Goal: Task Accomplishment & Management: Complete application form

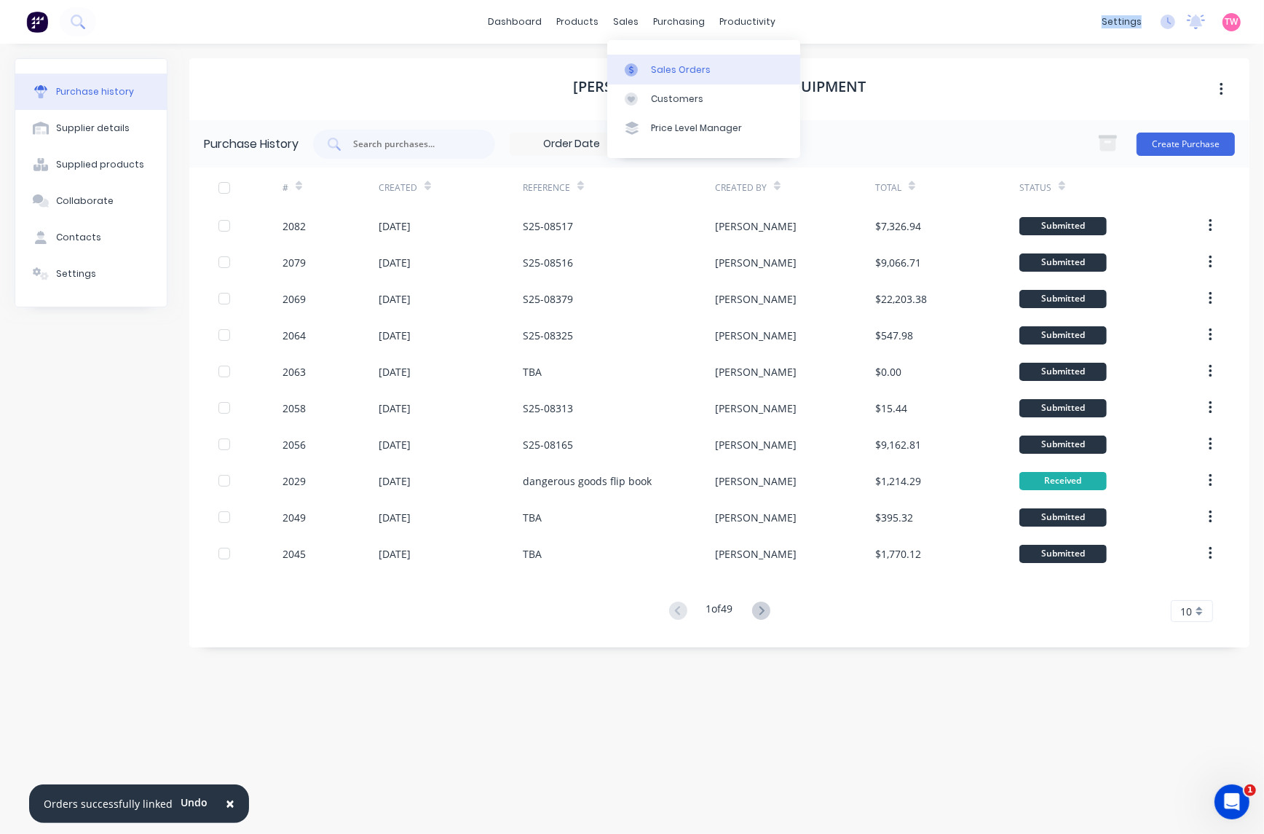
click at [655, 59] on link "Sales Orders" at bounding box center [703, 69] width 193 height 29
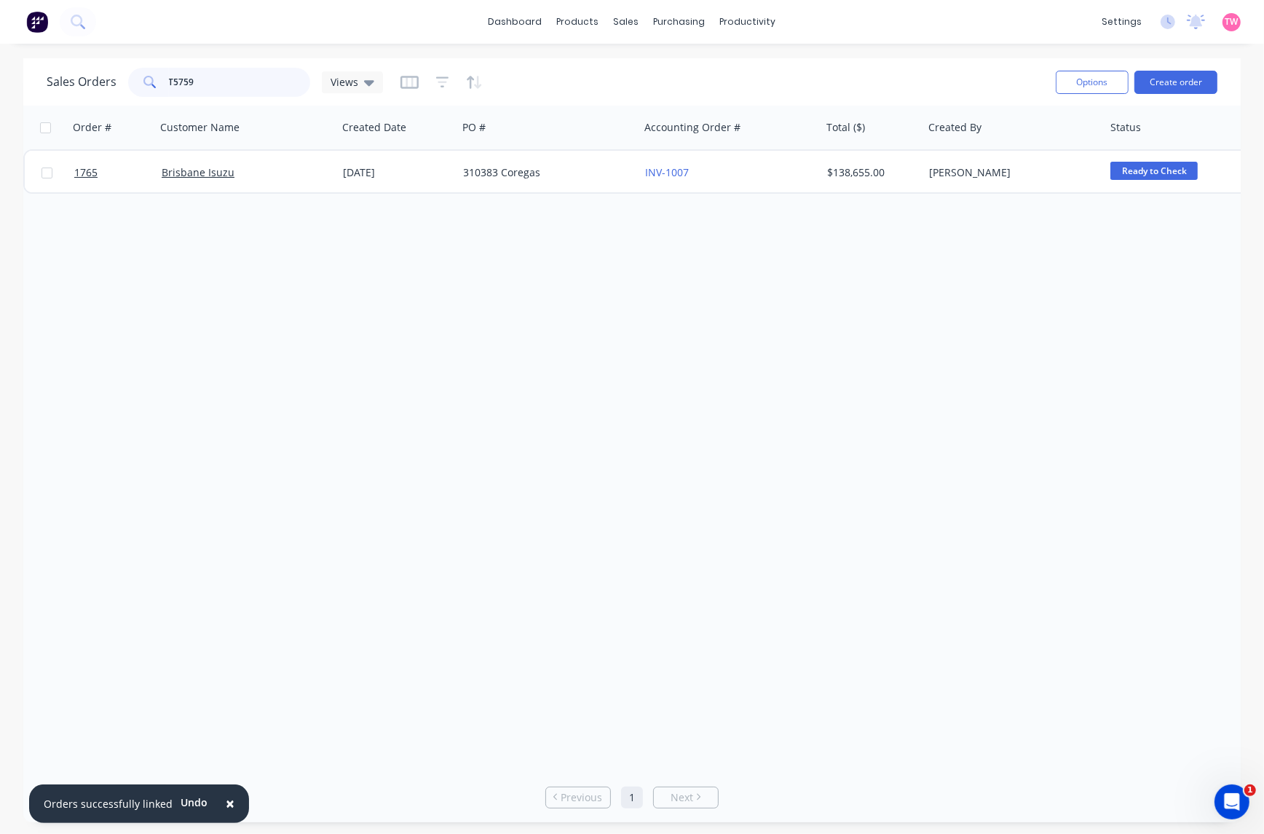
drag, startPoint x: 228, startPoint y: 78, endPoint x: 183, endPoint y: 78, distance: 45.2
click at [183, 78] on input "T5759" at bounding box center [240, 82] width 142 height 29
type input "T5755"
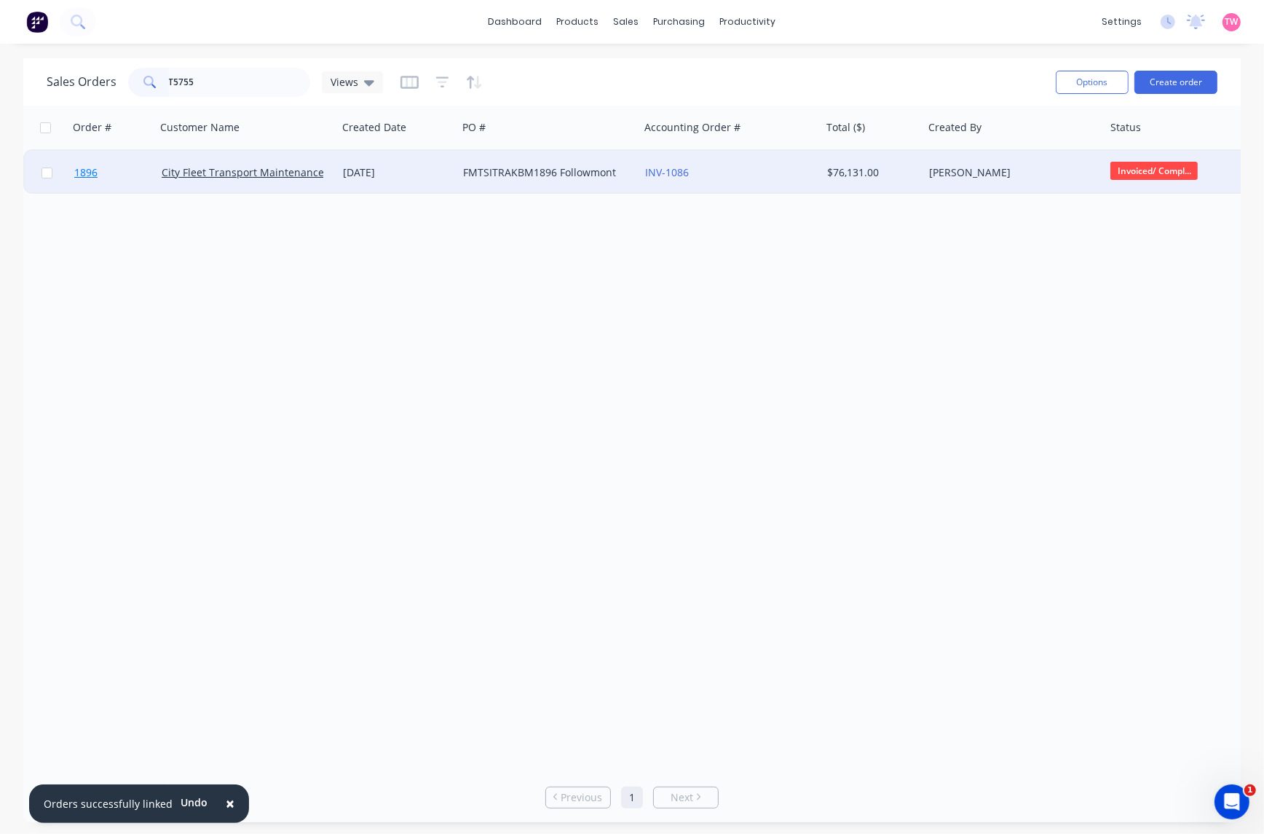
click at [131, 171] on link "1896" at bounding box center [117, 173] width 87 height 44
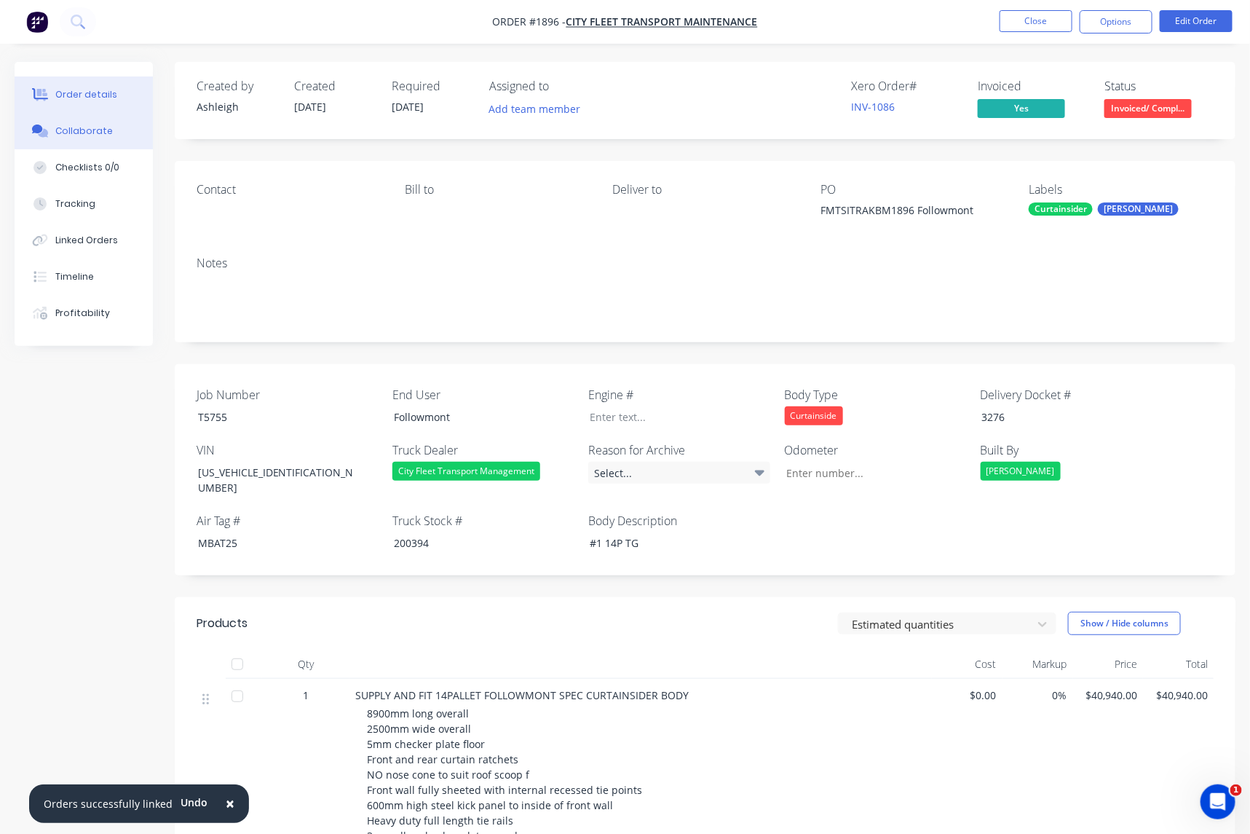
click at [91, 140] on button "Collaborate" at bounding box center [84, 131] width 138 height 36
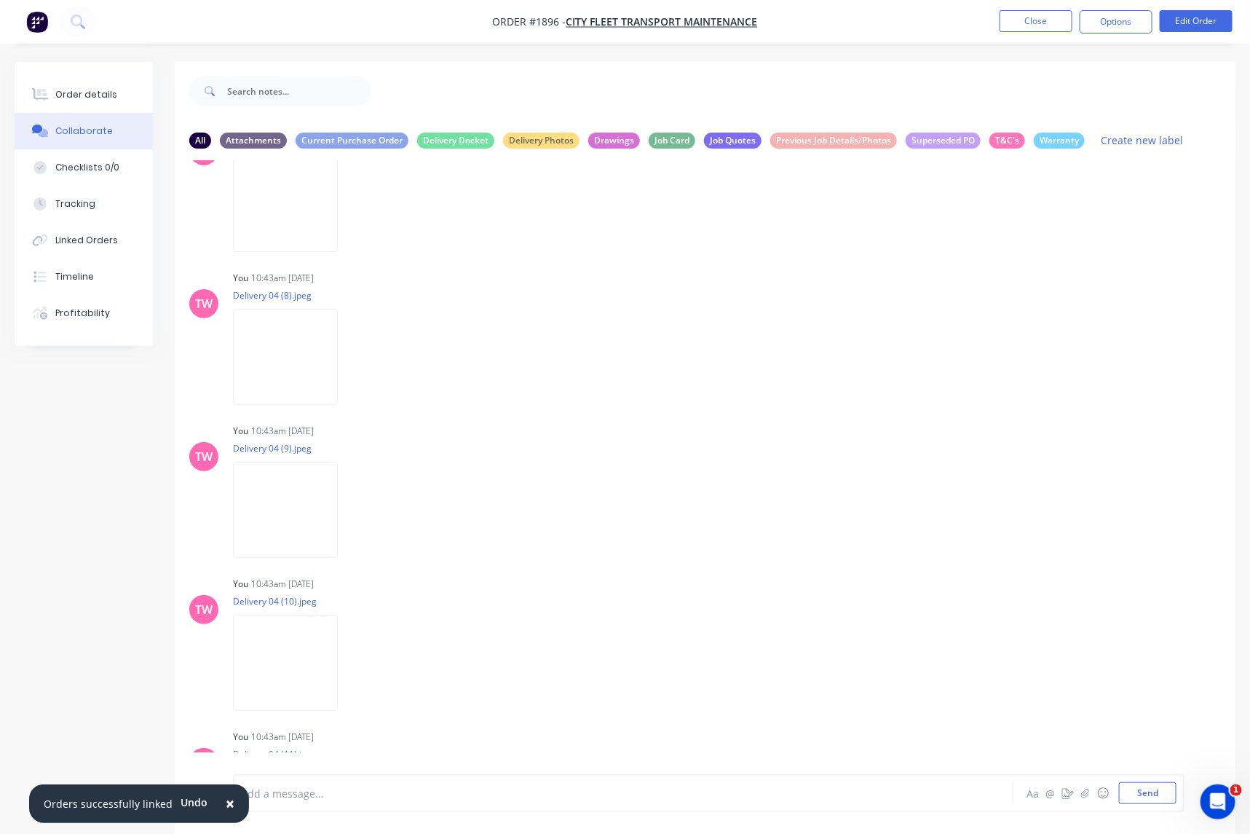
scroll to position [1553, 0]
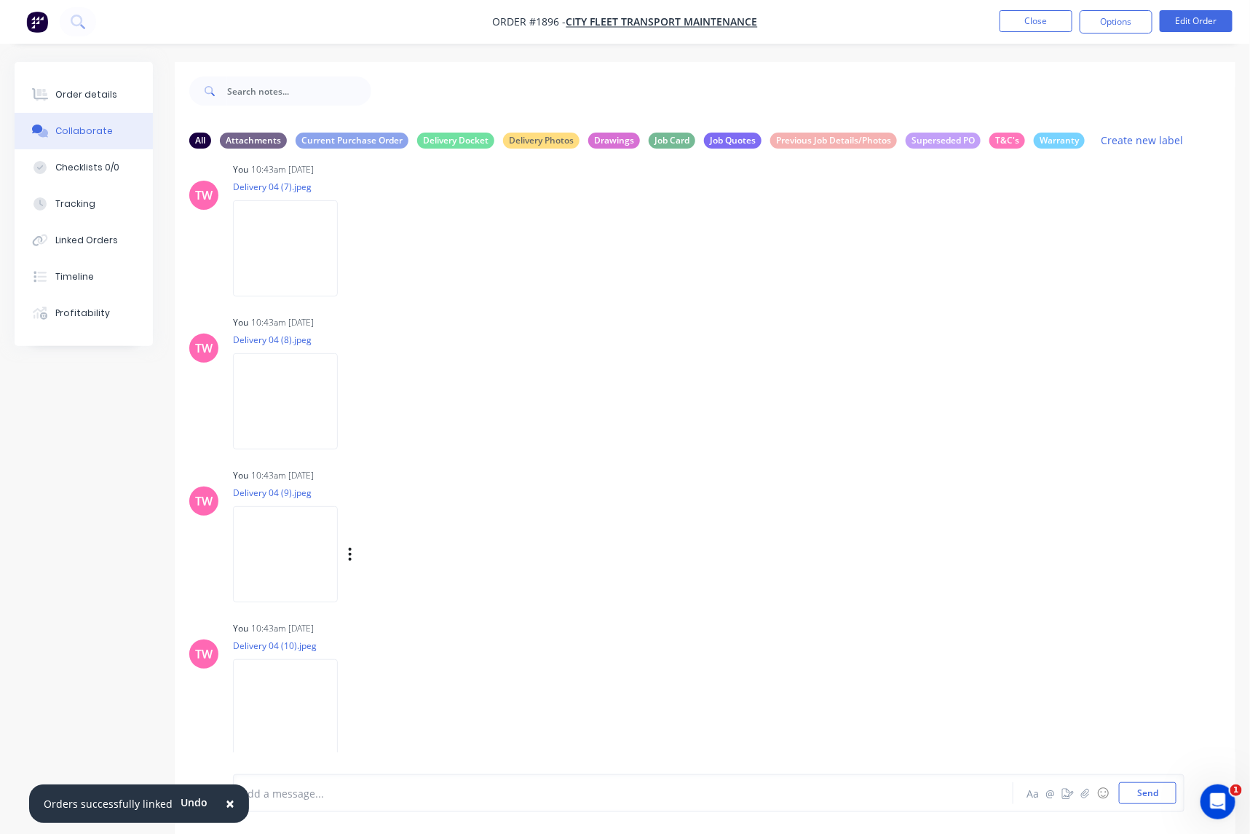
click at [295, 556] on img at bounding box center [285, 553] width 105 height 95
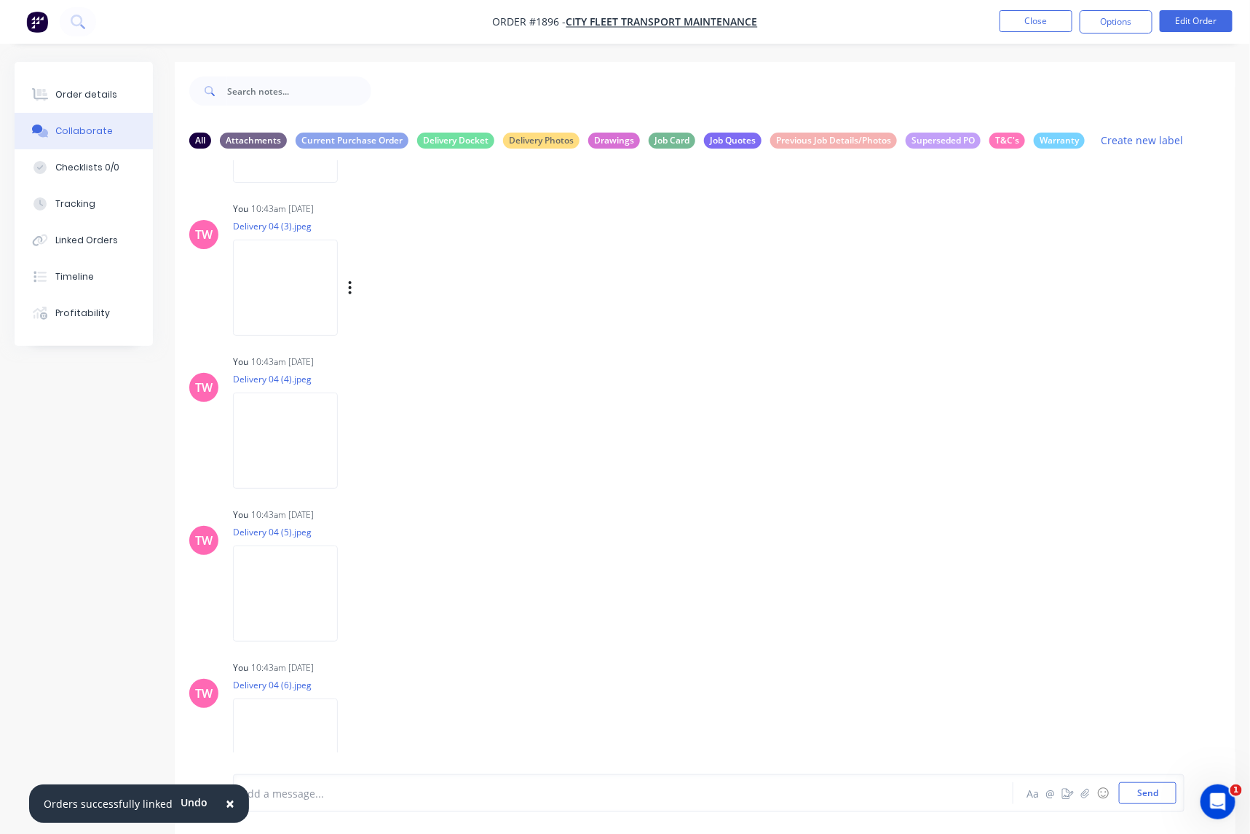
scroll to position [945, 0]
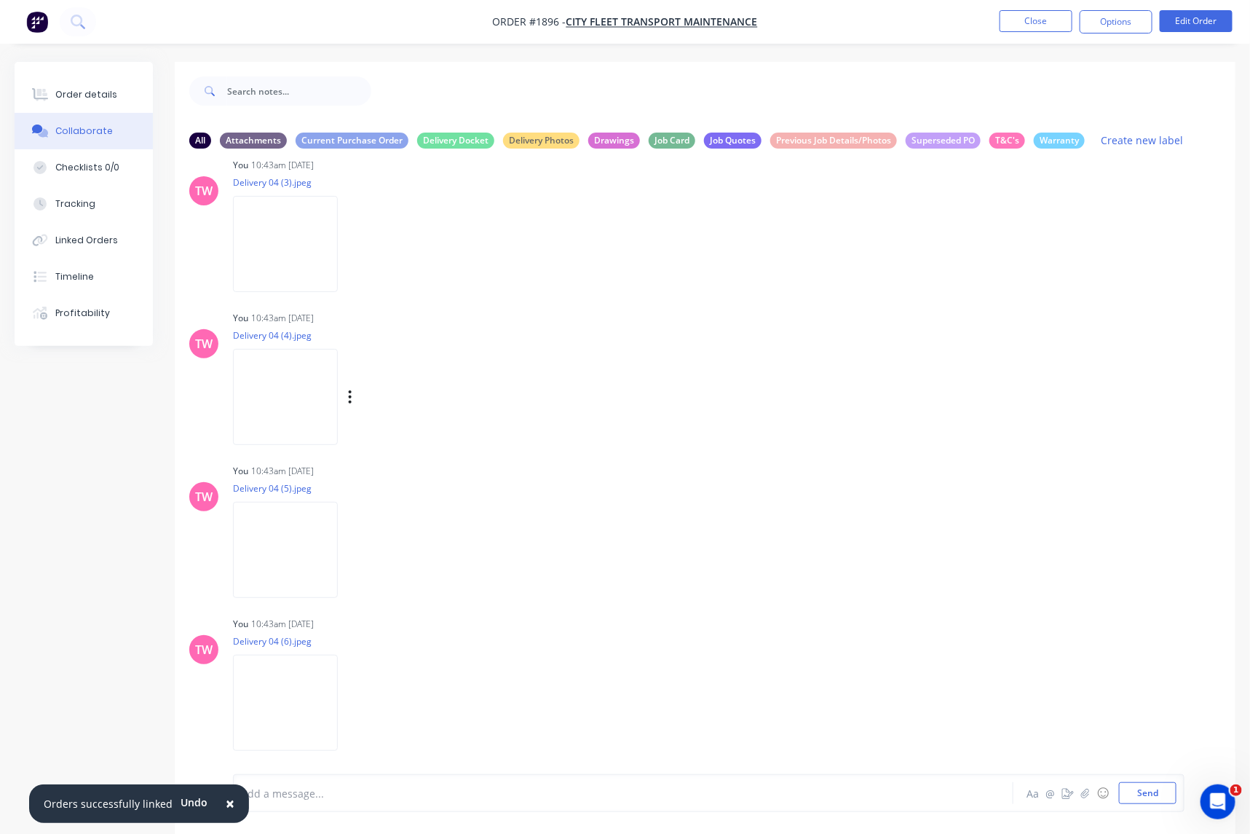
click at [301, 385] on img at bounding box center [285, 396] width 105 height 95
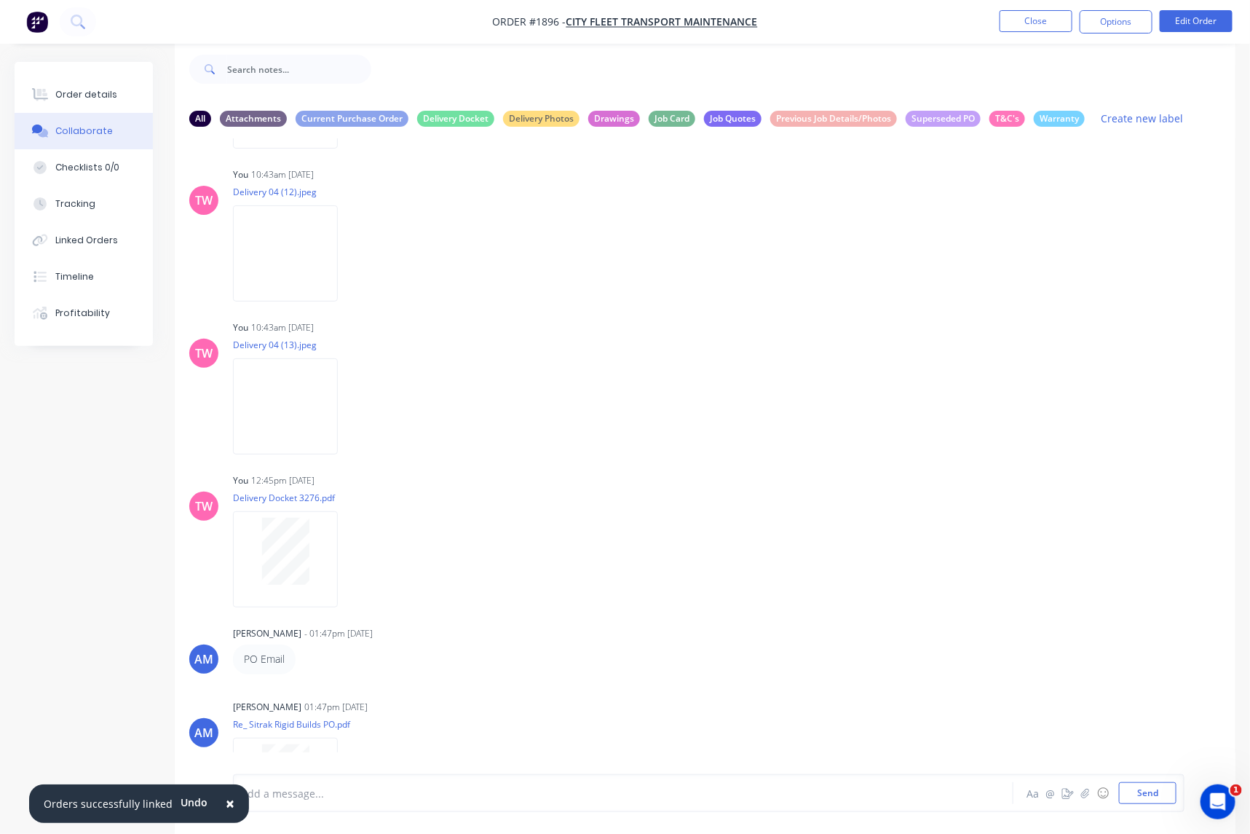
scroll to position [2225, 0]
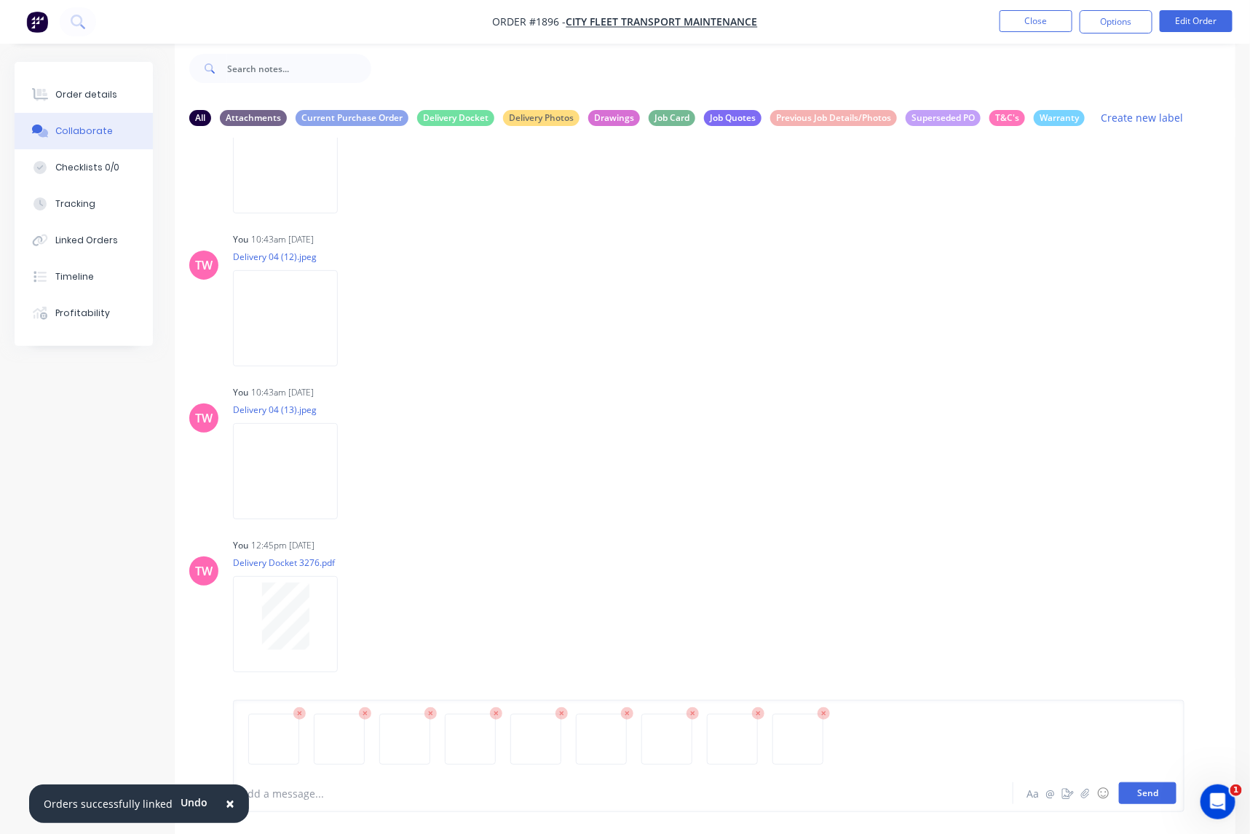
click at [1142, 798] on button "Send" at bounding box center [1148, 793] width 58 height 22
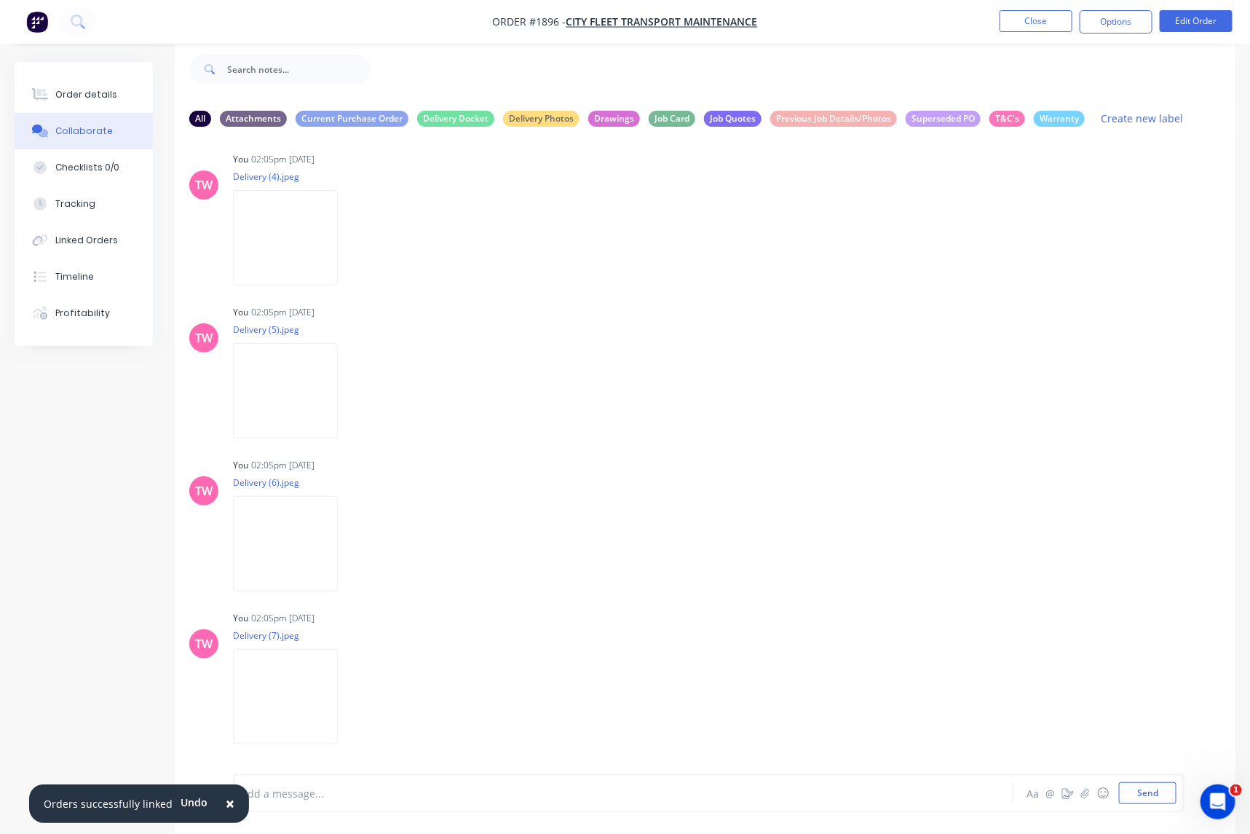
scroll to position [3743, 0]
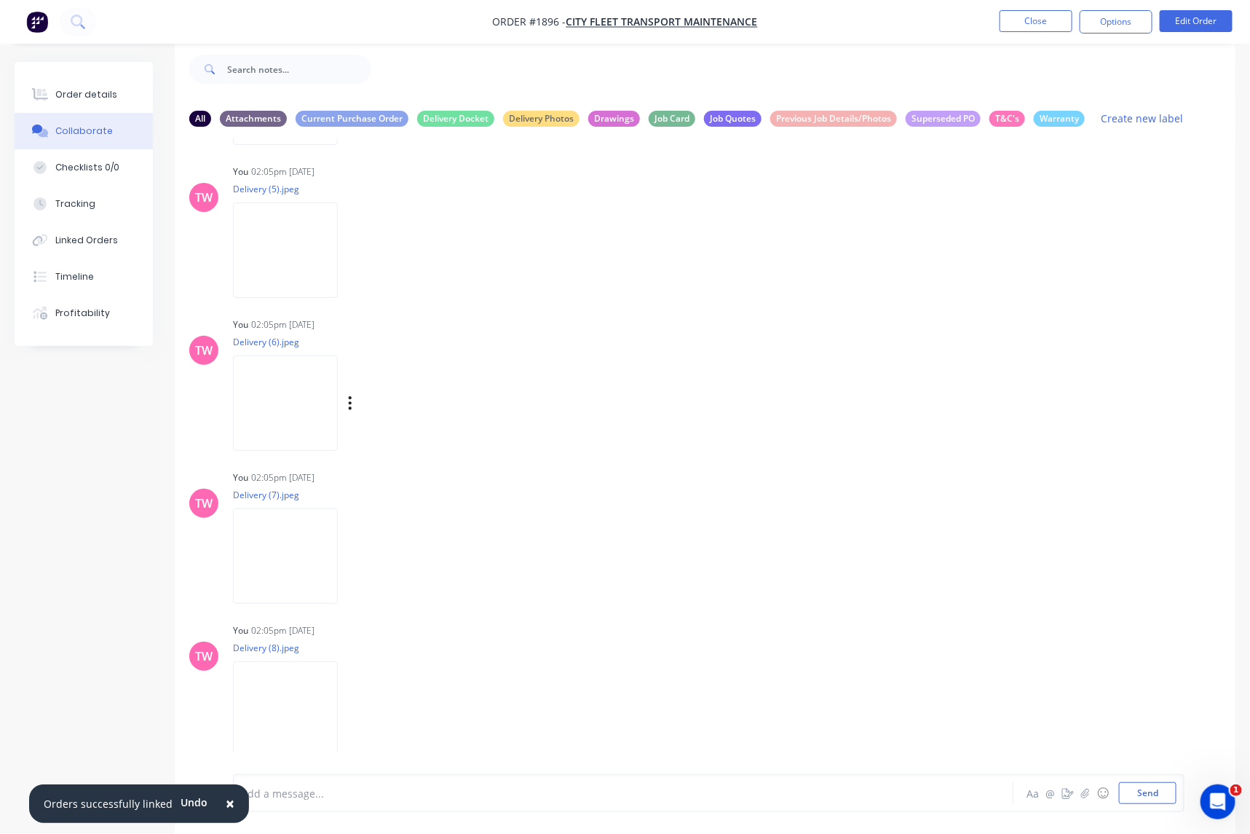
click at [278, 402] on img at bounding box center [285, 402] width 105 height 95
click at [291, 559] on img at bounding box center [285, 546] width 105 height 95
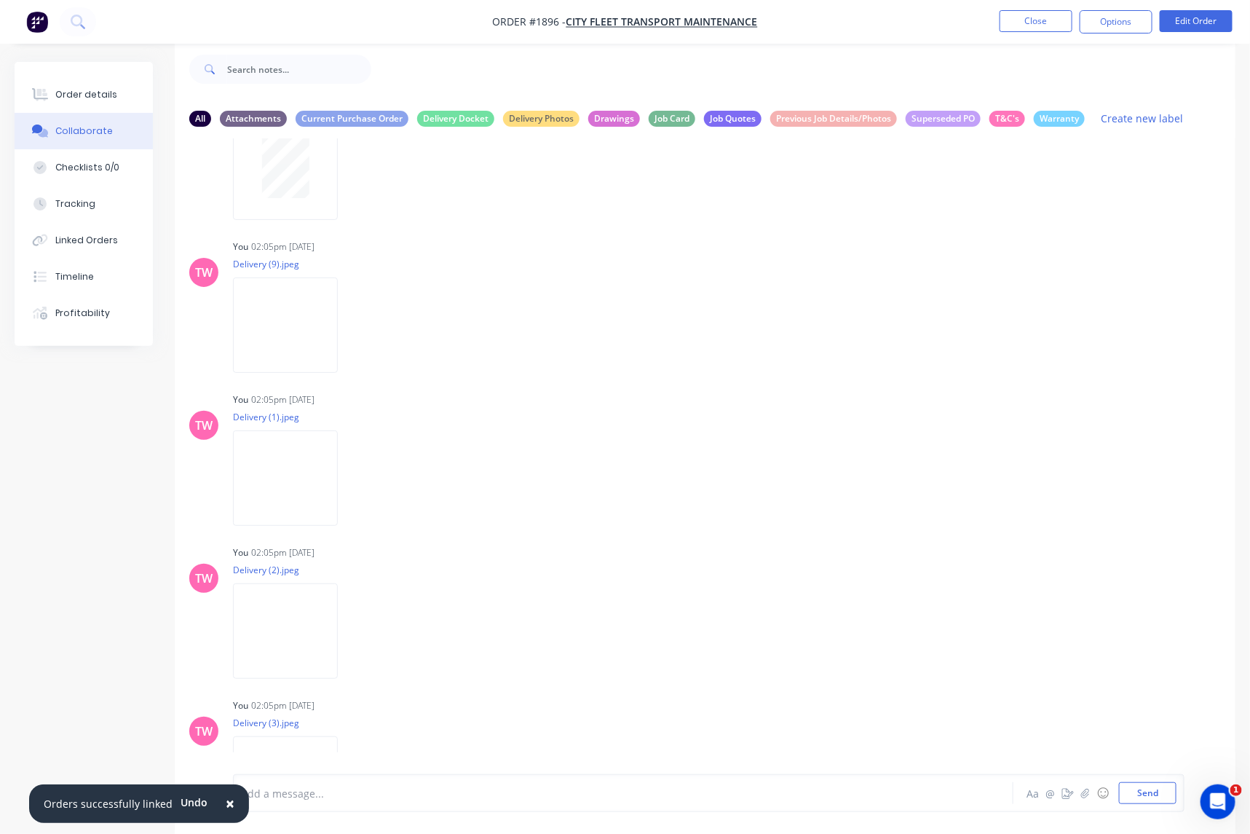
scroll to position [2843, 0]
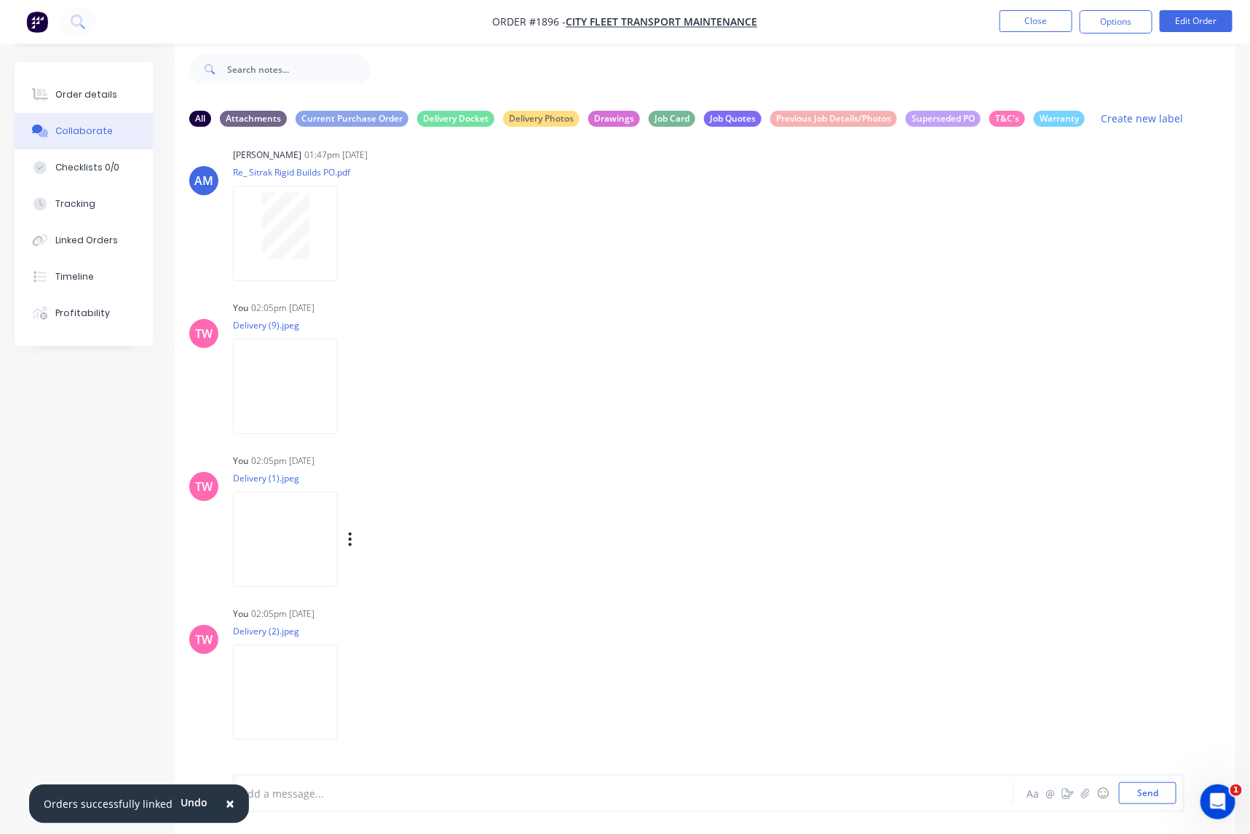
click at [300, 543] on img at bounding box center [285, 539] width 105 height 95
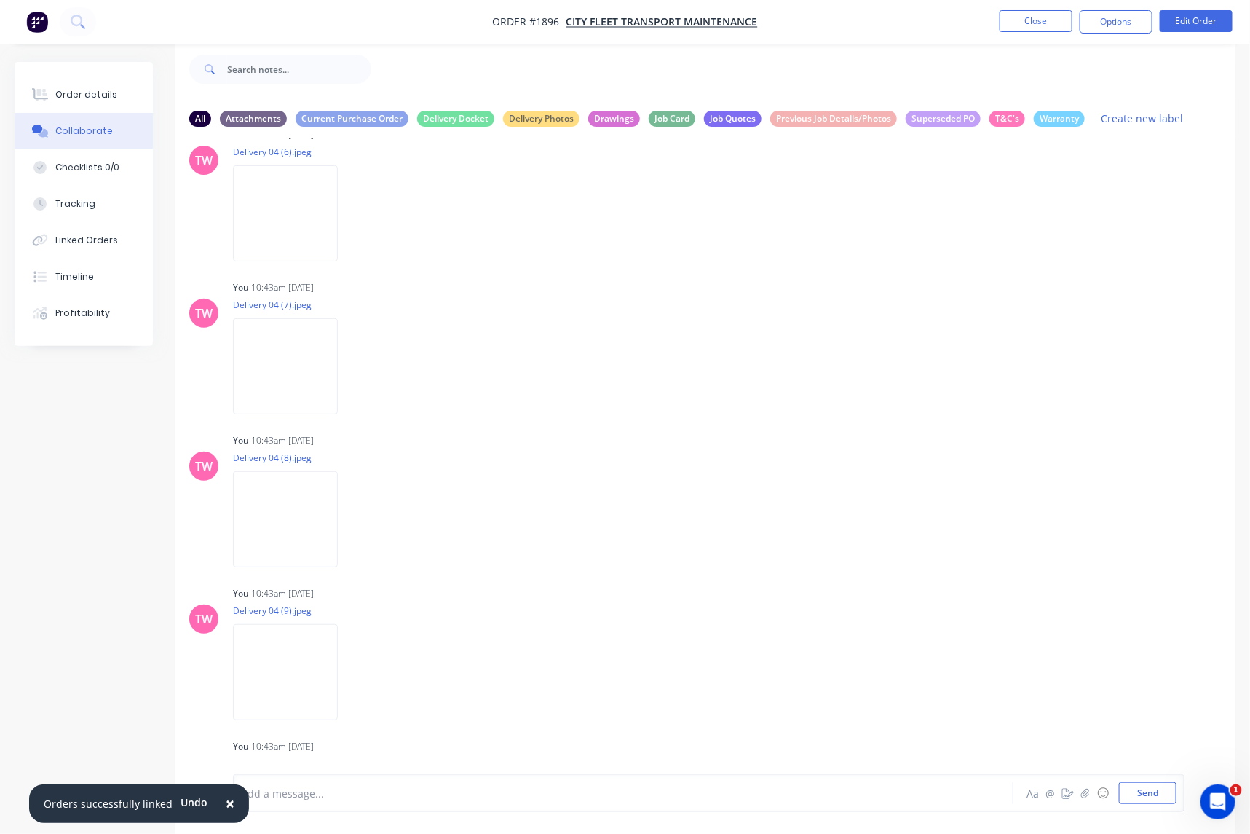
scroll to position [1022, 0]
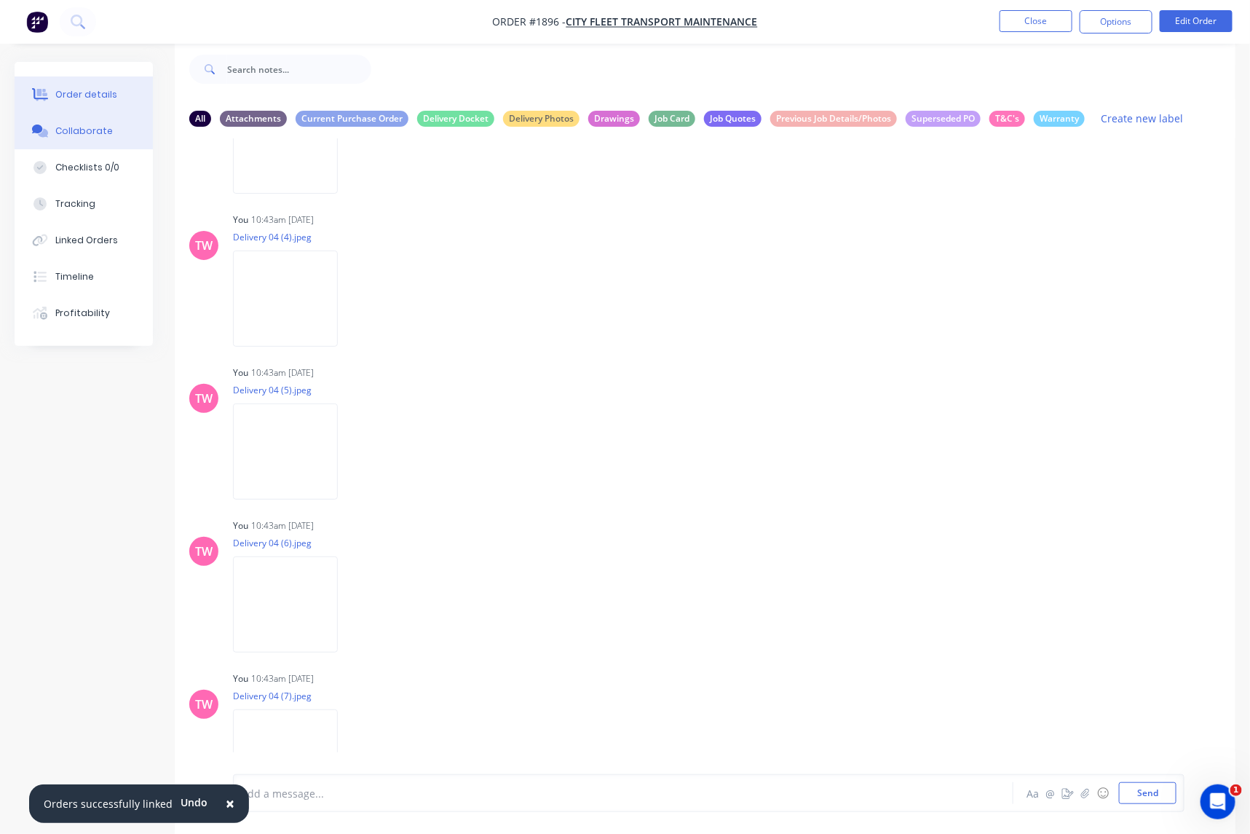
click at [63, 101] on div "Order details" at bounding box center [86, 94] width 62 height 13
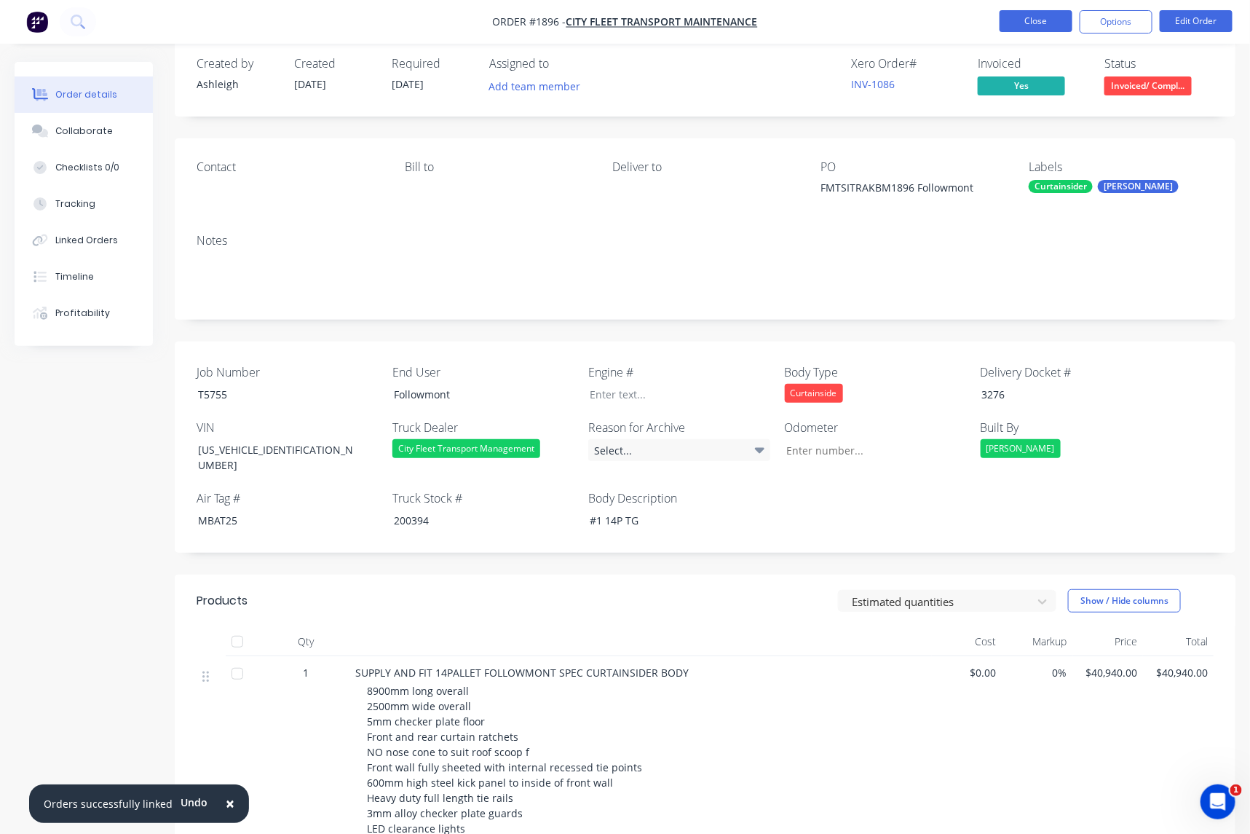
click at [1038, 20] on button "Close" at bounding box center [1036, 21] width 73 height 22
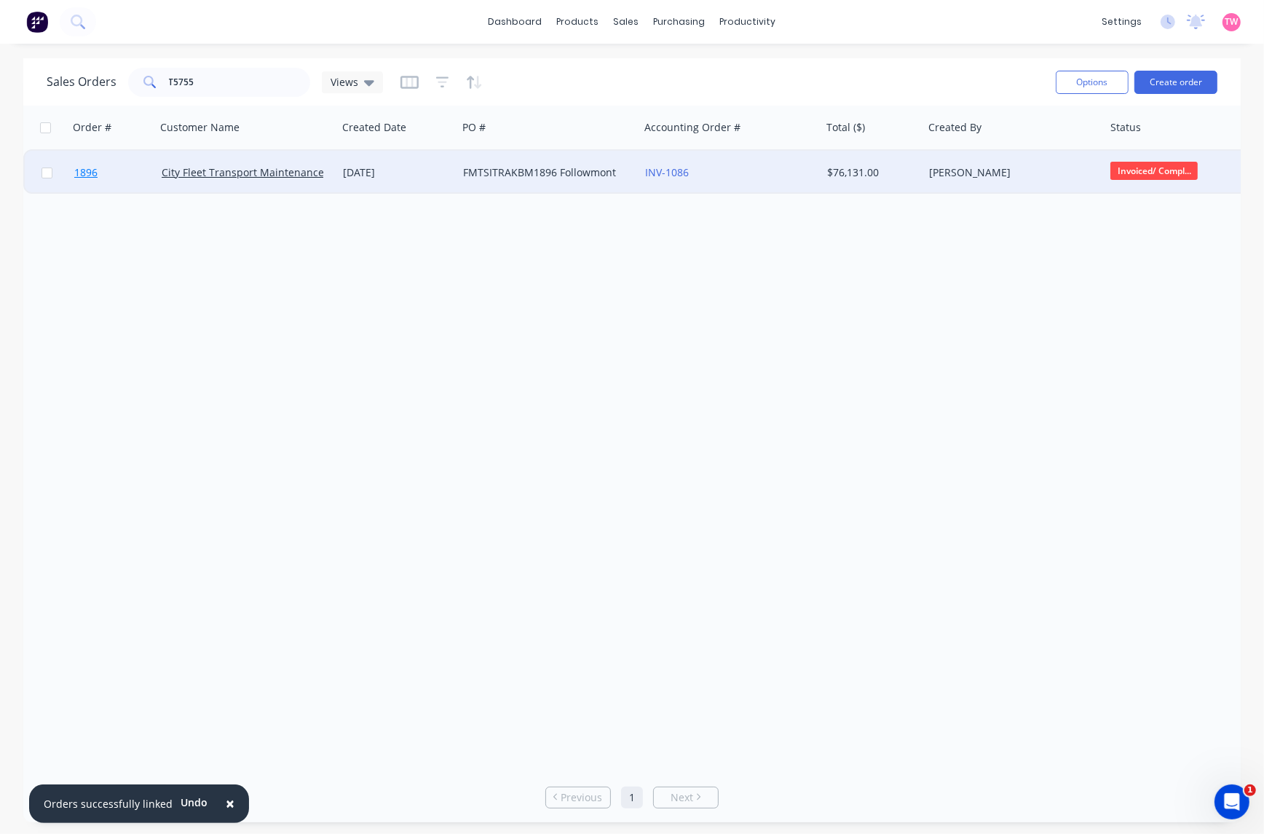
click at [132, 176] on link "1896" at bounding box center [117, 173] width 87 height 44
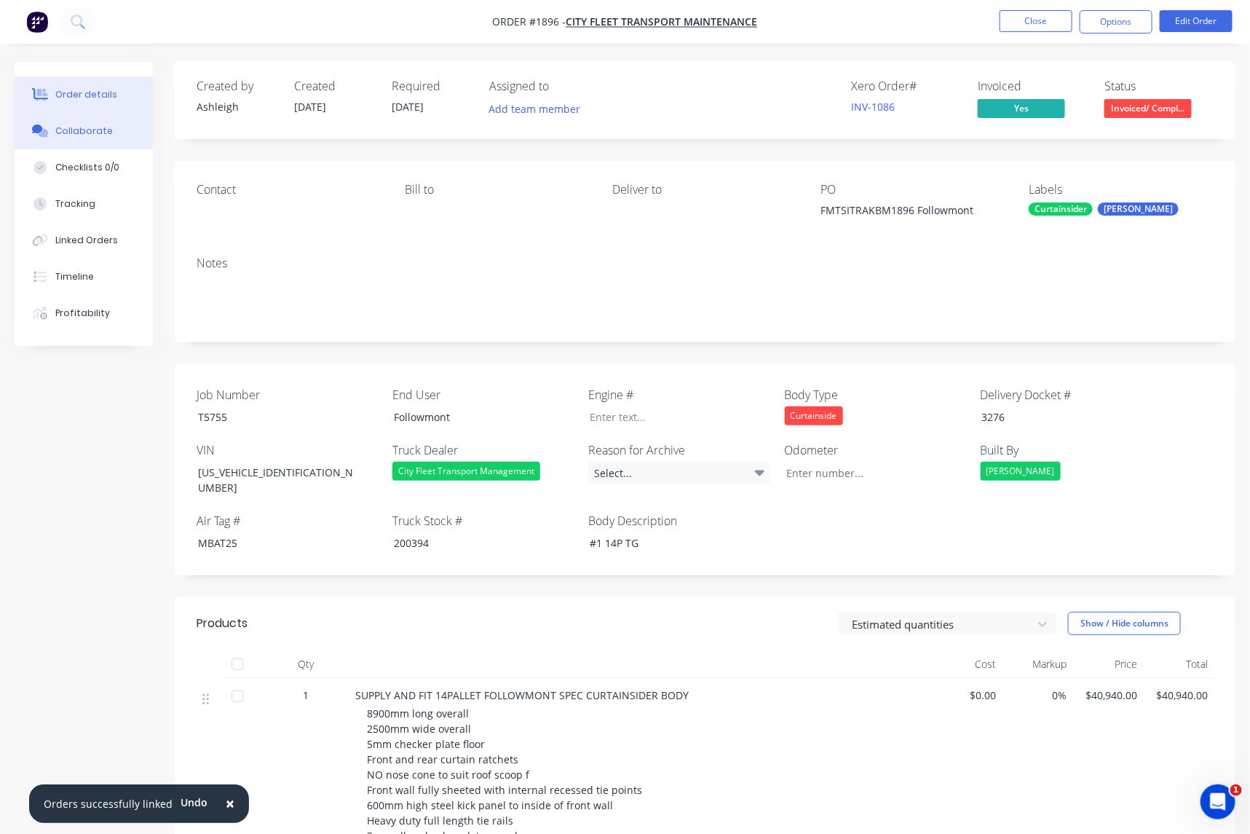
click at [80, 139] on button "Collaborate" at bounding box center [84, 131] width 138 height 36
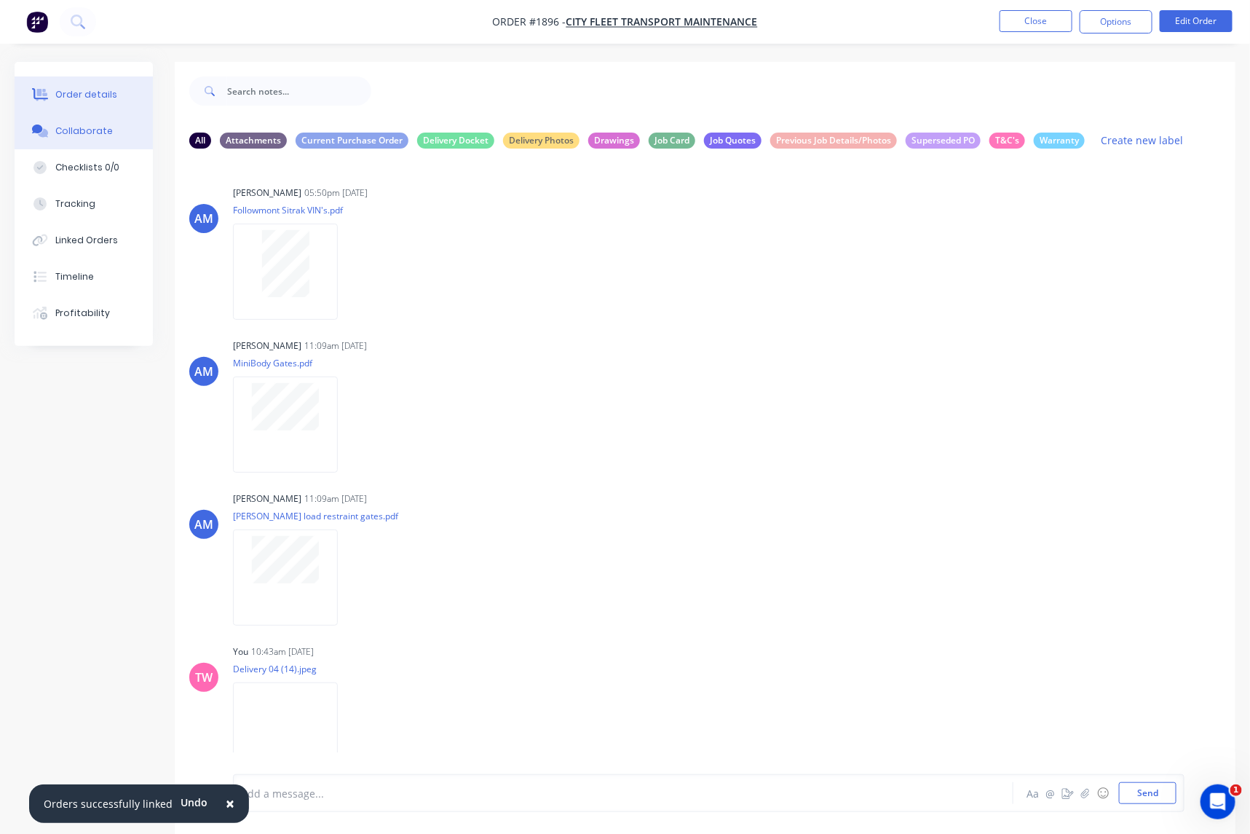
click at [86, 96] on div "Order details" at bounding box center [86, 94] width 62 height 13
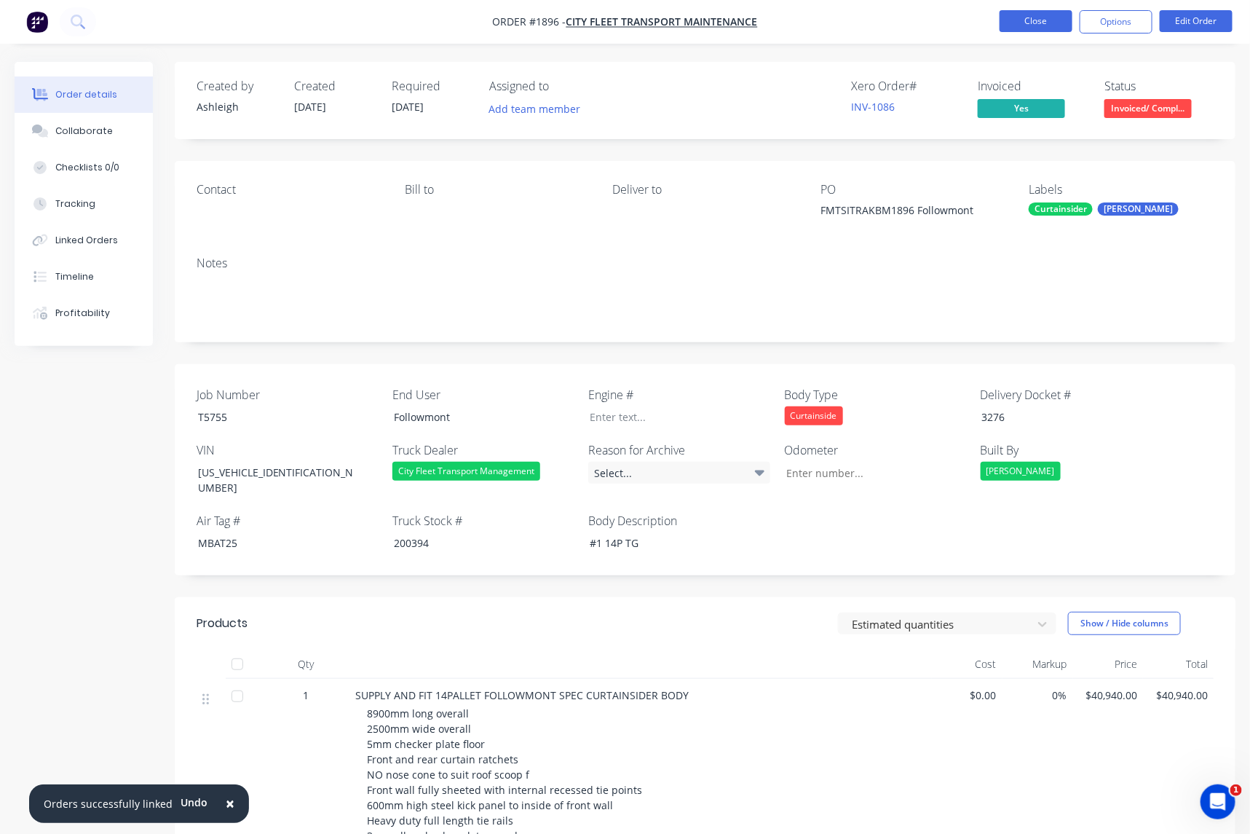
click at [1039, 20] on button "Close" at bounding box center [1036, 21] width 73 height 22
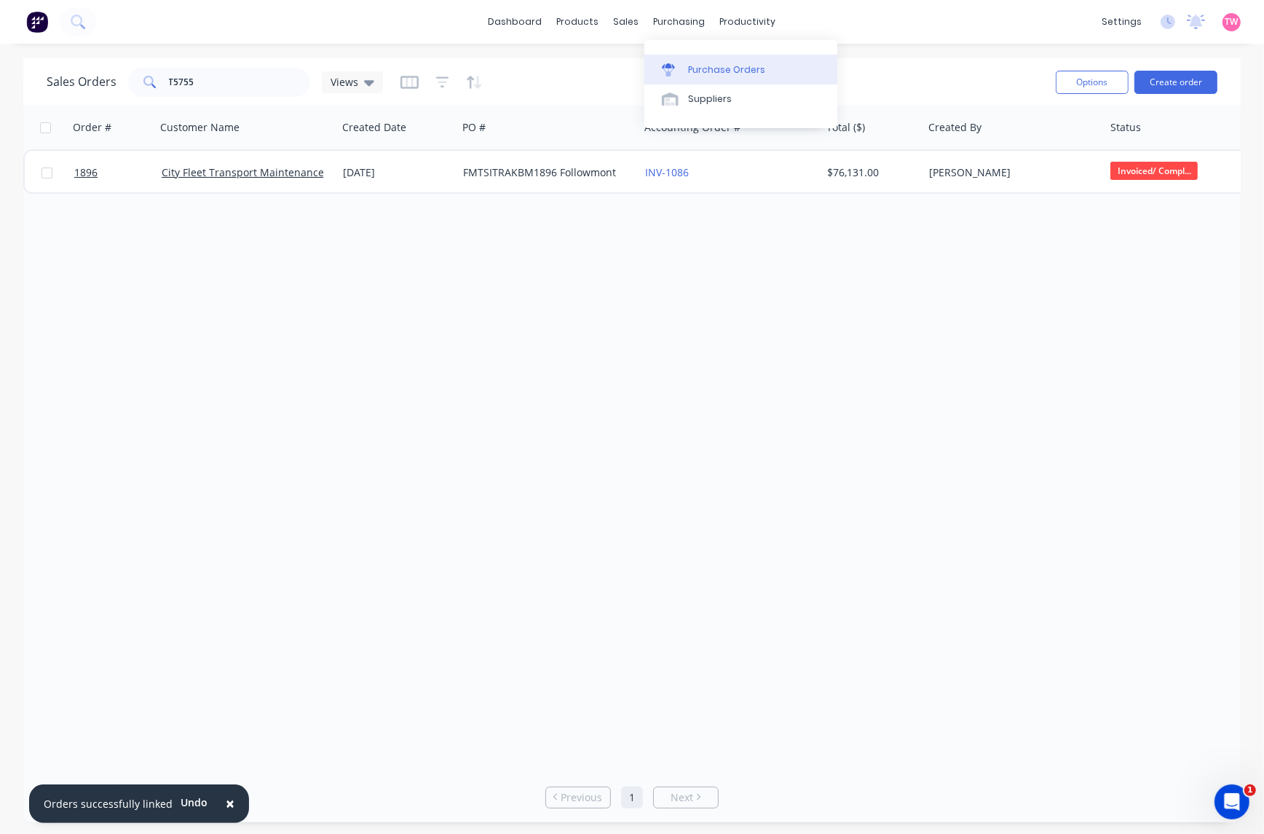
click at [752, 71] on div "Purchase Orders" at bounding box center [726, 69] width 77 height 13
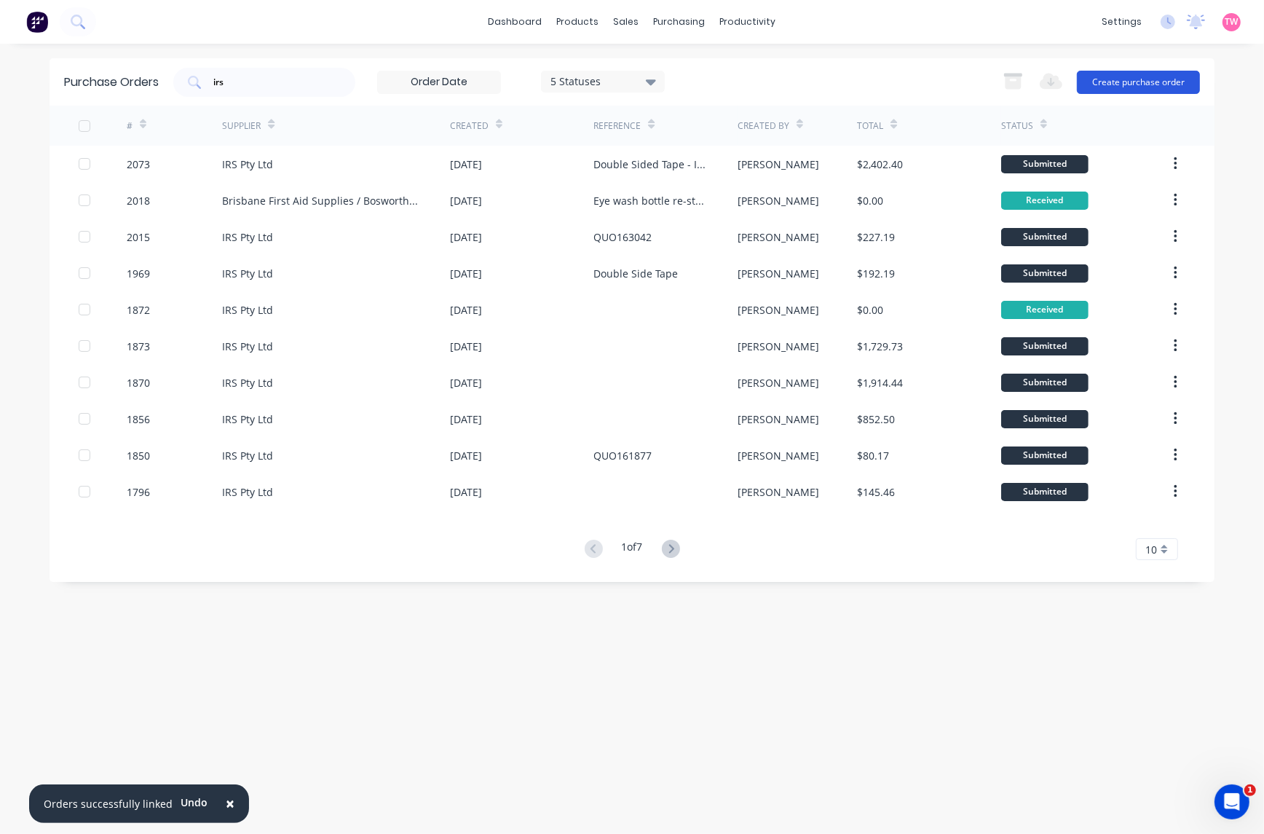
click at [1151, 80] on button "Create purchase order" at bounding box center [1138, 82] width 123 height 23
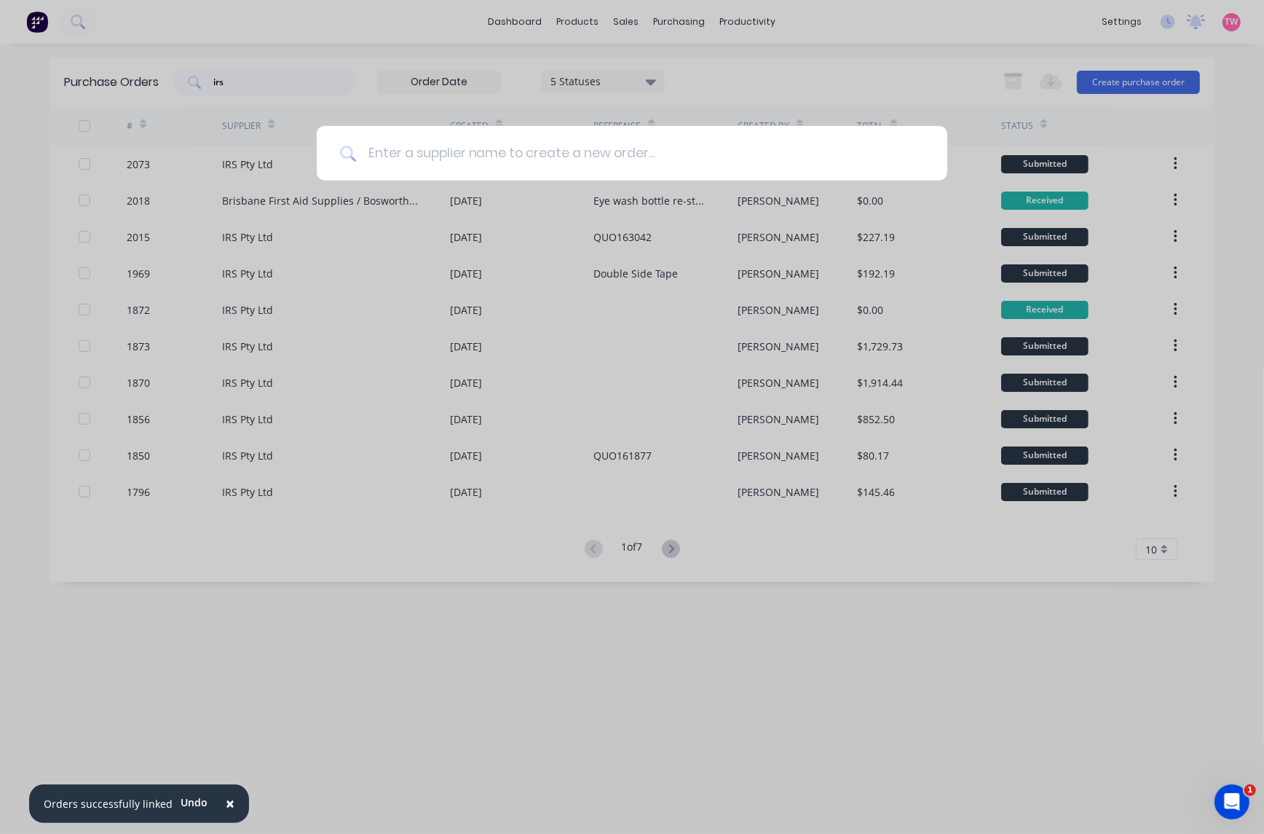
click at [563, 160] on input at bounding box center [640, 153] width 568 height 55
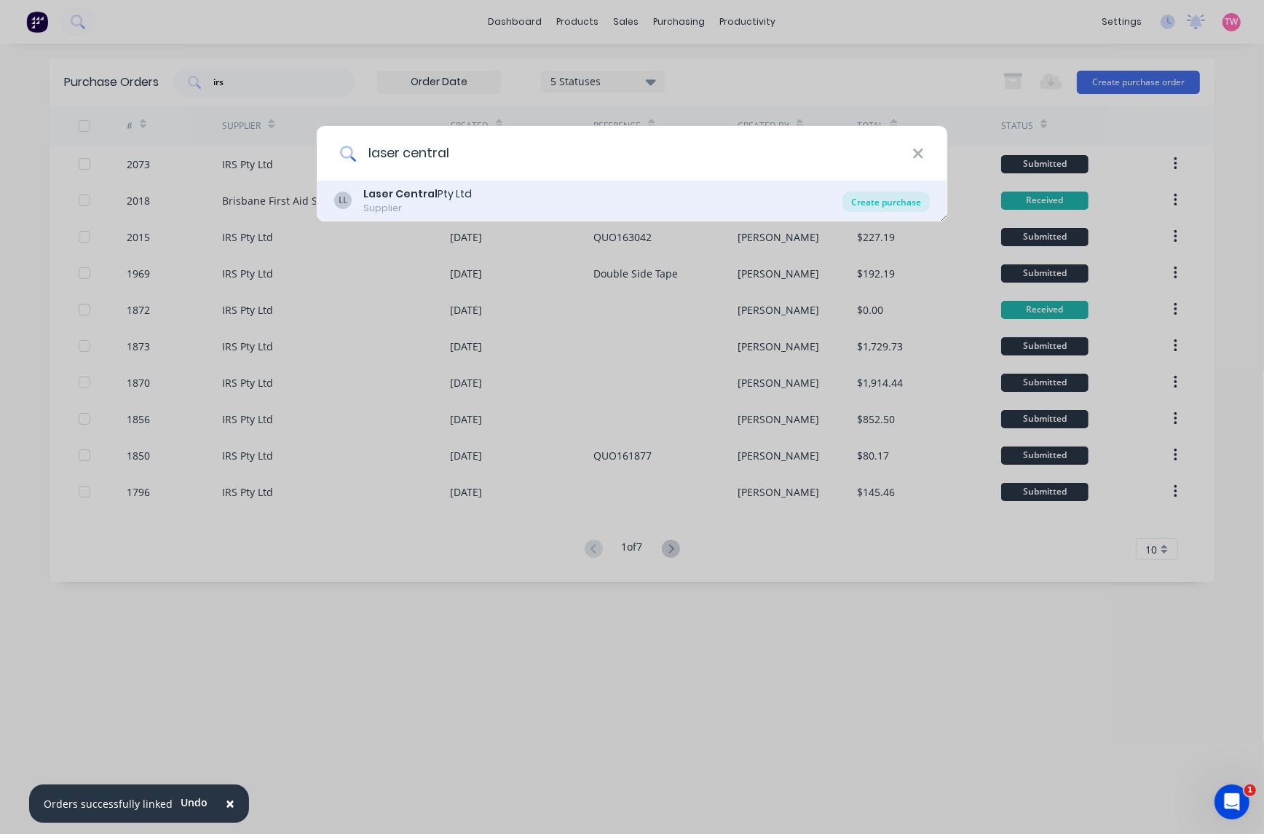
type input "laser central"
click at [864, 197] on div "Create purchase" at bounding box center [886, 202] width 87 height 20
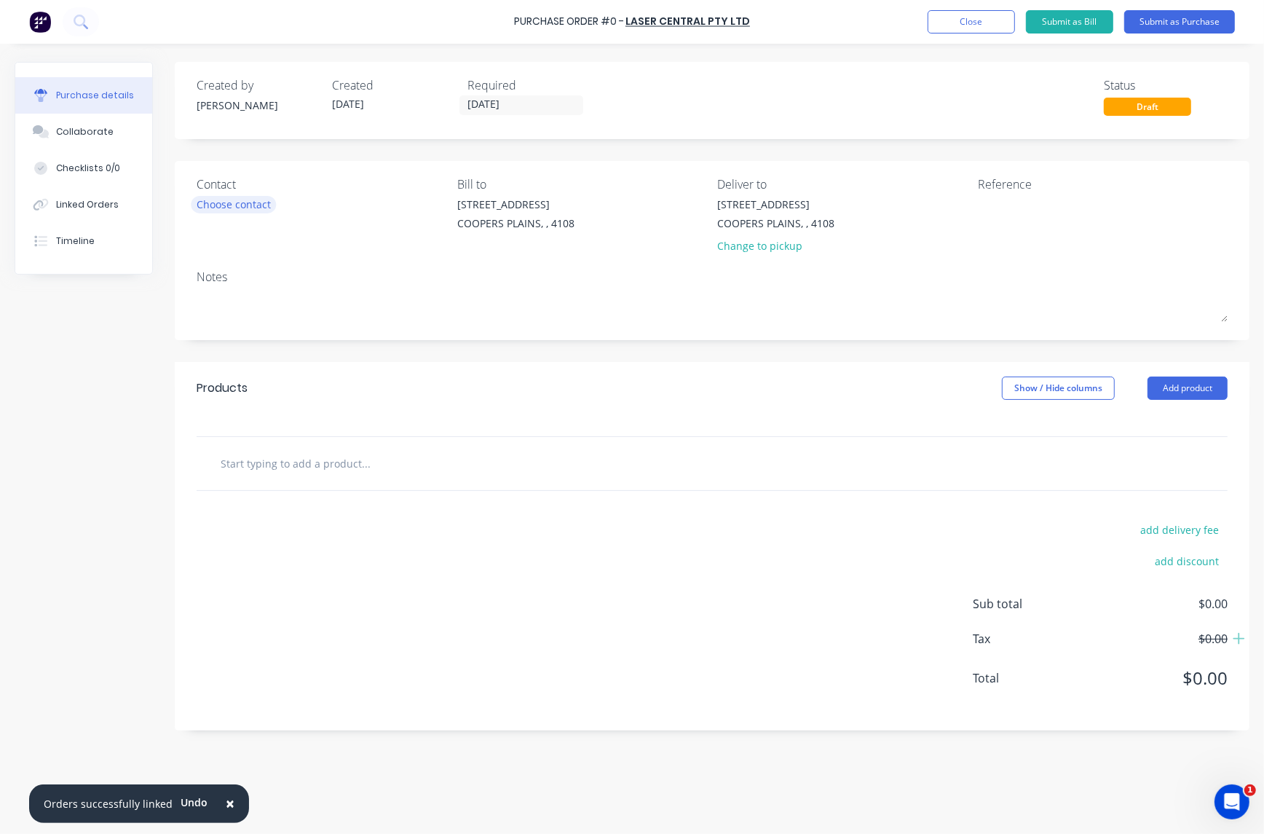
click at [226, 198] on div "Choose contact" at bounding box center [234, 204] width 74 height 15
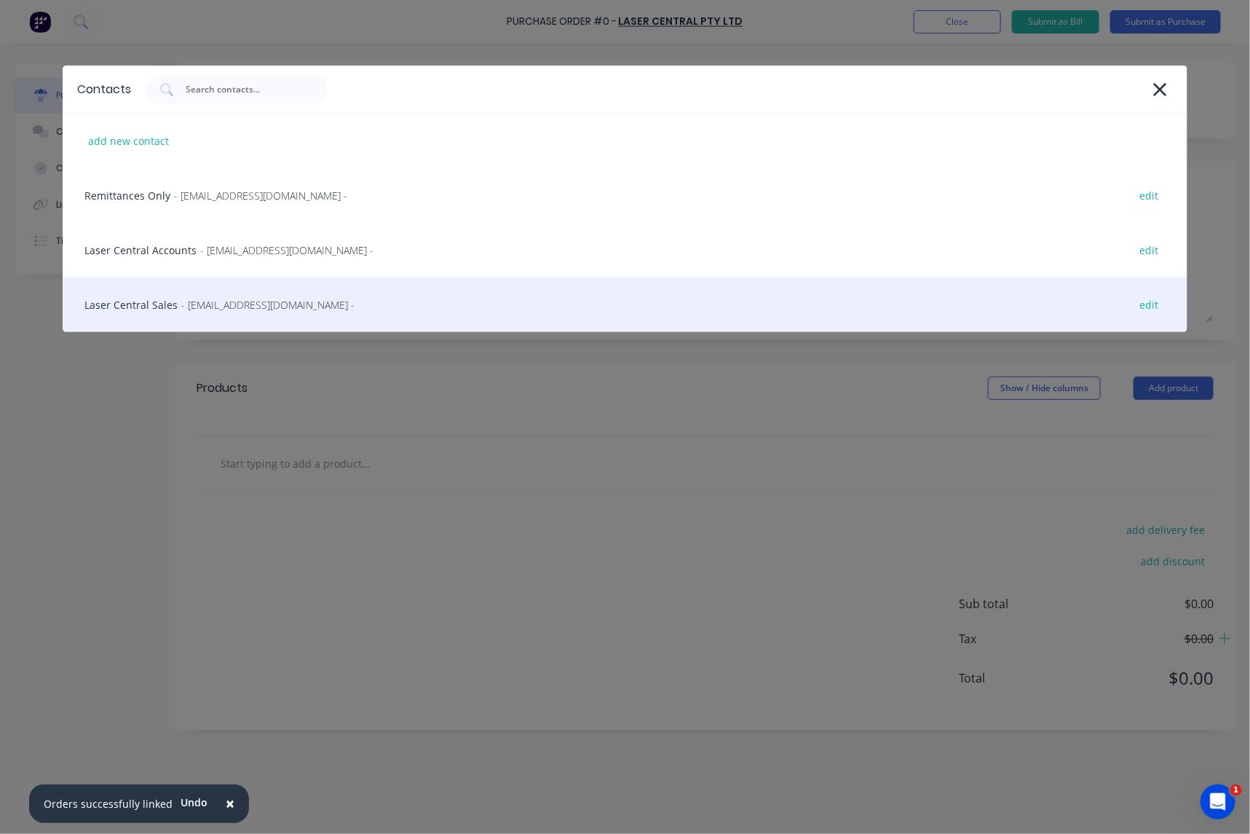
click at [130, 296] on div "Laser Central Sales - [EMAIL_ADDRESS][DOMAIN_NAME] - edit" at bounding box center [625, 304] width 1125 height 55
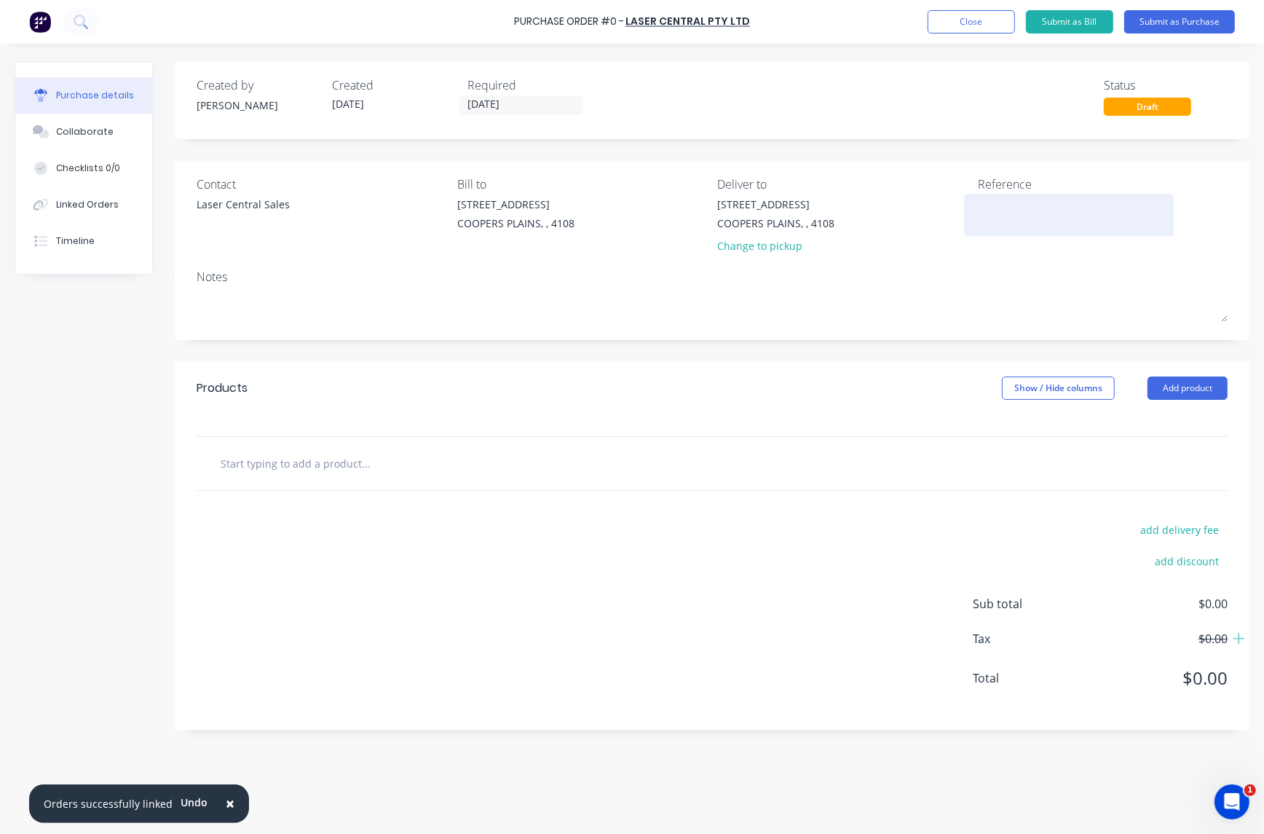
click at [1042, 206] on textarea at bounding box center [1069, 213] width 182 height 33
click at [1006, 199] on textarea at bounding box center [1069, 213] width 182 height 33
paste textarea "Q271062"
type textarea "Q271062"
click at [362, 464] on input "text" at bounding box center [365, 463] width 291 height 29
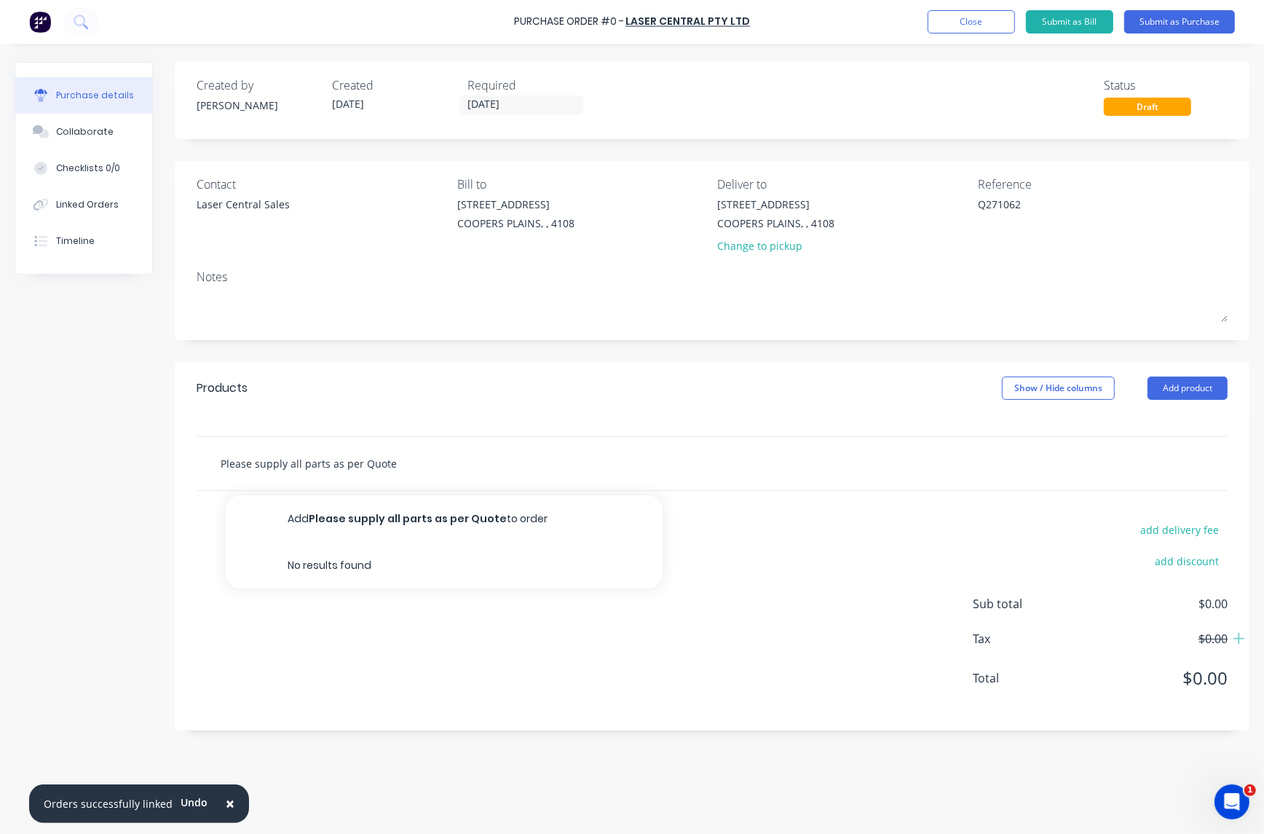
paste input "Q271062"
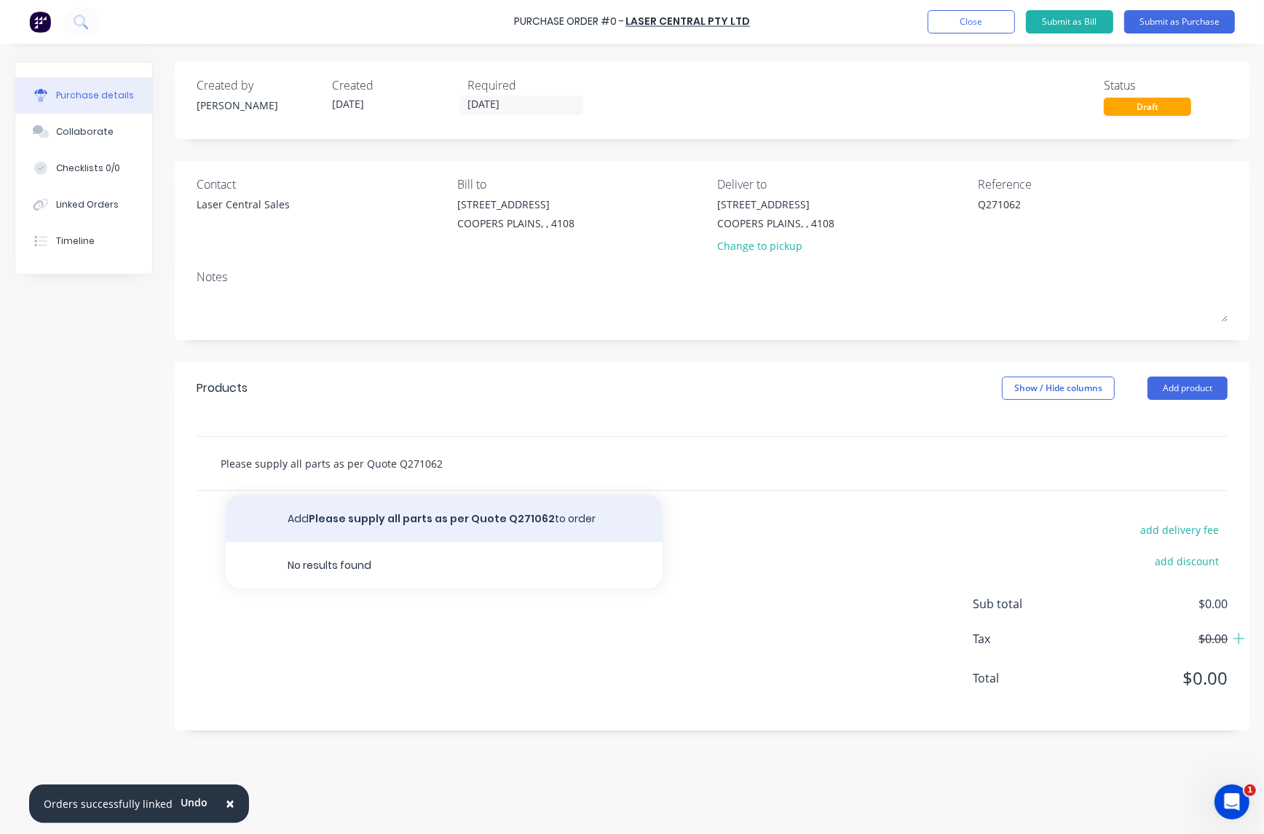
type input "Please supply all parts as per Quote Q271062"
click at [437, 522] on button "Add Please supply all parts as per Quote Q271062 to order" at bounding box center [444, 518] width 437 height 47
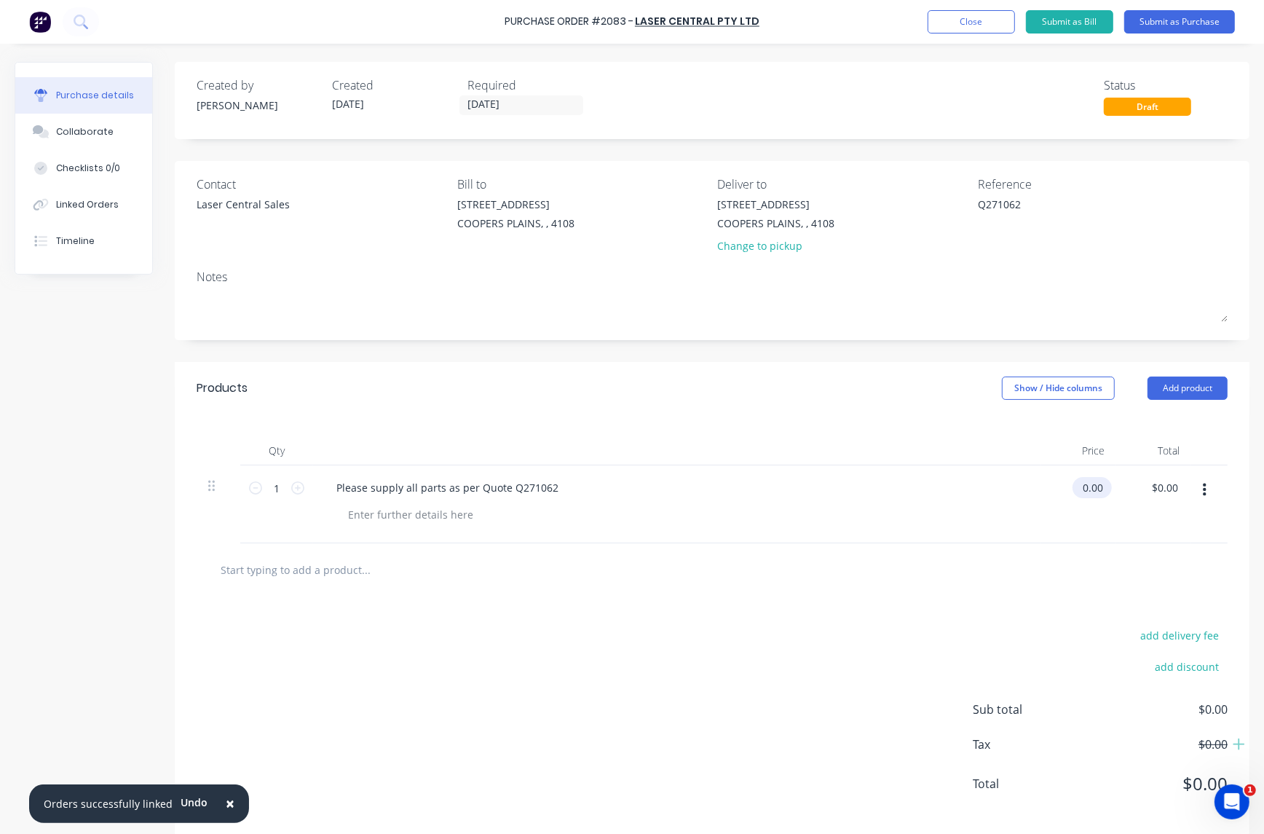
click at [1076, 490] on input "0.00" at bounding box center [1090, 487] width 34 height 21
type input "0"
type input "$794.00"
click at [1184, 16] on button "Submit as Purchase" at bounding box center [1179, 21] width 111 height 23
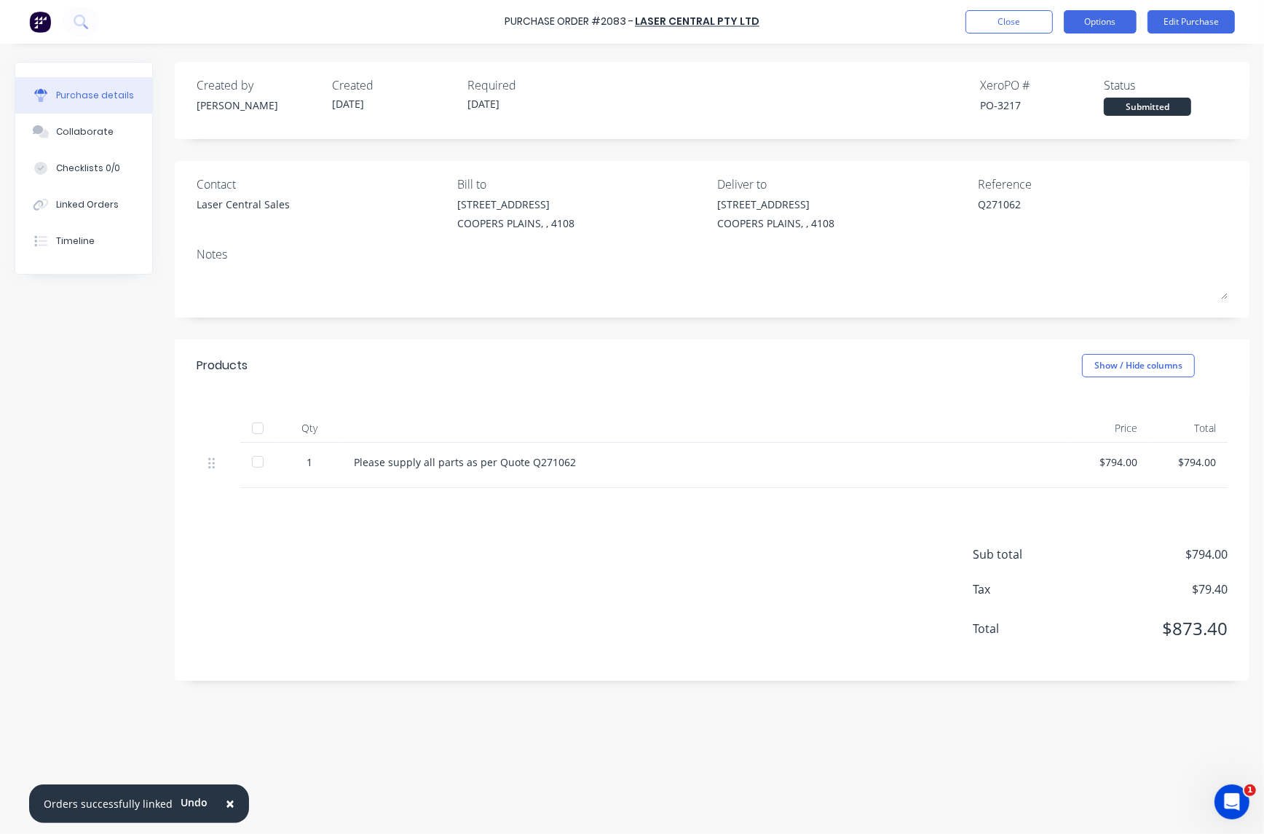
click at [1133, 13] on button "Options" at bounding box center [1100, 21] width 73 height 23
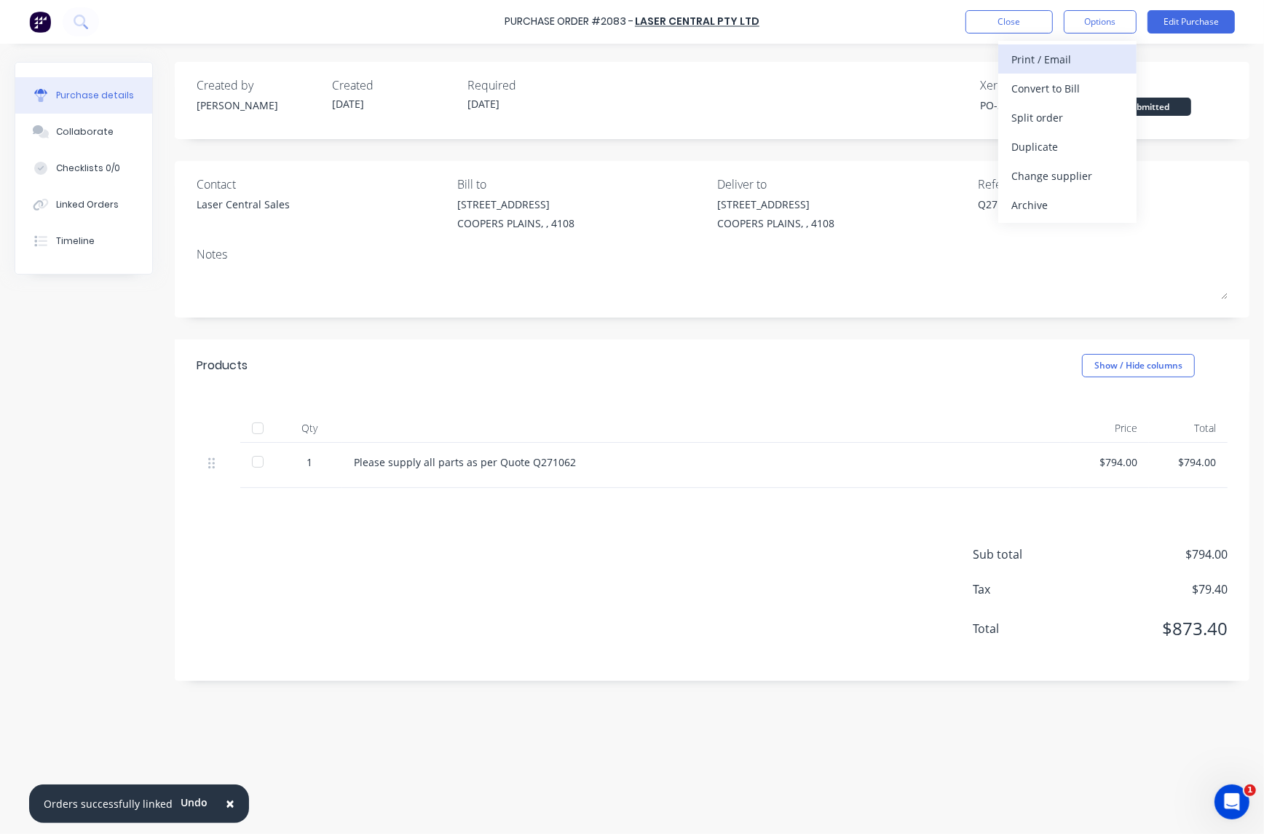
click at [1074, 55] on div "Print / Email" at bounding box center [1068, 59] width 112 height 21
click at [1067, 92] on div "With pricing" at bounding box center [1068, 88] width 112 height 21
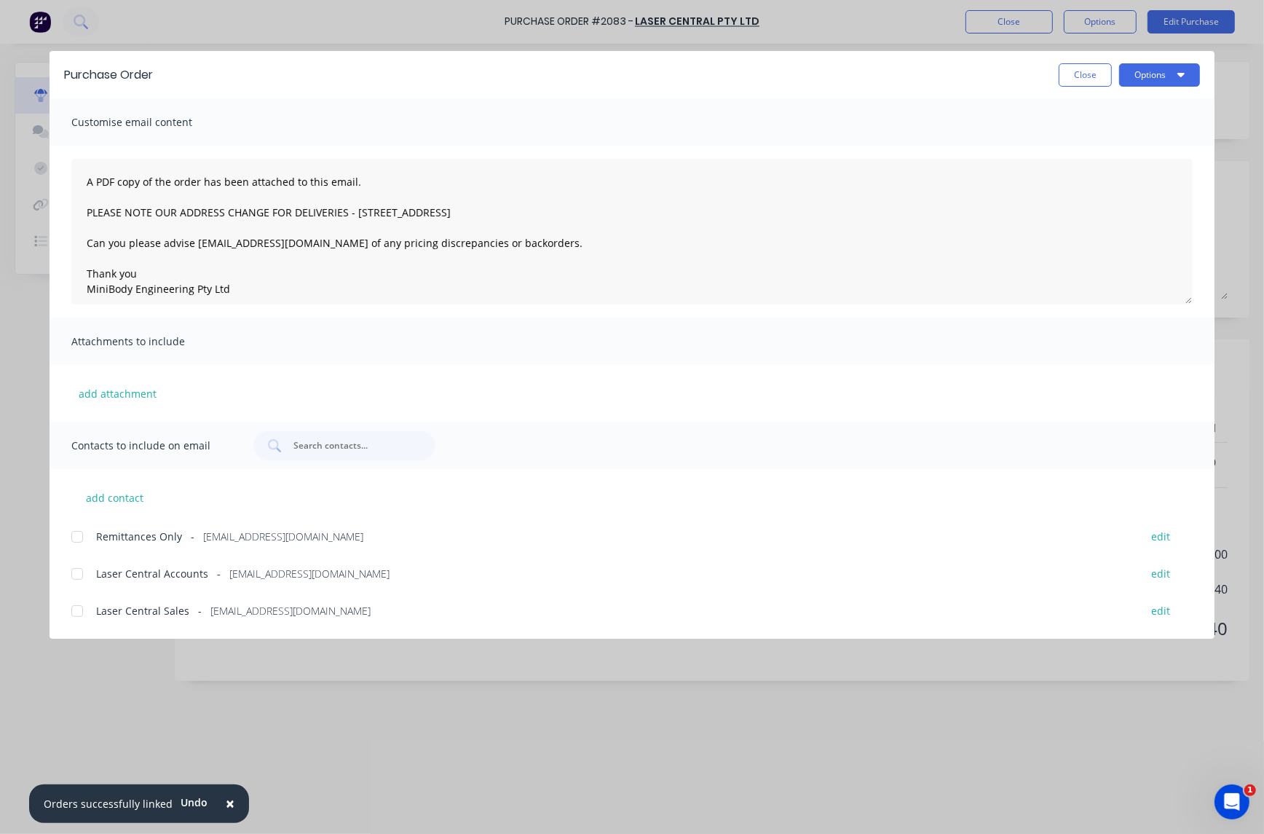
click at [71, 610] on div at bounding box center [77, 610] width 29 height 29
click at [1138, 74] on button "Options" at bounding box center [1159, 74] width 81 height 23
click at [1095, 168] on div "Email" at bounding box center [1131, 169] width 112 height 21
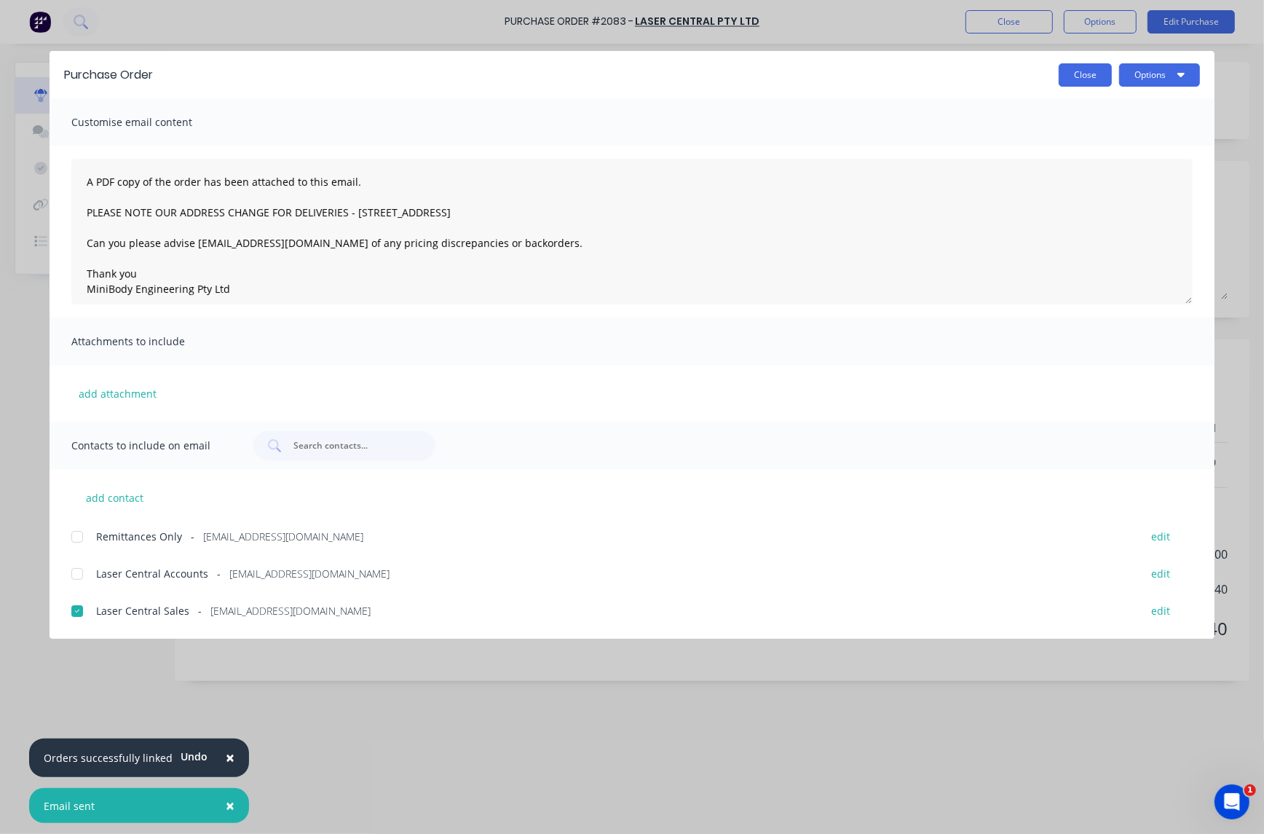
click at [1091, 77] on button "Close" at bounding box center [1085, 74] width 53 height 23
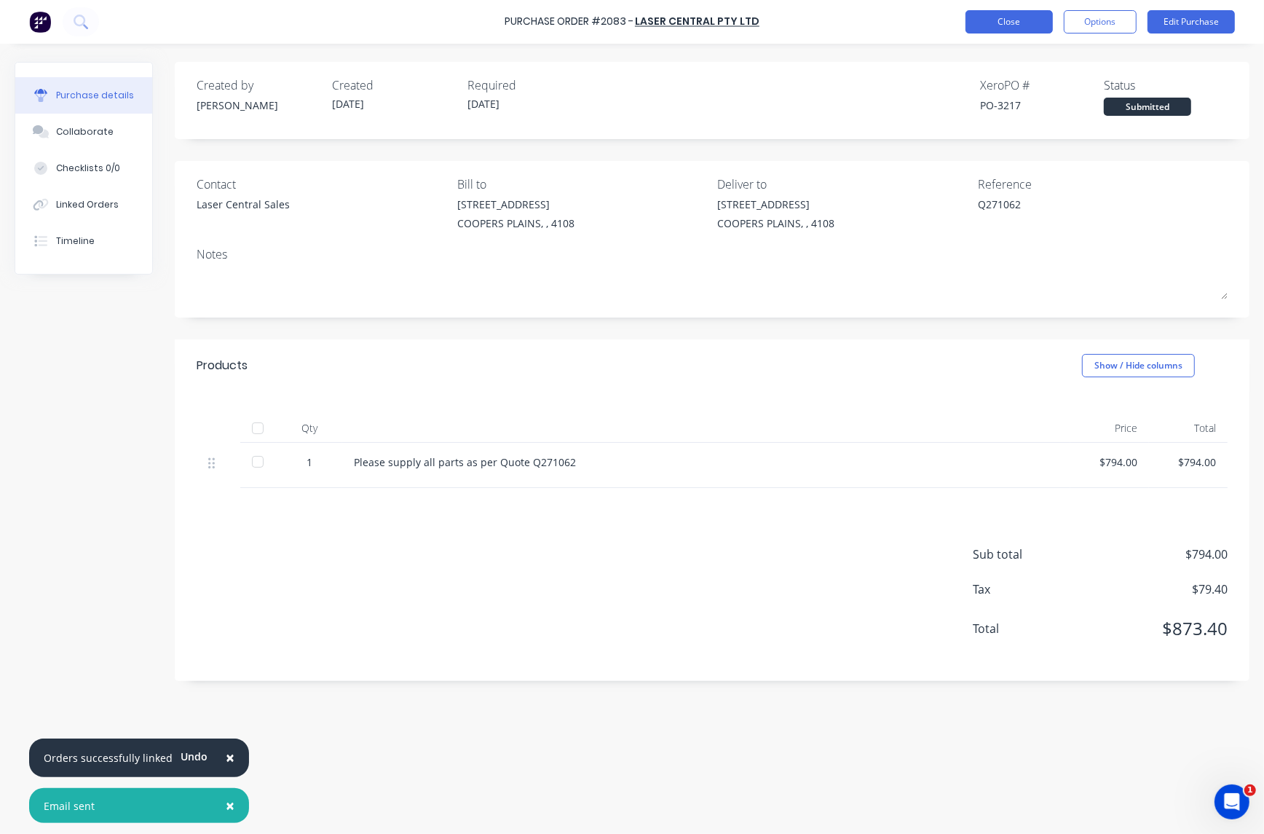
click at [1020, 17] on button "Close" at bounding box center [1009, 21] width 87 height 23
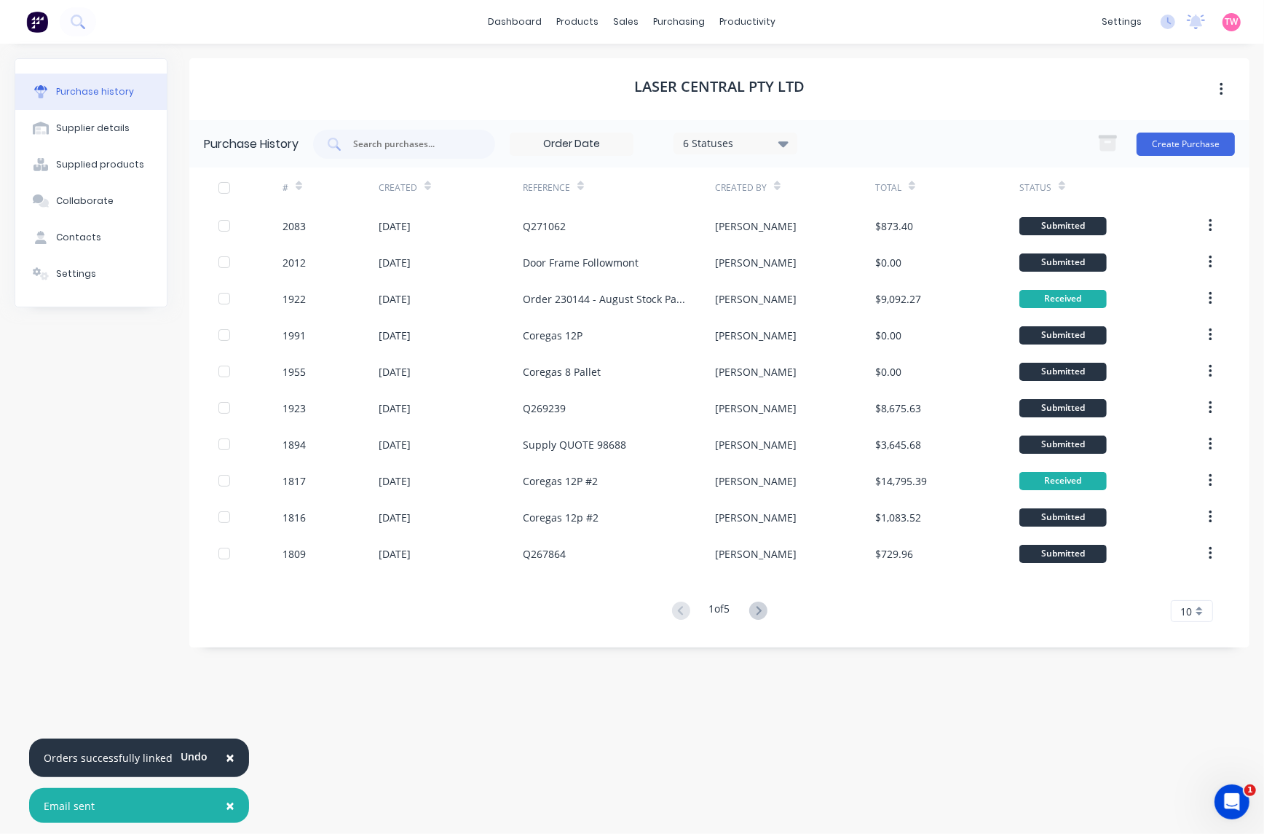
click at [227, 761] on span "×" at bounding box center [230, 757] width 9 height 20
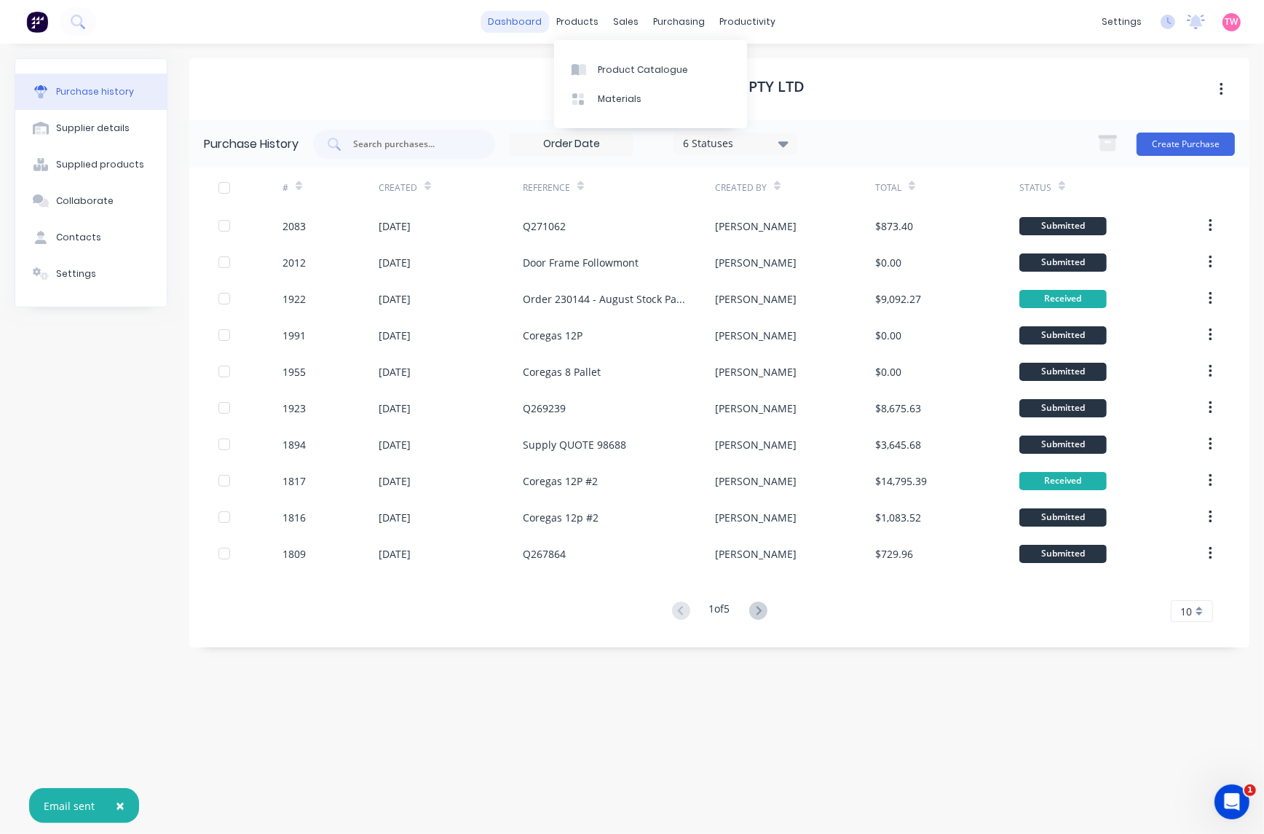
click at [525, 18] on link "dashboard" at bounding box center [515, 22] width 68 height 22
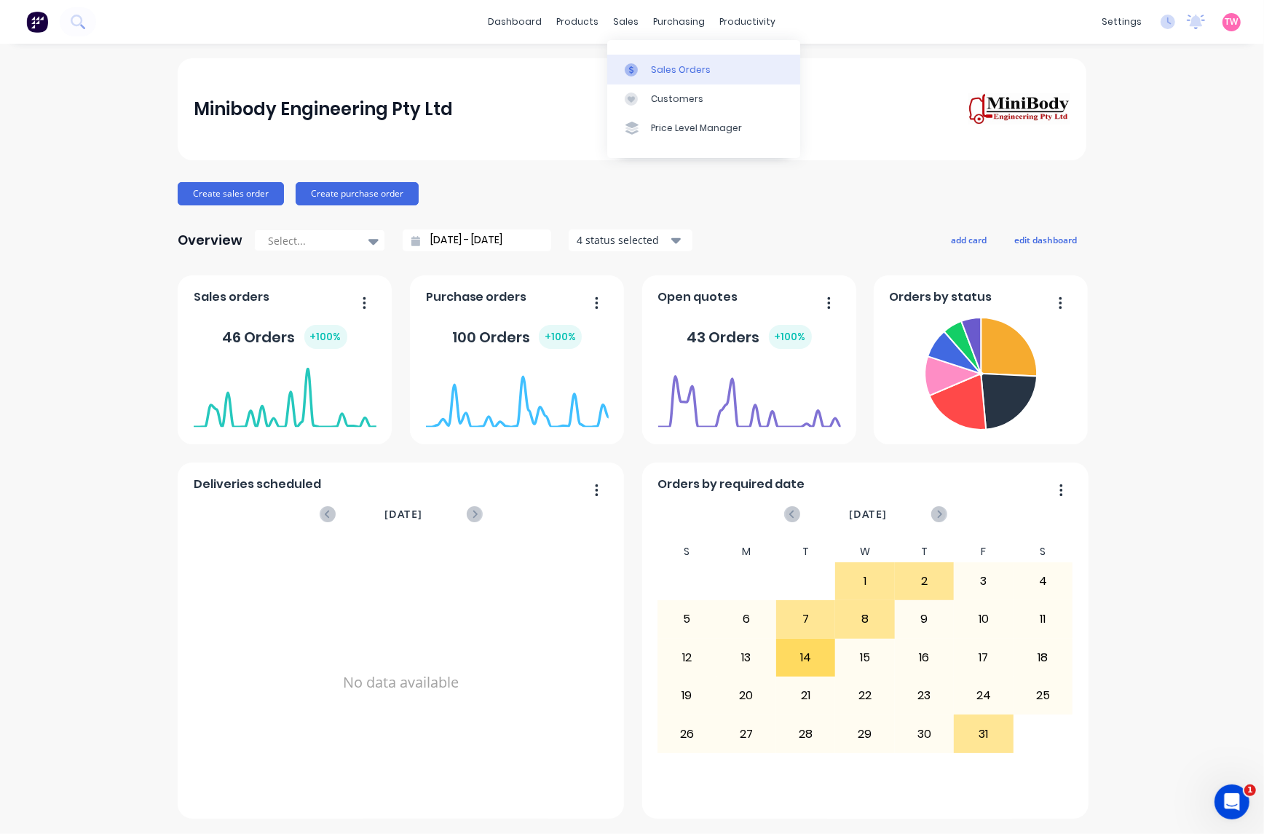
click at [651, 63] on div "Sales Orders" at bounding box center [681, 69] width 60 height 13
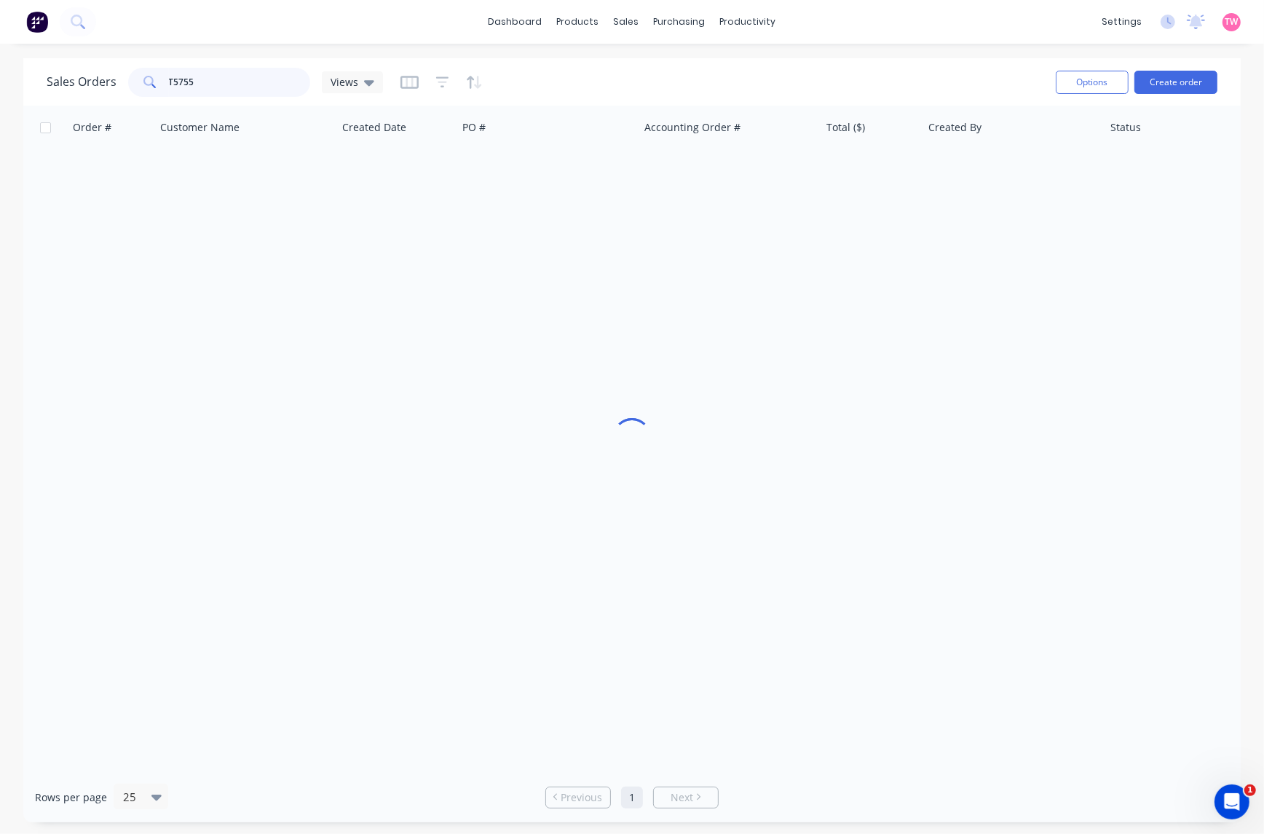
click at [211, 79] on input "T5755" at bounding box center [240, 82] width 142 height 29
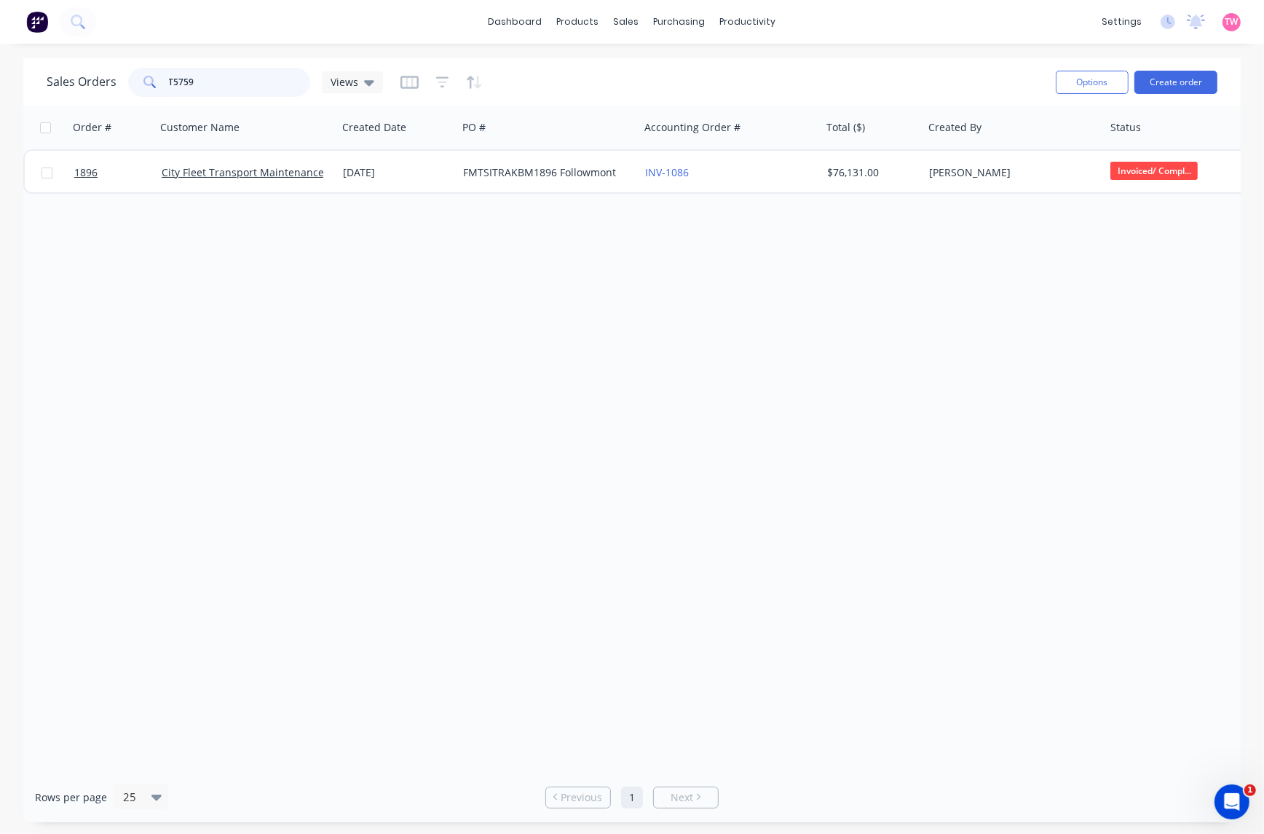
type input "T5759"
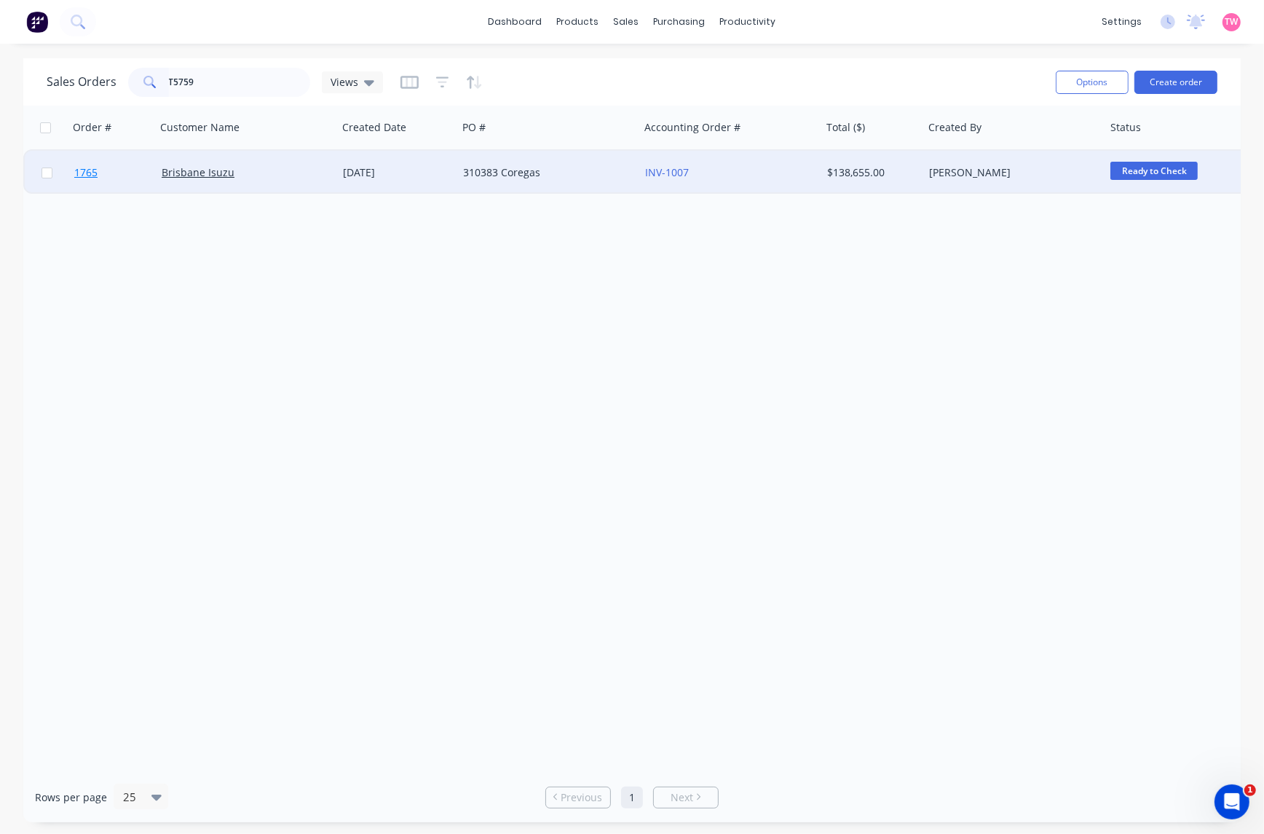
click at [132, 173] on link "1765" at bounding box center [117, 173] width 87 height 44
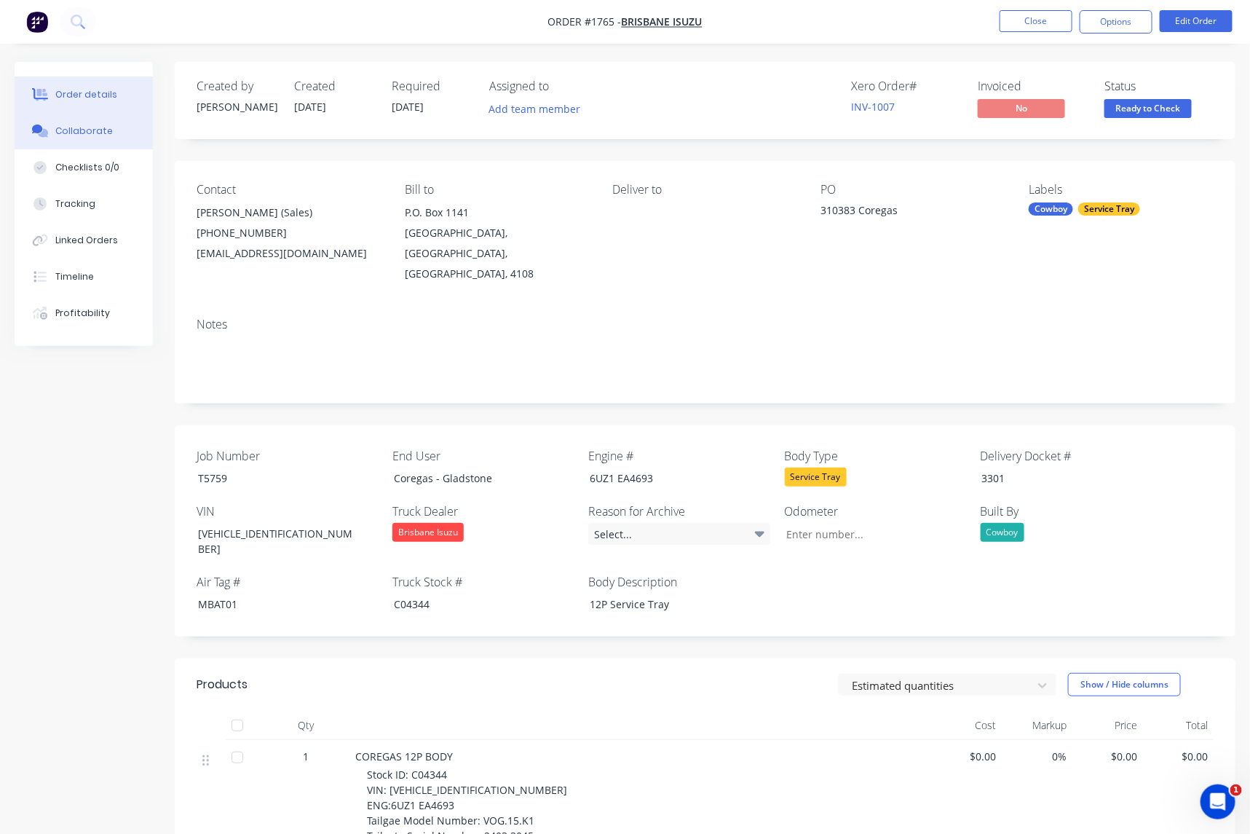
click at [67, 129] on div "Collaborate" at bounding box center [84, 131] width 58 height 13
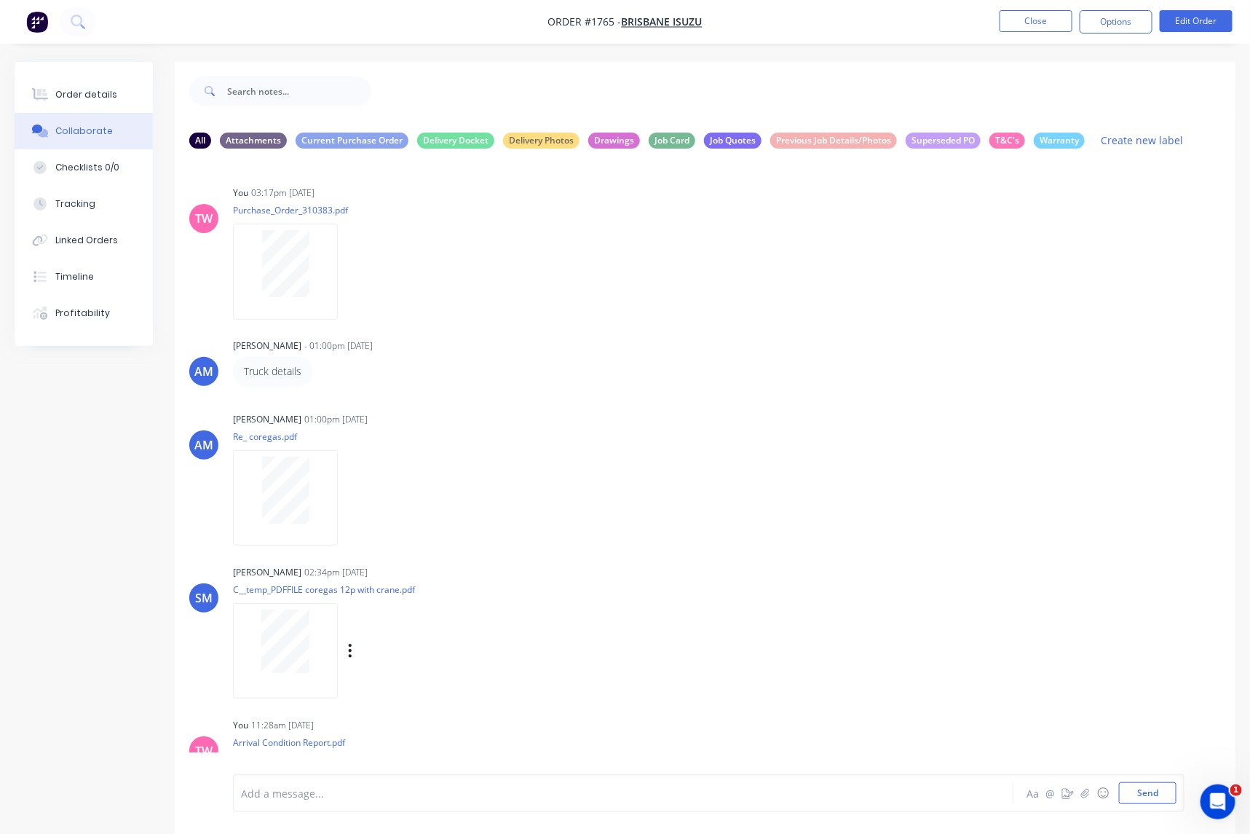
scroll to position [237, 0]
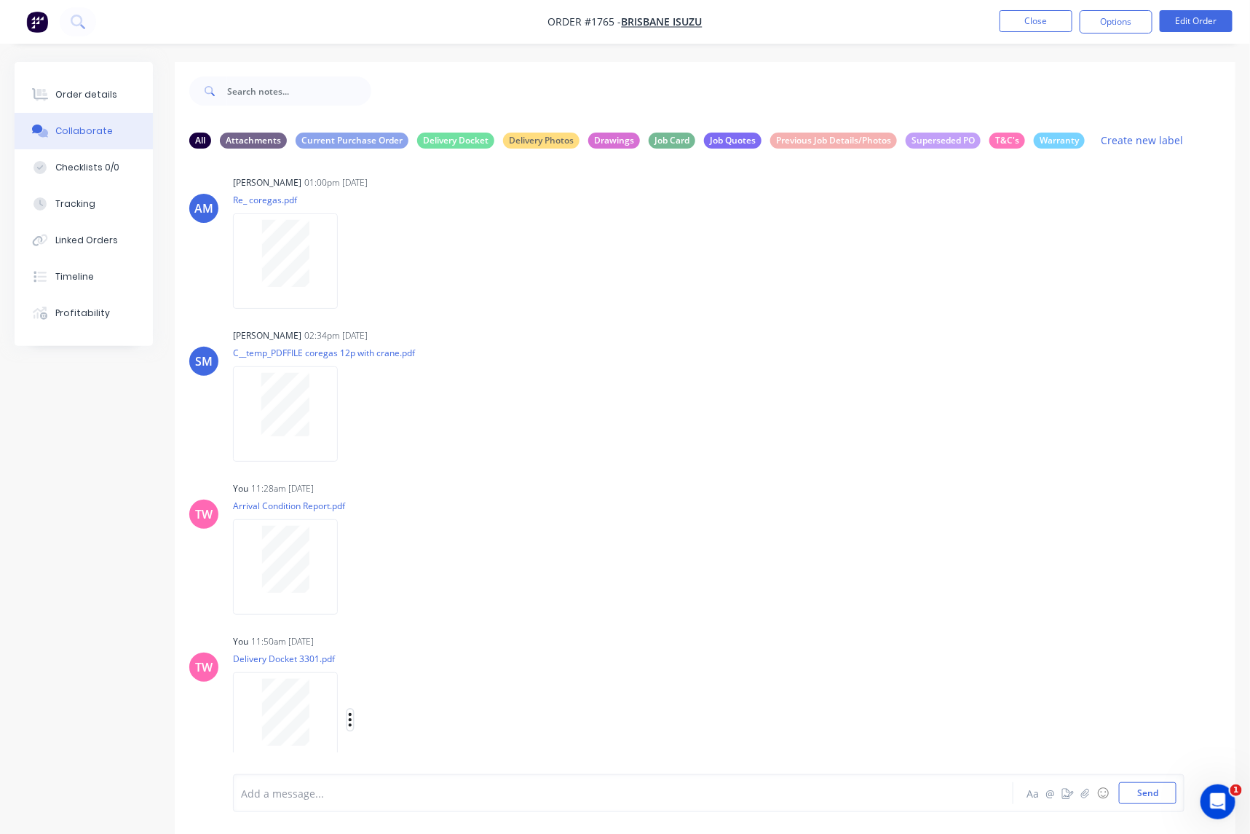
click at [348, 716] on icon "button" at bounding box center [350, 720] width 4 height 17
click at [431, 694] on button "Labels" at bounding box center [447, 689] width 164 height 33
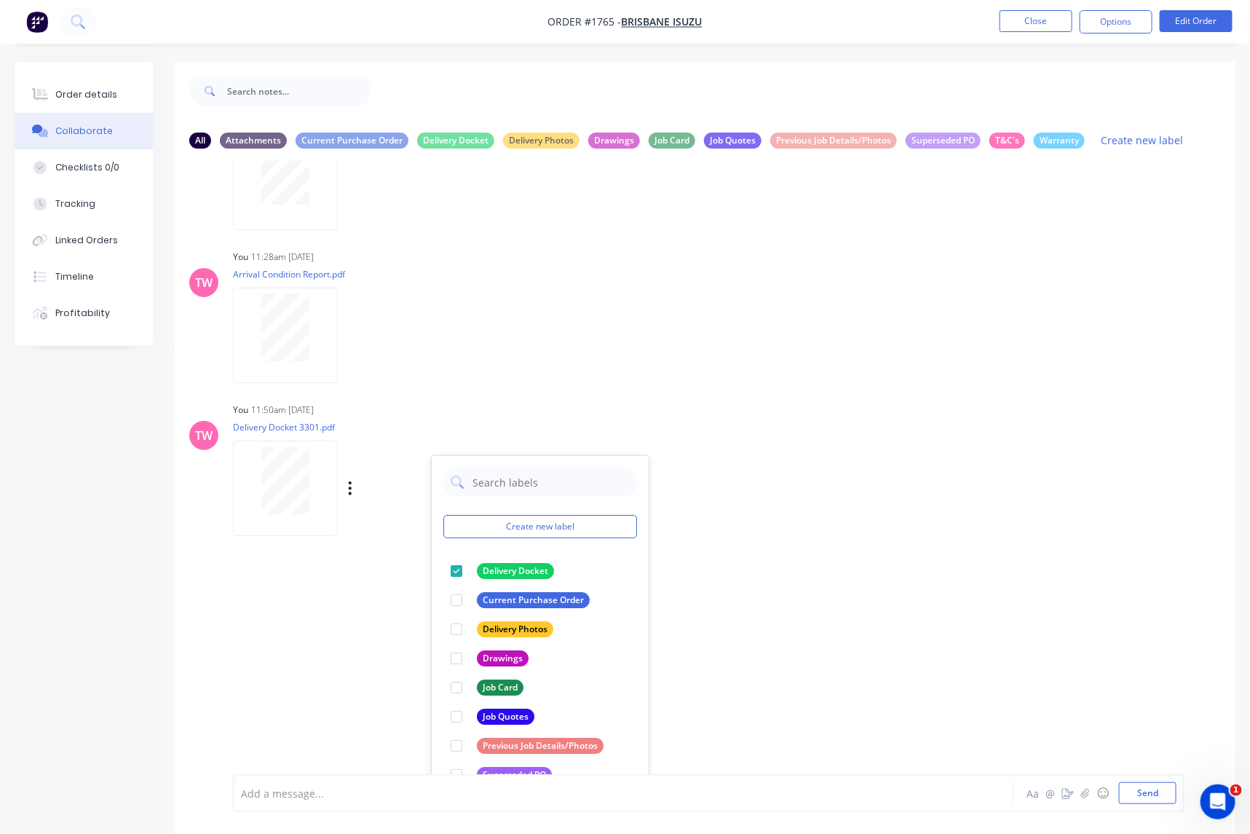
click at [816, 461] on div "TW You 03:17pm [DATE] Purchase_Order_310383.pdf Labels Download Delete AM [PERS…" at bounding box center [705, 467] width 1061 height 614
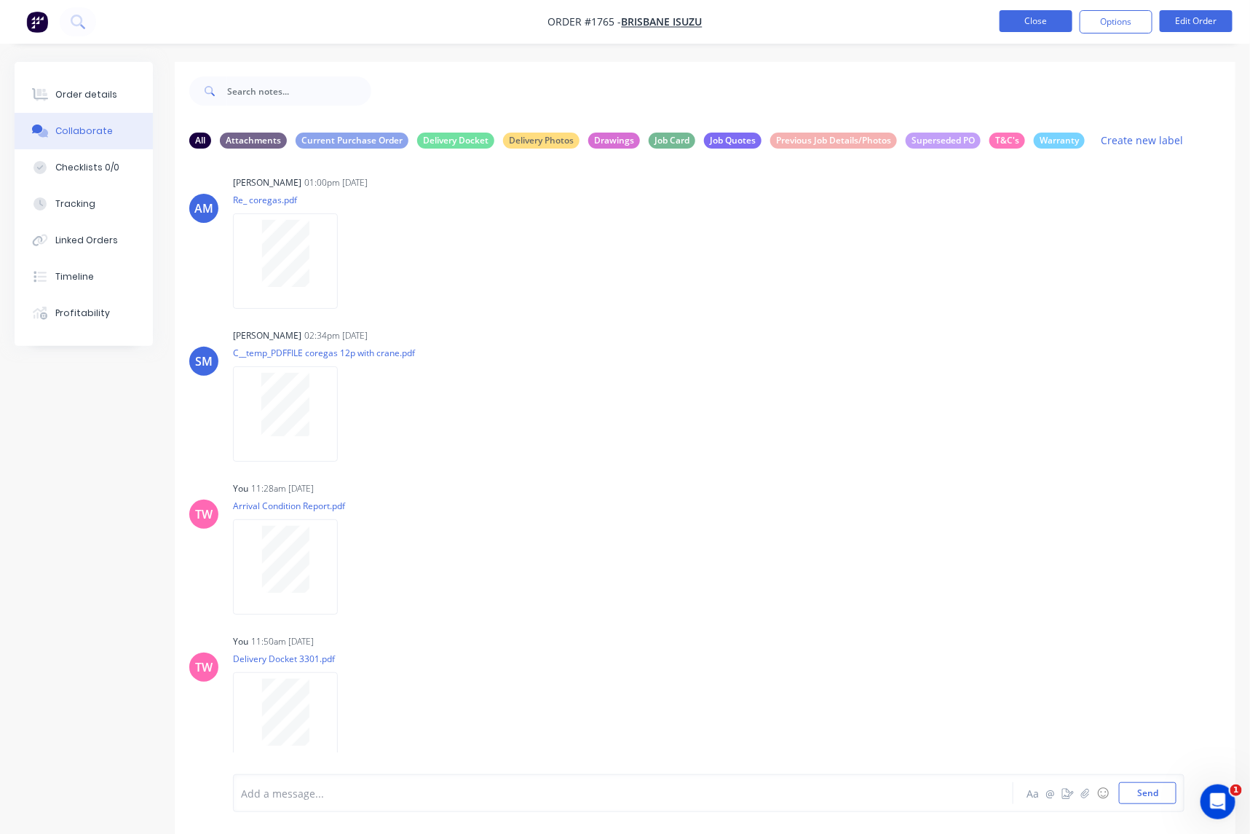
click at [1043, 13] on button "Close" at bounding box center [1036, 21] width 73 height 22
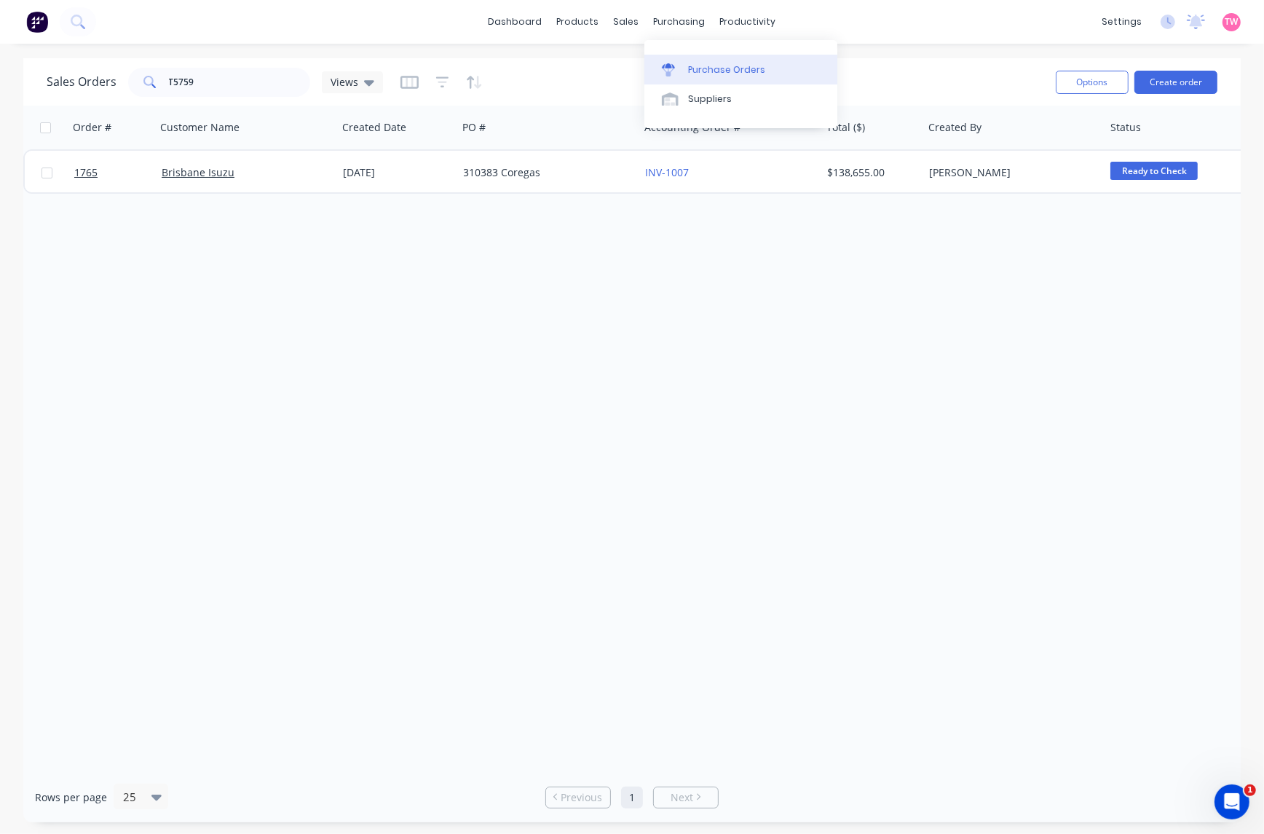
click at [701, 62] on link "Purchase Orders" at bounding box center [741, 69] width 193 height 29
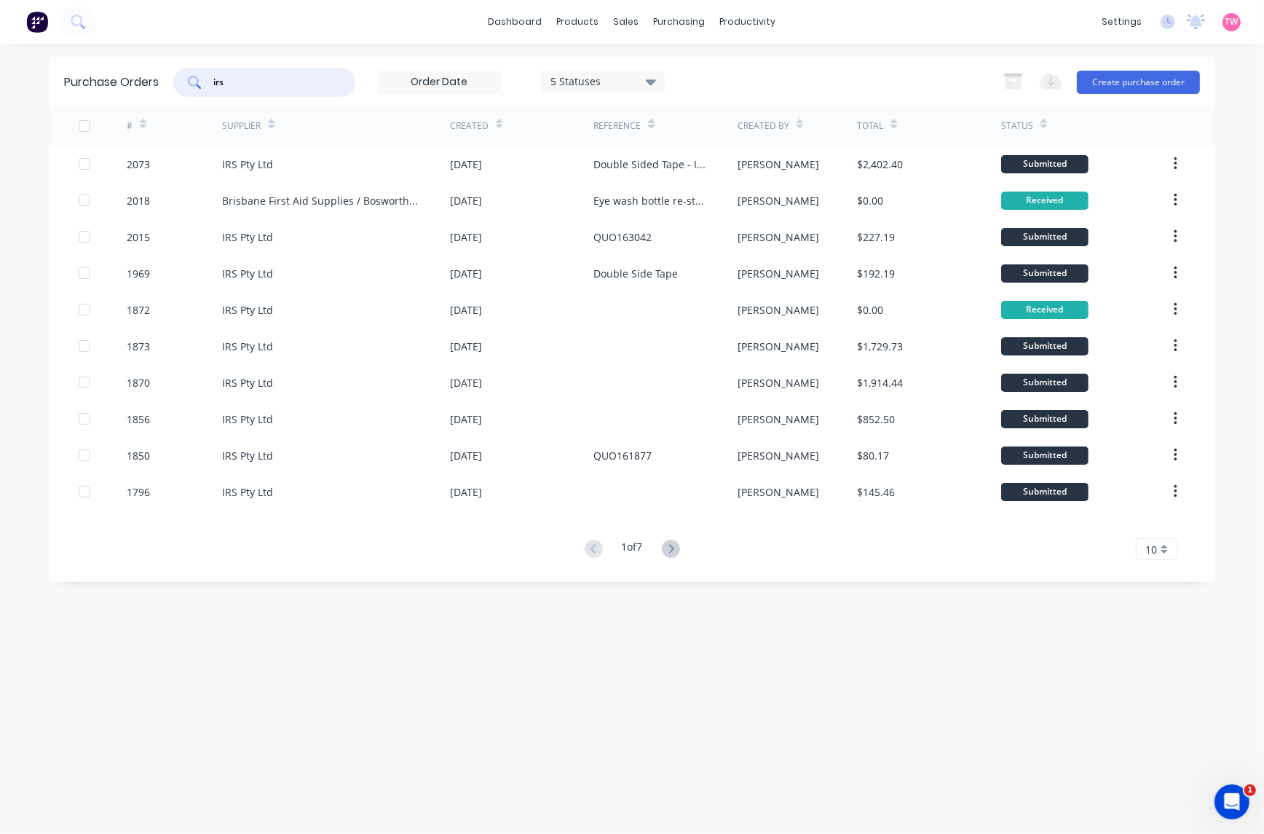
drag, startPoint x: 267, startPoint y: 79, endPoint x: 194, endPoint y: 82, distance: 72.9
click at [194, 82] on div "irs" at bounding box center [264, 82] width 182 height 29
paste input "S25-08159"
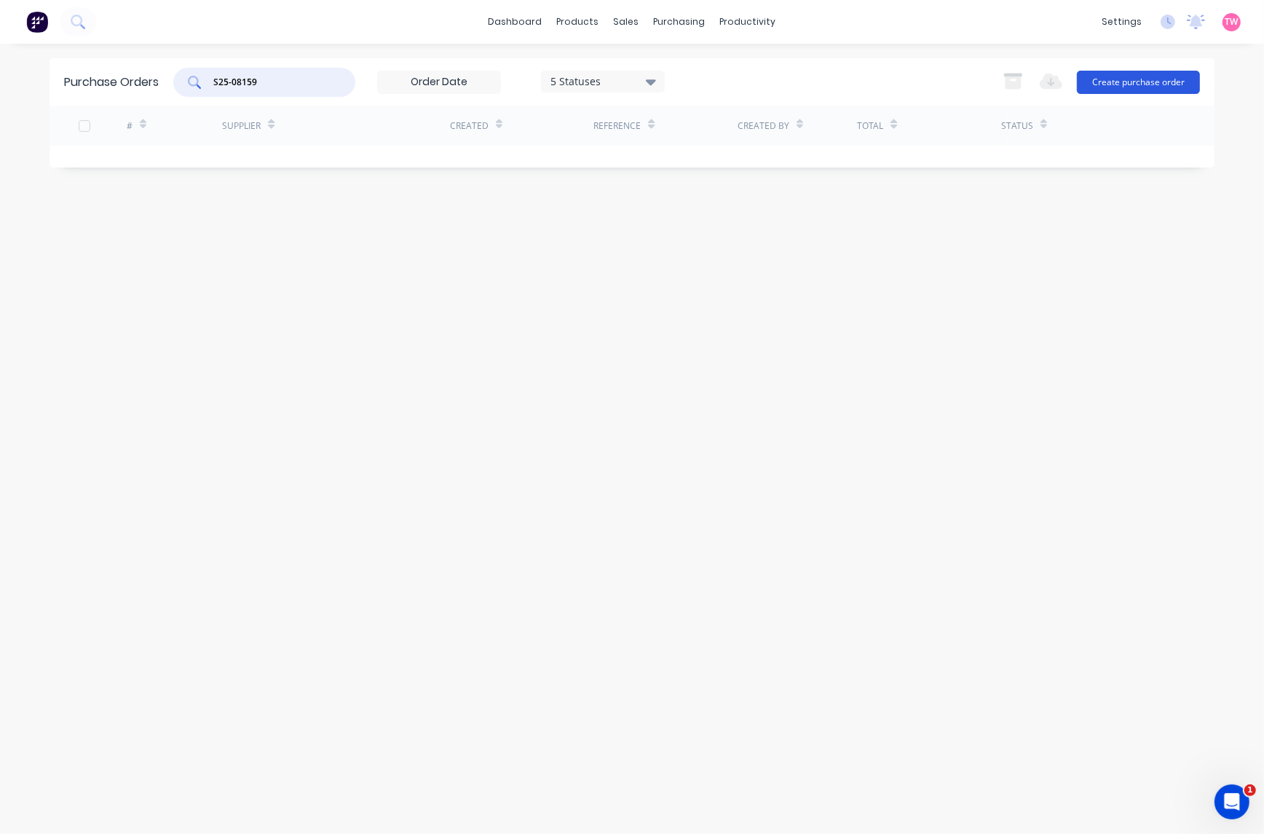
type input "S25-08159"
click at [1131, 75] on button "Create purchase order" at bounding box center [1138, 82] width 123 height 23
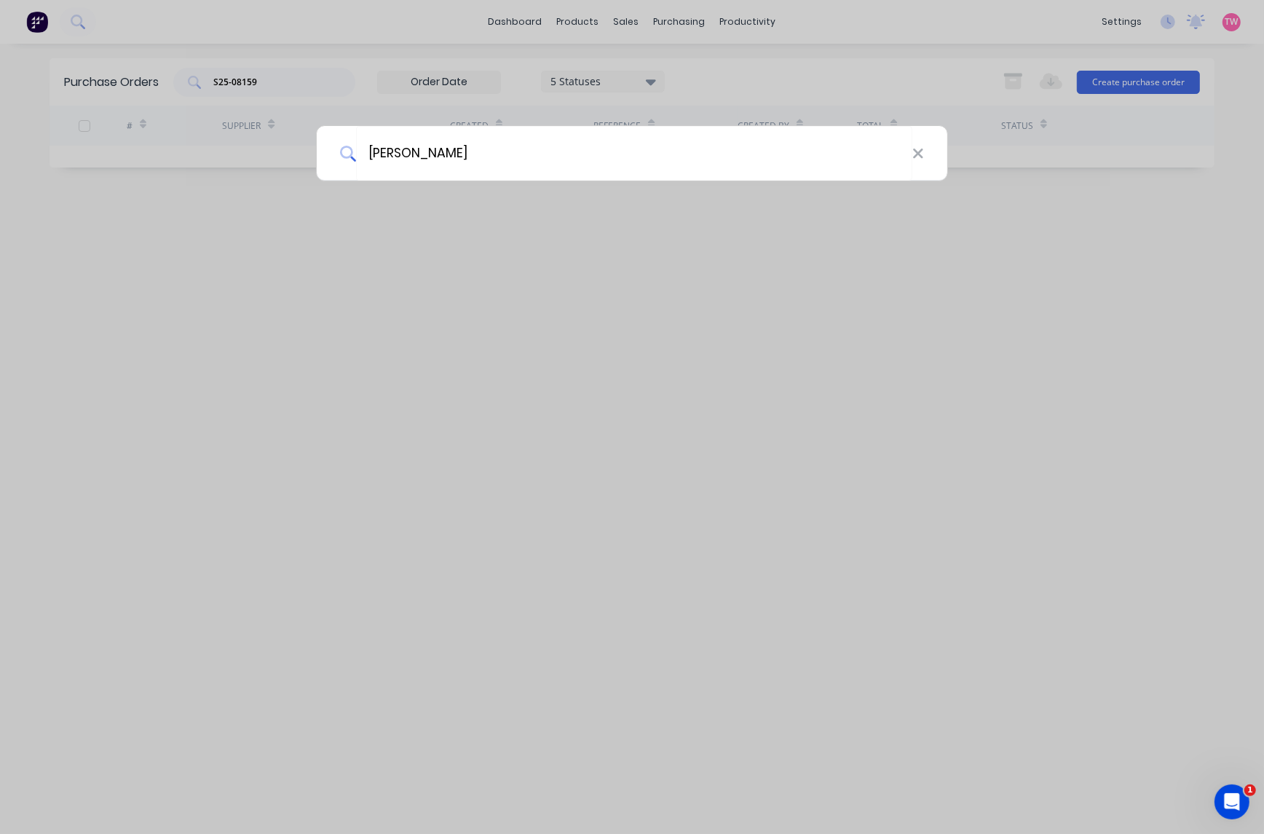
type input "[PERSON_NAME]"
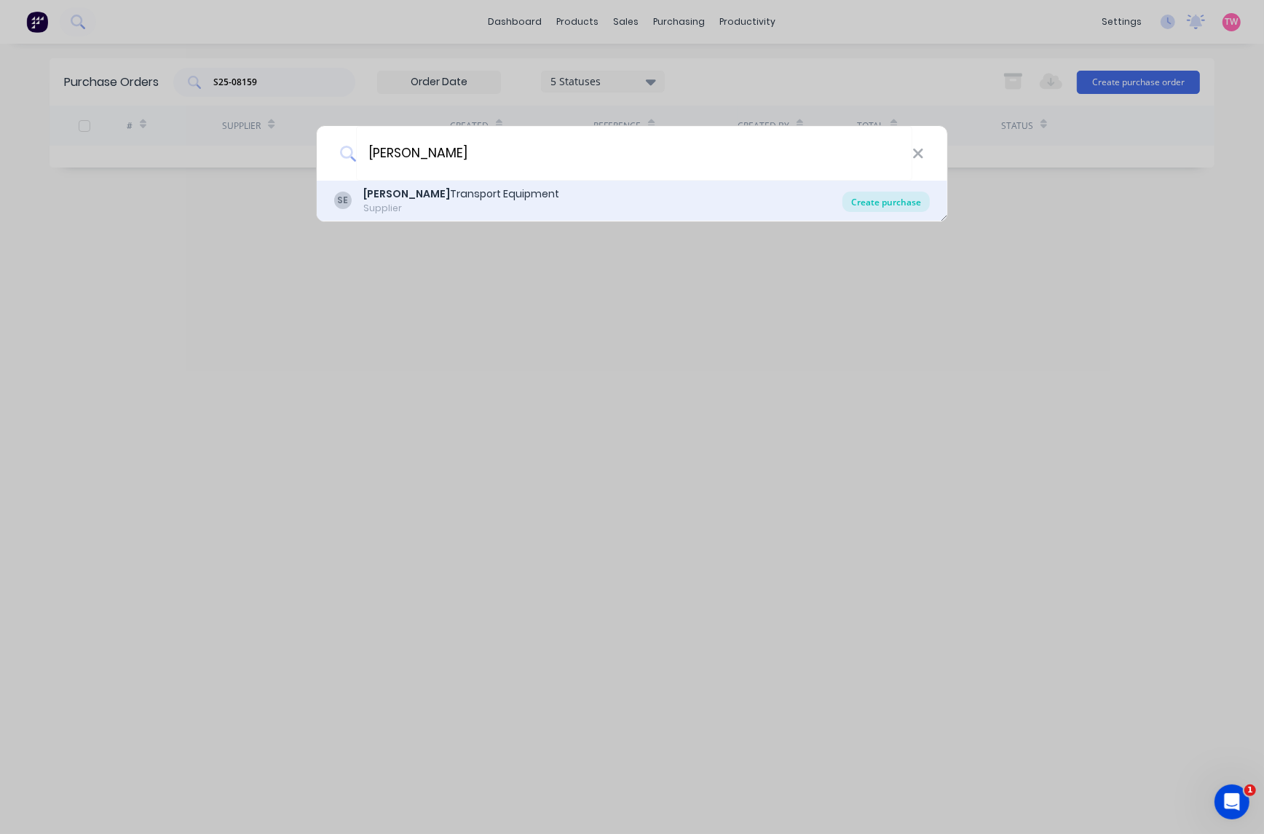
click at [886, 202] on div "Create purchase" at bounding box center [886, 202] width 87 height 20
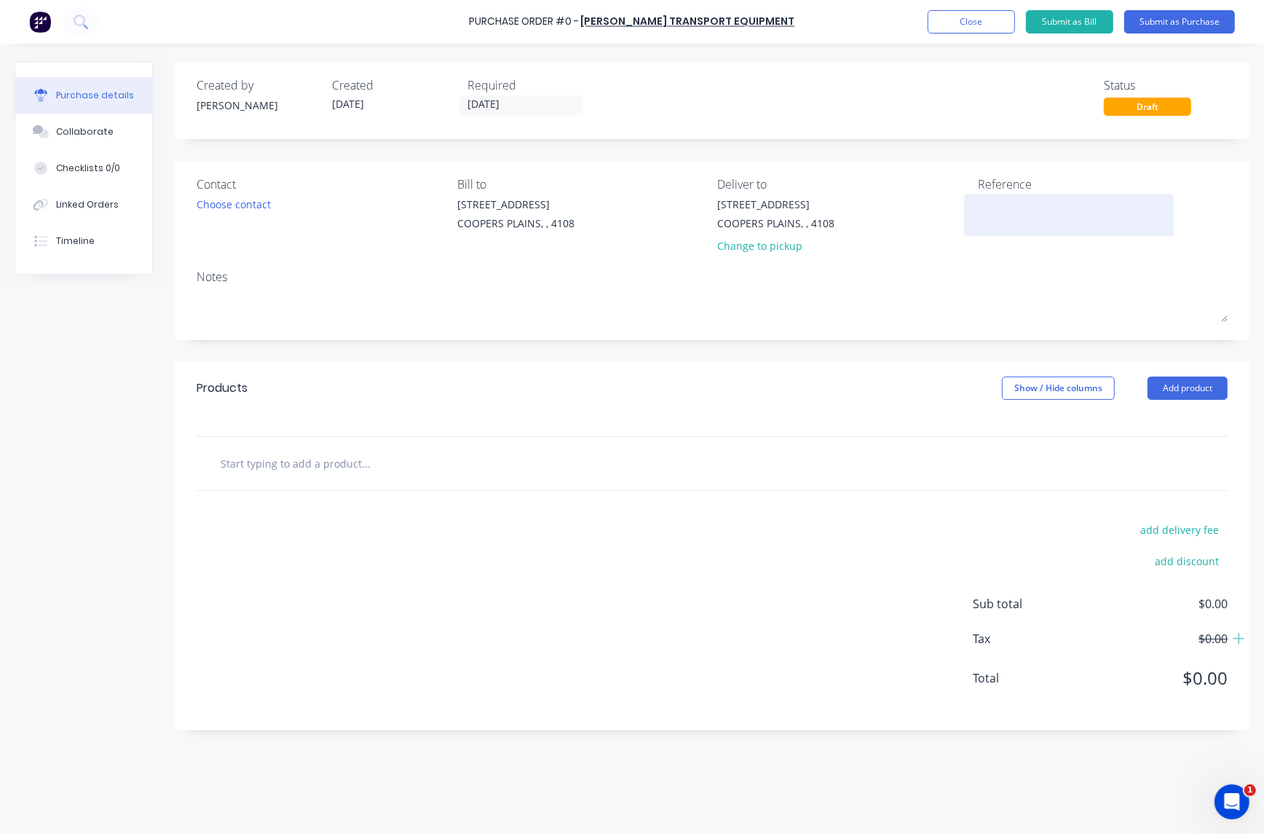
click at [1038, 213] on textarea at bounding box center [1069, 213] width 182 height 33
paste textarea "S25-08159"
type textarea "S25-08159"
click at [237, 197] on div "Choose contact" at bounding box center [234, 204] width 74 height 15
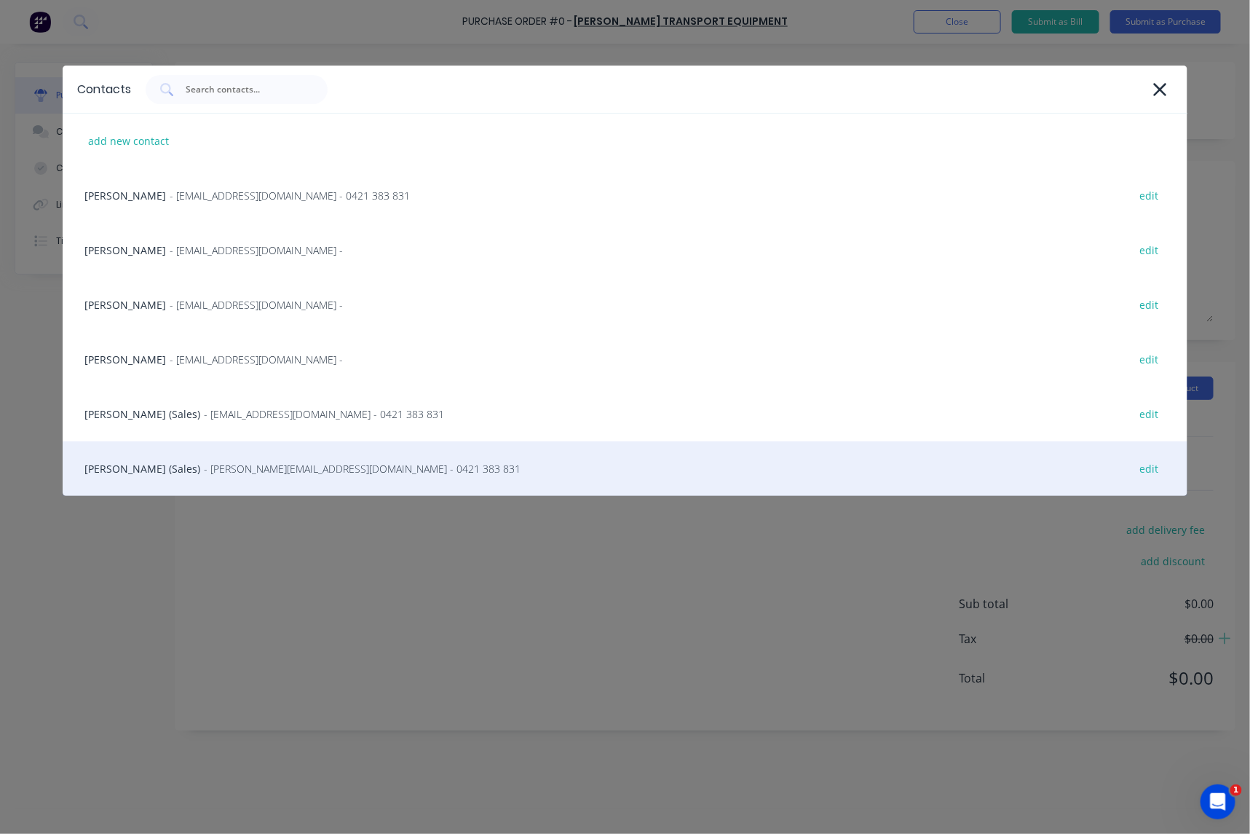
click at [143, 468] on div "[PERSON_NAME] (Sales) - [PERSON_NAME][EMAIL_ADDRESS][DOMAIN_NAME] - 0421 383 83…" at bounding box center [625, 468] width 1125 height 55
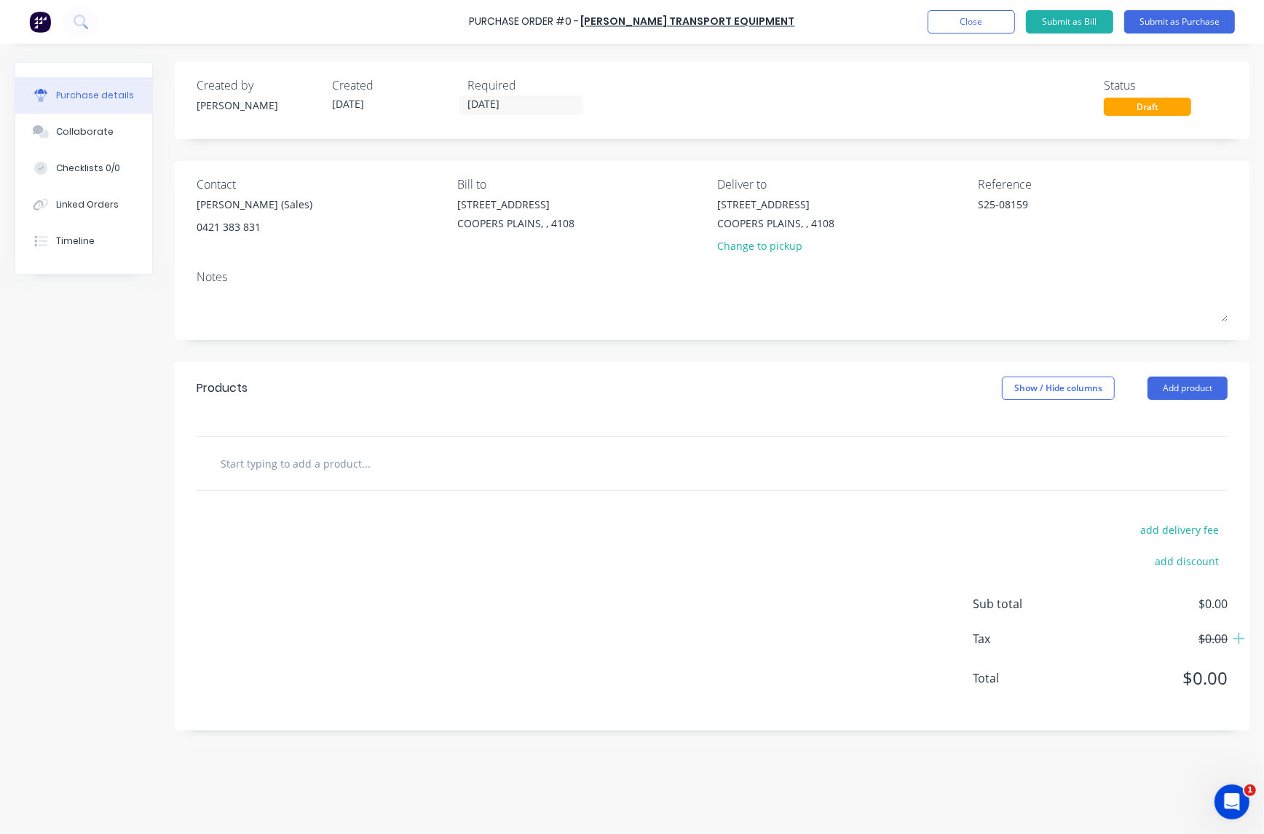
click at [241, 455] on input "text" at bounding box center [365, 463] width 291 height 29
paste input "HTL008"
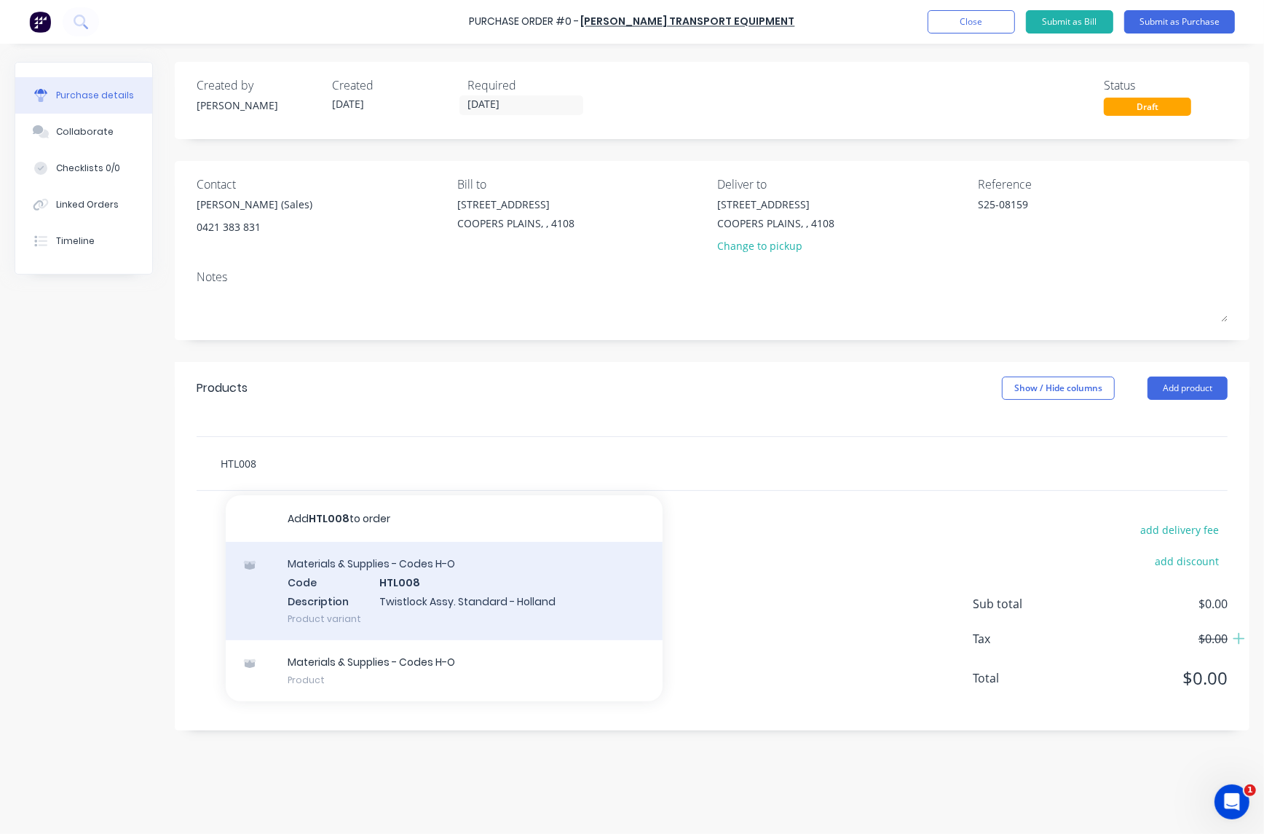
type input "HTL008"
click at [444, 583] on div "Materials & Supplies - Codes H-O Code HTL008 Description Twistlock Assy. Standa…" at bounding box center [444, 591] width 437 height 98
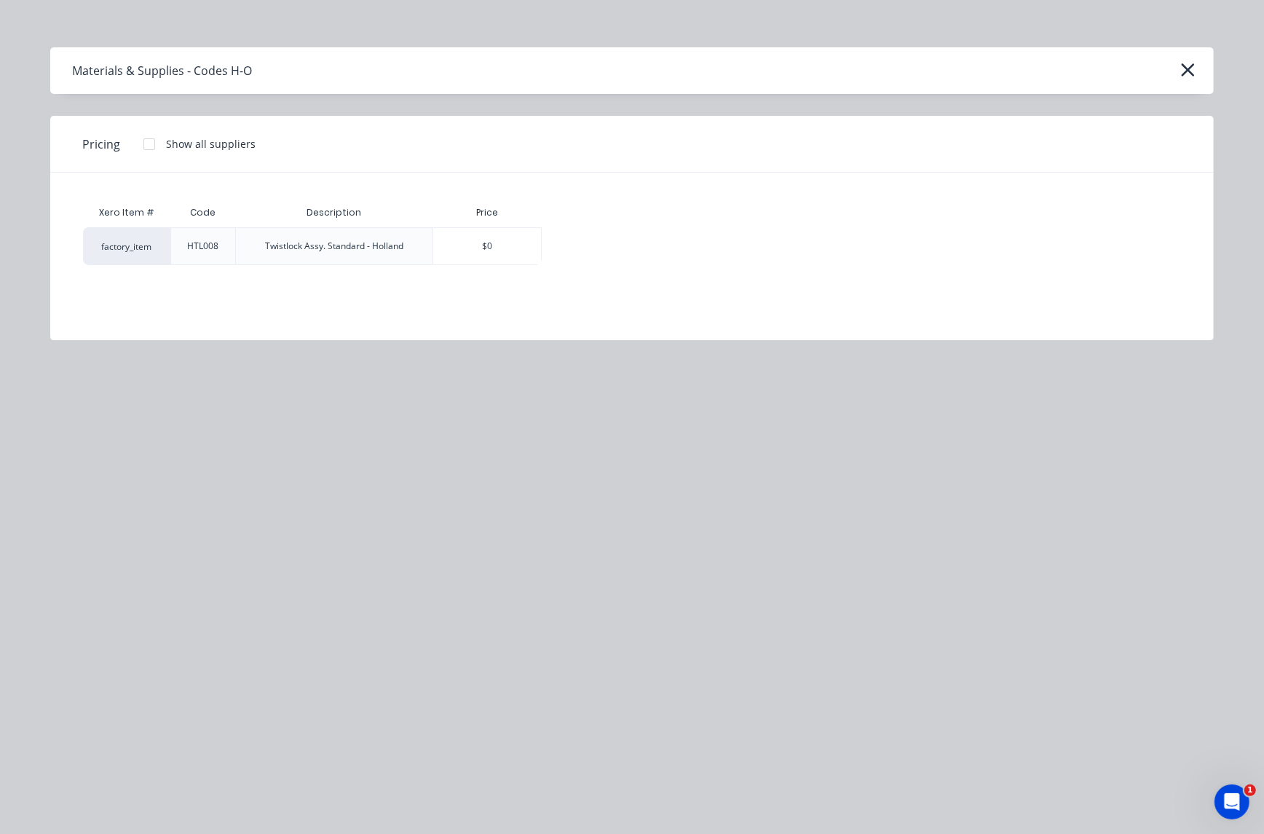
click at [142, 142] on div at bounding box center [149, 144] width 29 height 29
click at [605, 248] on div "$97.88" at bounding box center [593, 246] width 101 height 36
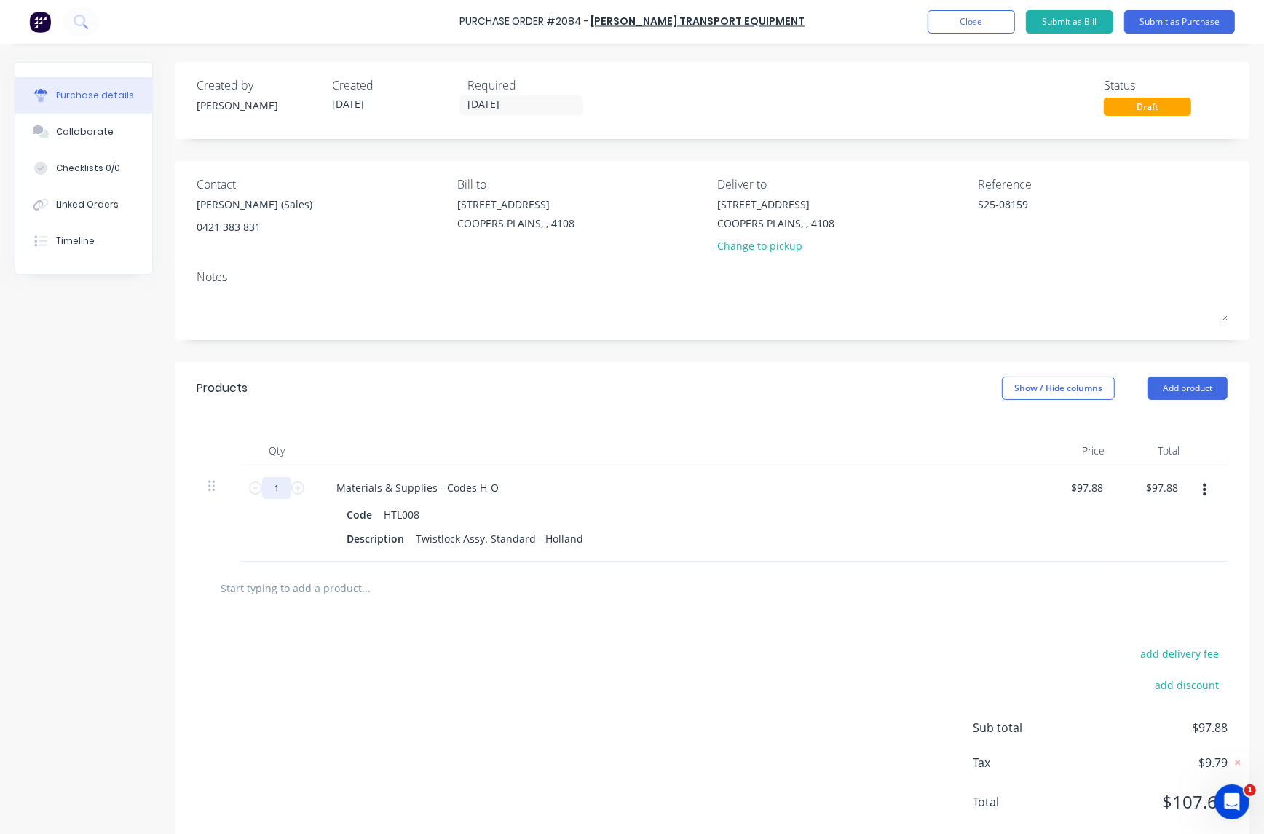
click at [278, 484] on input "1" at bounding box center [276, 488] width 29 height 22
type input "8"
type input "$783.04"
type input "8"
click at [1200, 23] on button "Submit as Purchase" at bounding box center [1179, 21] width 111 height 23
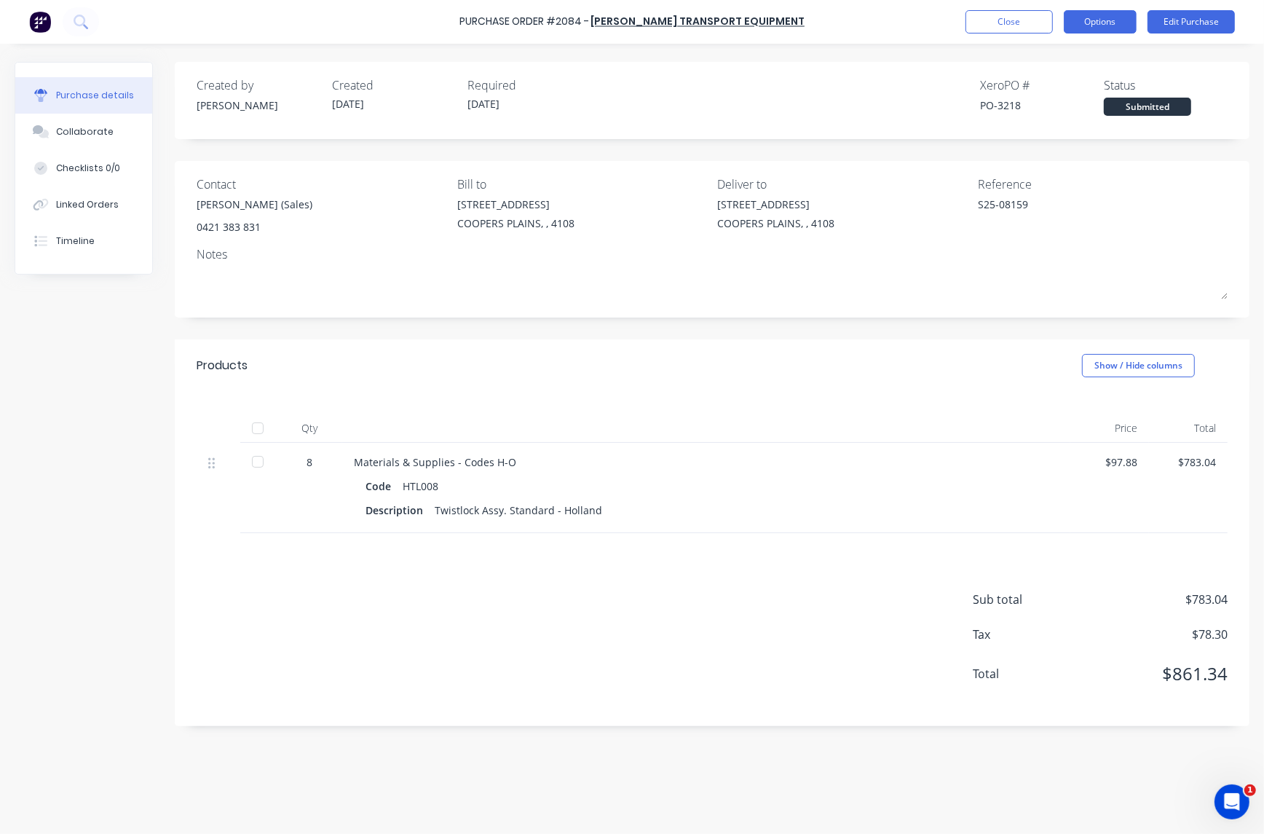
click at [1083, 12] on button "Options" at bounding box center [1100, 21] width 73 height 23
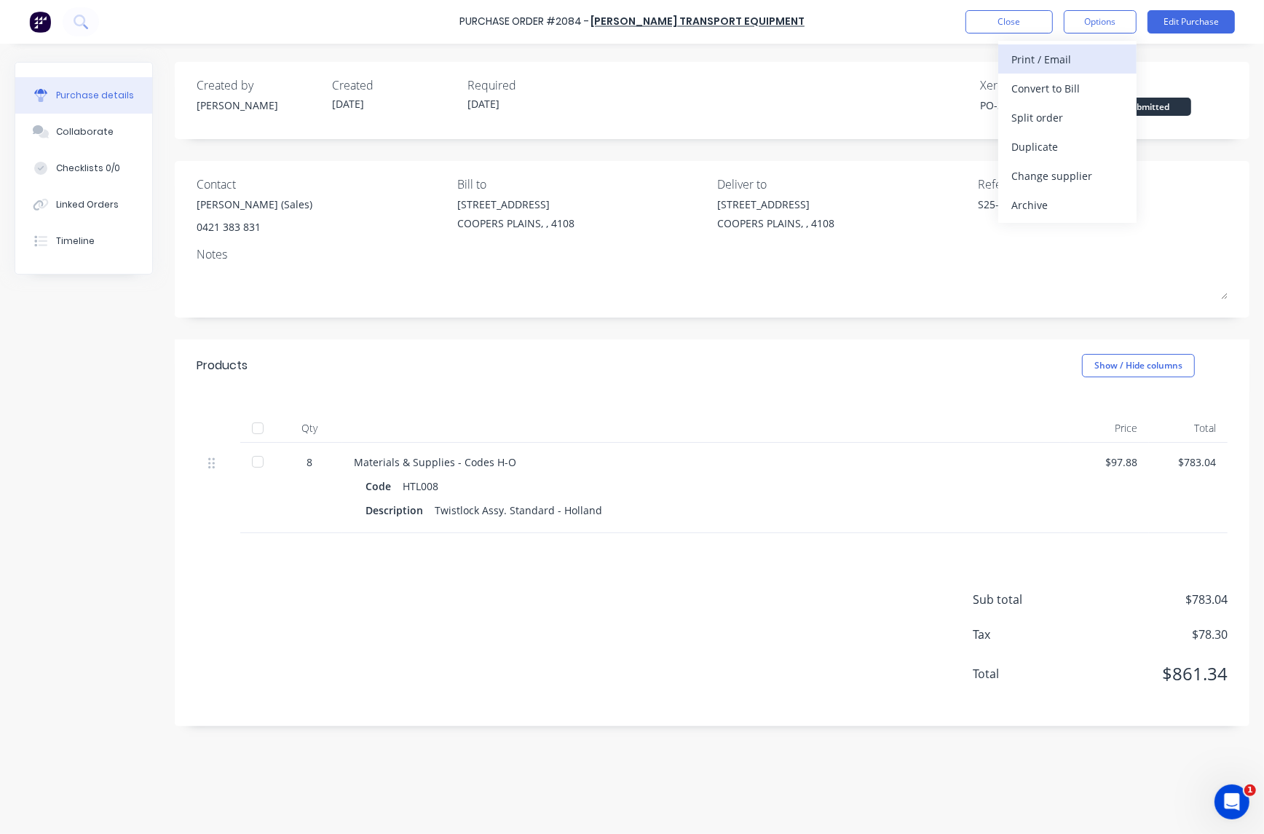
click at [1071, 53] on div "Print / Email" at bounding box center [1068, 59] width 112 height 21
click at [1060, 84] on div "With pricing" at bounding box center [1068, 88] width 112 height 21
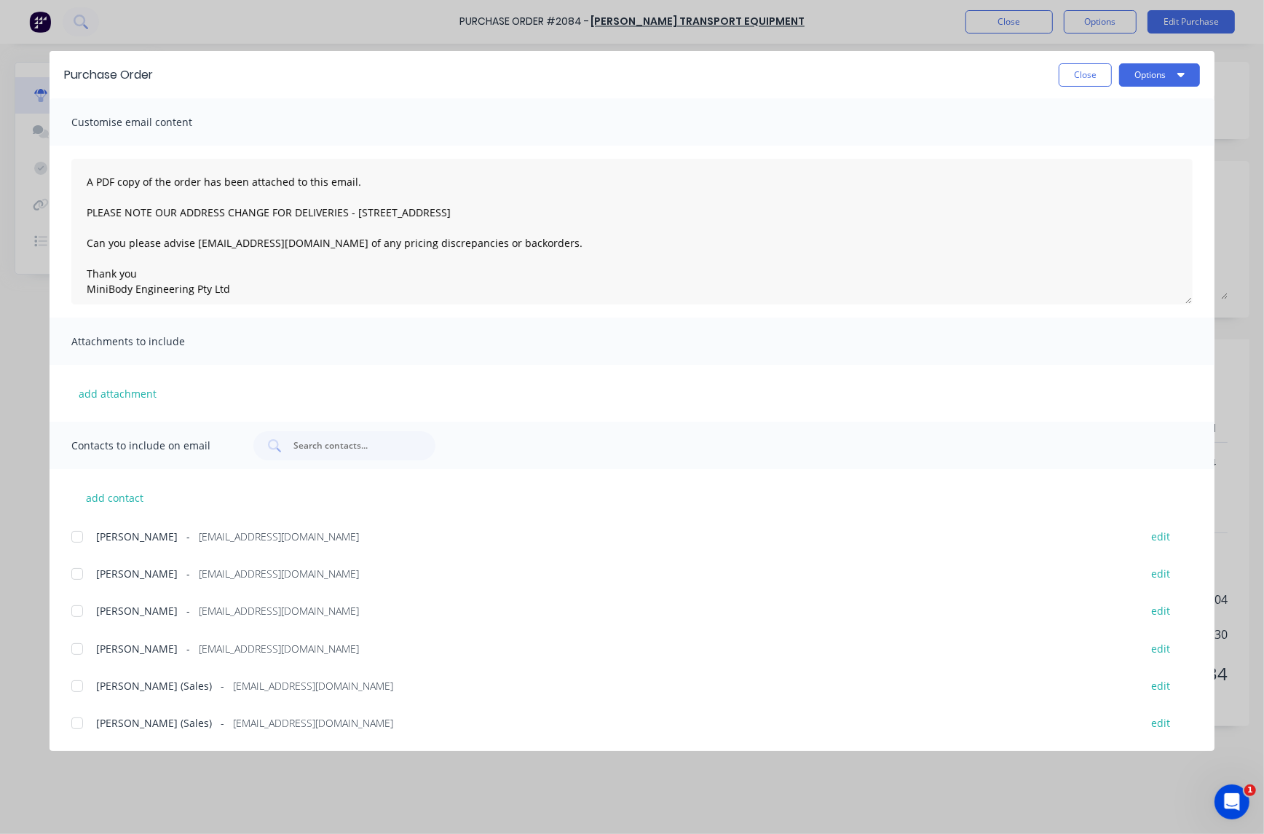
click at [74, 722] on div at bounding box center [77, 723] width 29 height 29
click at [1163, 75] on button "Options" at bounding box center [1159, 74] width 81 height 23
click at [1123, 166] on div "Email" at bounding box center [1131, 169] width 112 height 21
click at [1147, 74] on button "Options" at bounding box center [1159, 74] width 81 height 23
click at [1094, 169] on div "Email" at bounding box center [1131, 169] width 112 height 21
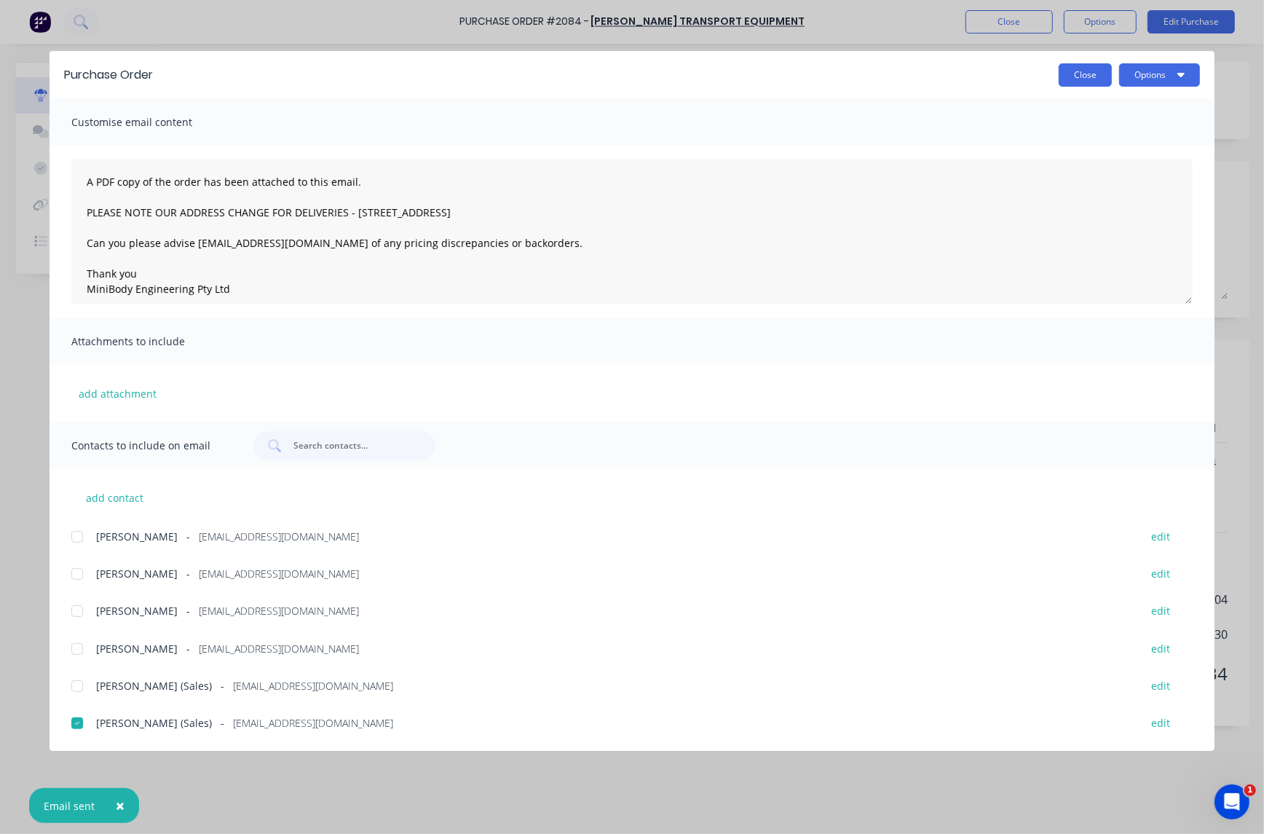
click at [1080, 71] on button "Close" at bounding box center [1085, 74] width 53 height 23
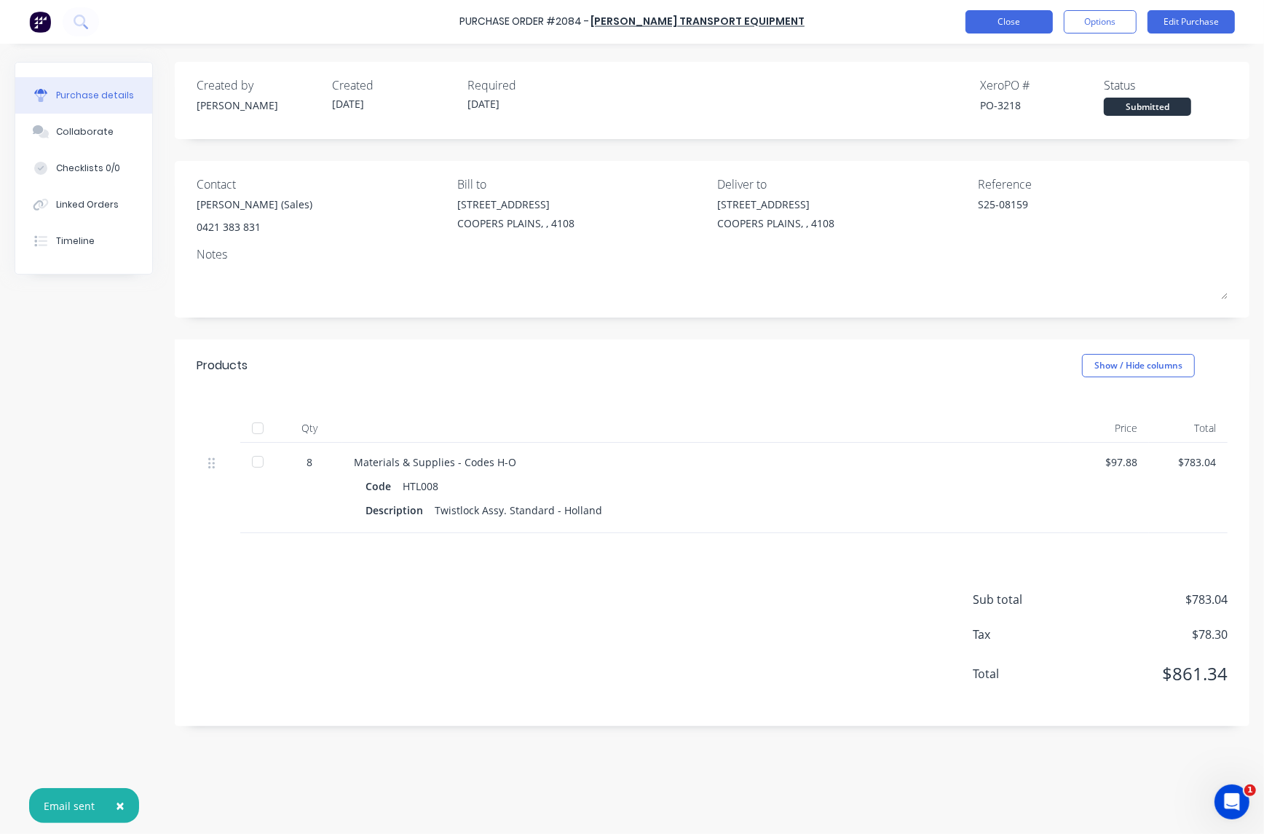
click at [1014, 16] on button "Close" at bounding box center [1009, 21] width 87 height 23
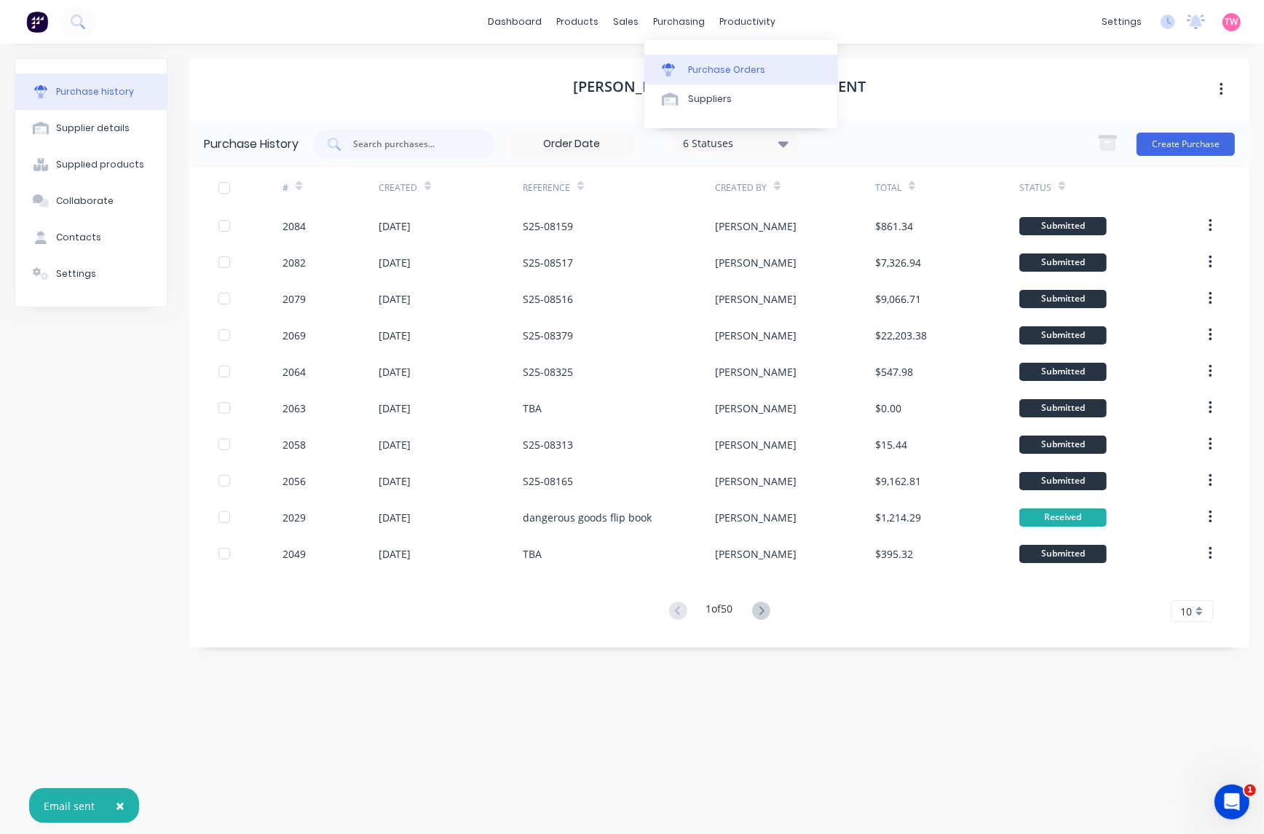
click at [712, 62] on link "Purchase Orders" at bounding box center [741, 69] width 193 height 29
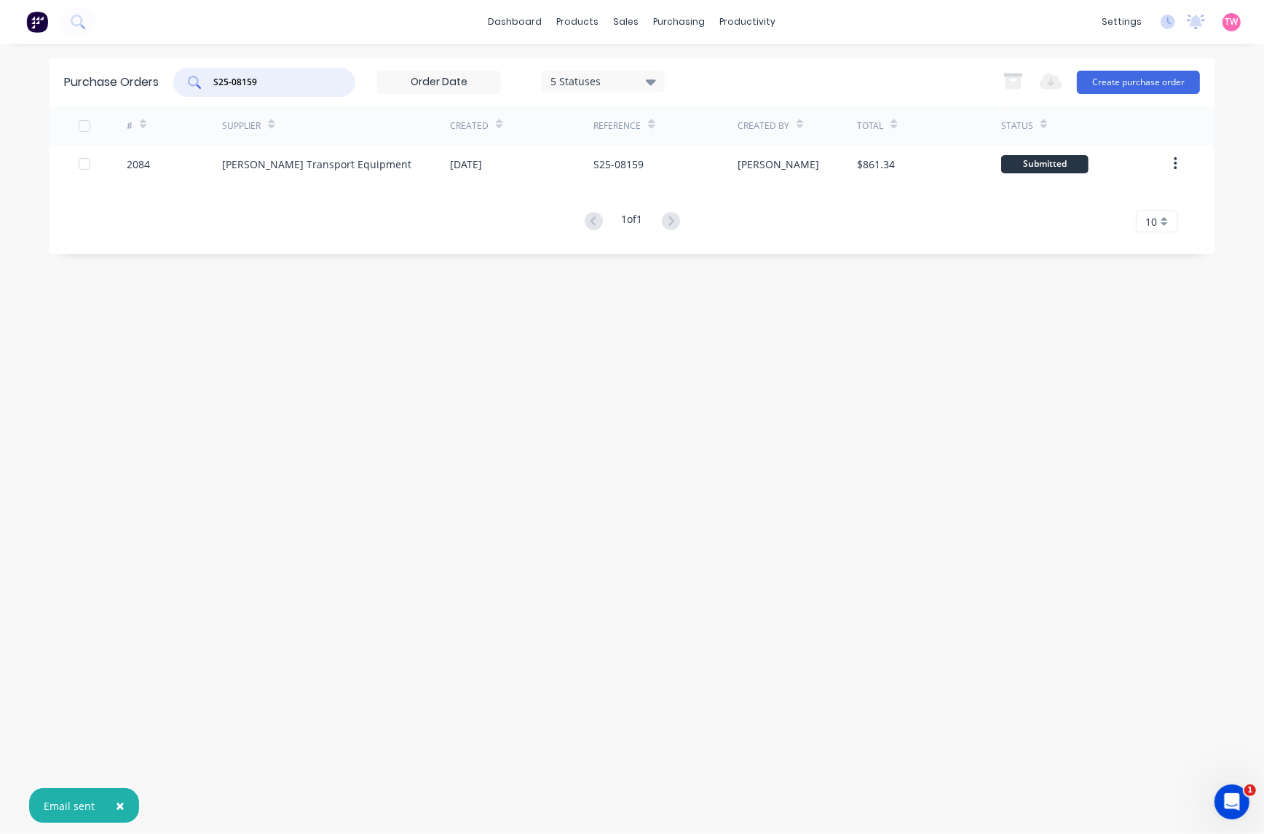
drag, startPoint x: 288, startPoint y: 81, endPoint x: 180, endPoint y: 84, distance: 108.6
click at [180, 84] on div "S25-08159" at bounding box center [264, 82] width 182 height 29
paste input "37"
type input "S25-08379"
click at [48, 302] on div "dashboard products sales purchasing productivity dashboard products Product Cat…" at bounding box center [632, 417] width 1264 height 834
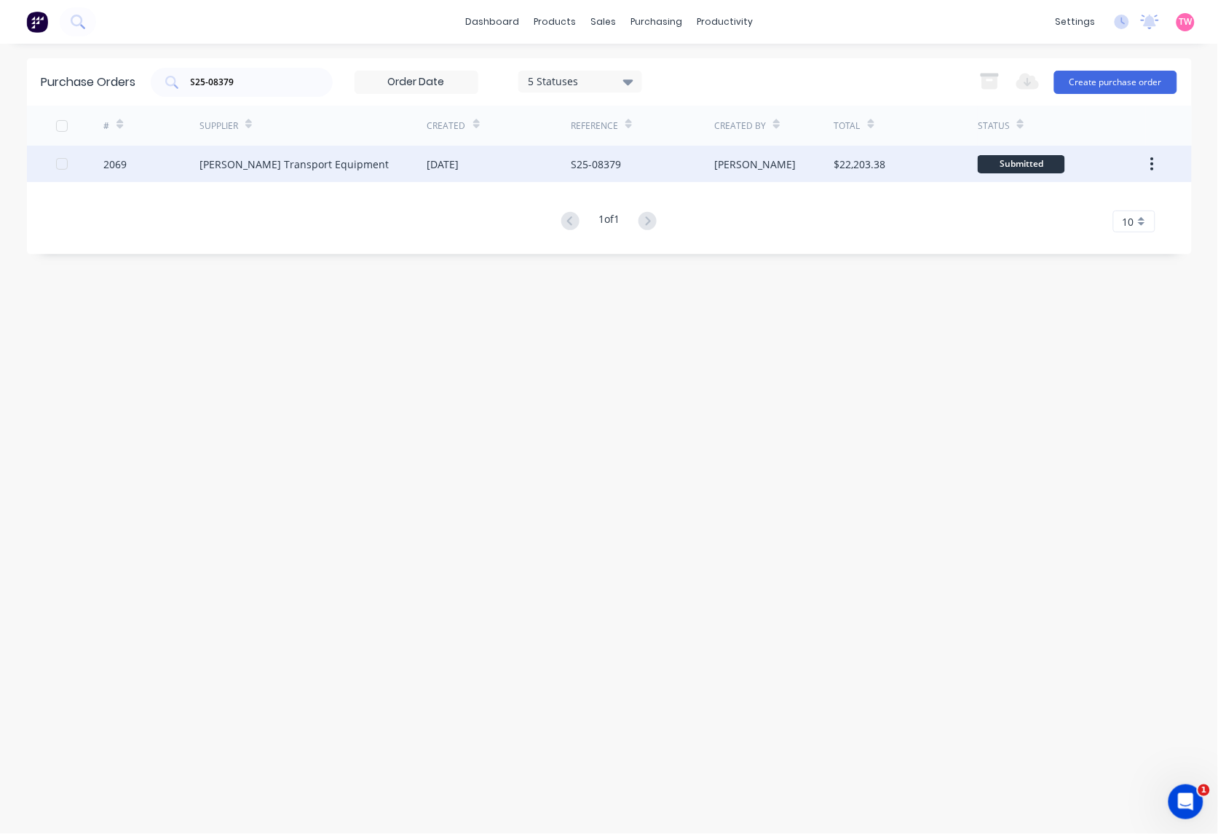
click at [375, 159] on div "[PERSON_NAME] Transport Equipment" at bounding box center [314, 164] width 228 height 36
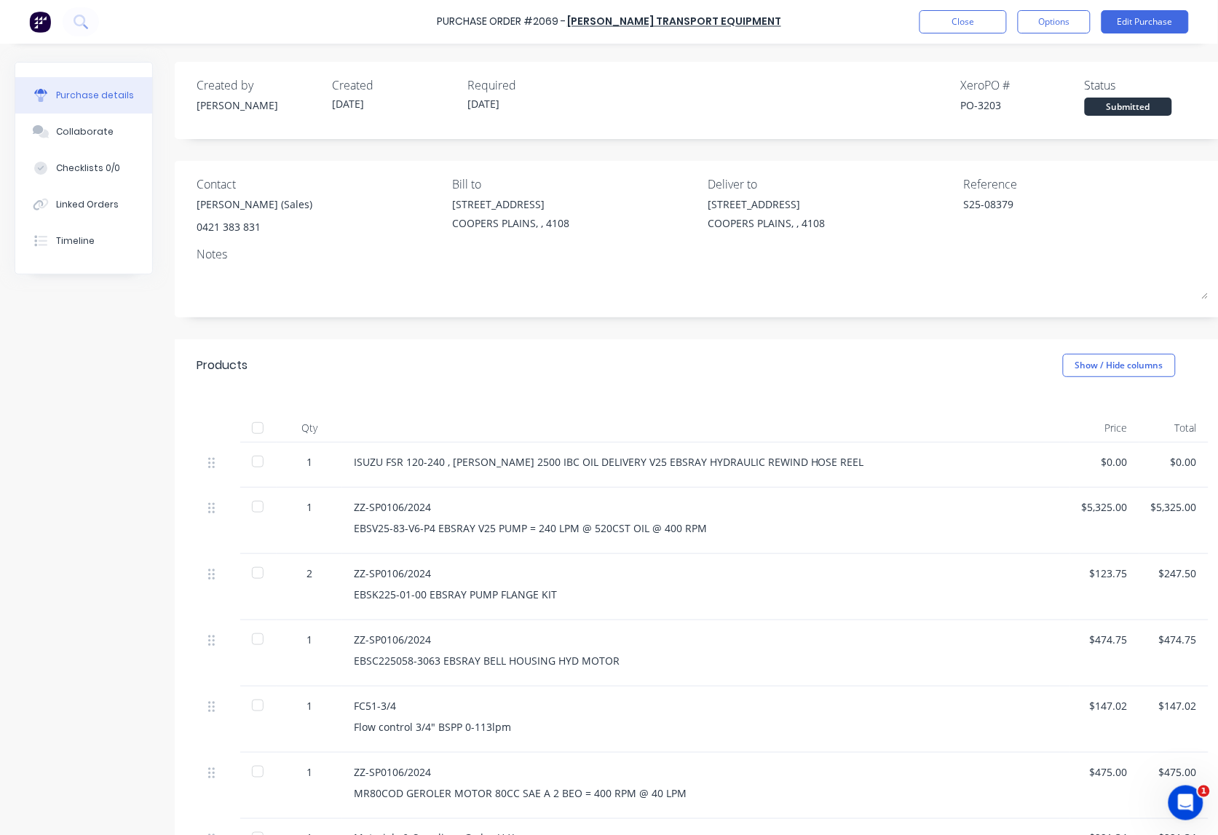
click at [954, 30] on button "Close" at bounding box center [963, 21] width 87 height 23
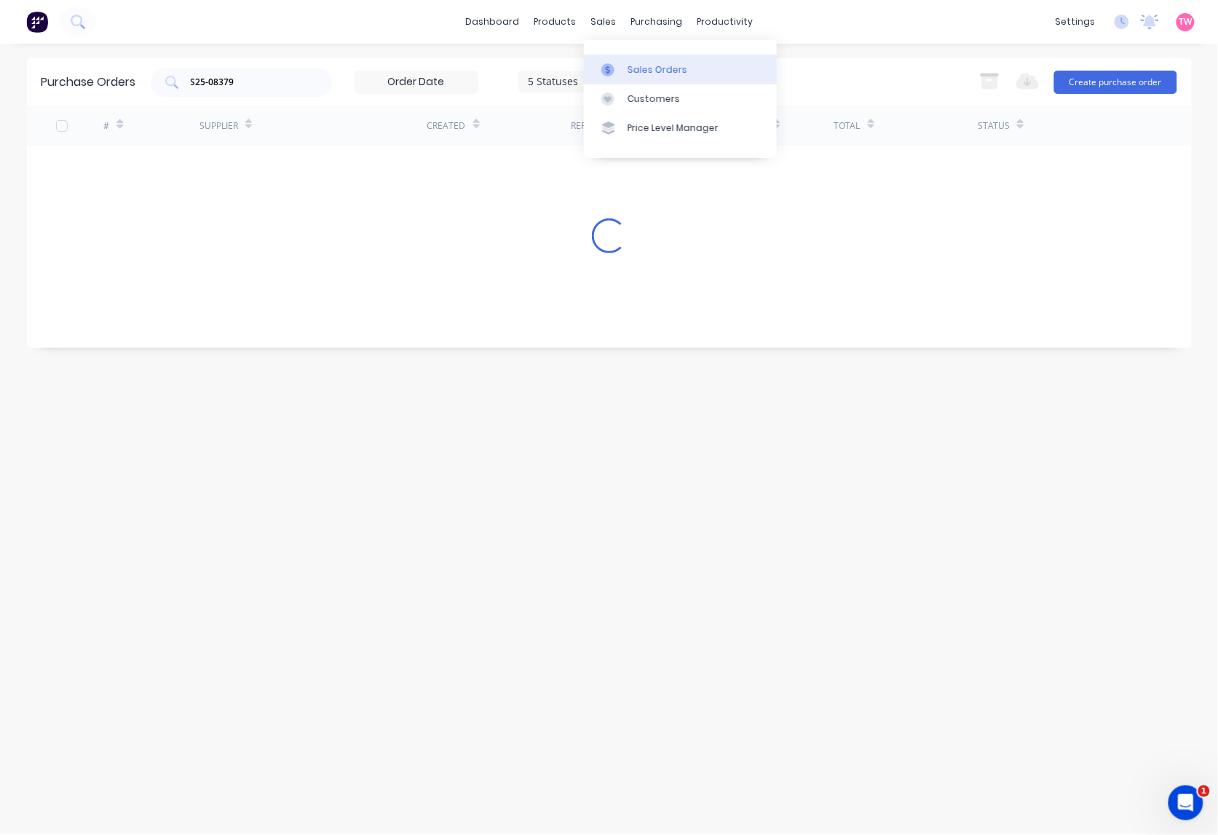
click at [634, 71] on div "Sales Orders" at bounding box center [658, 69] width 60 height 13
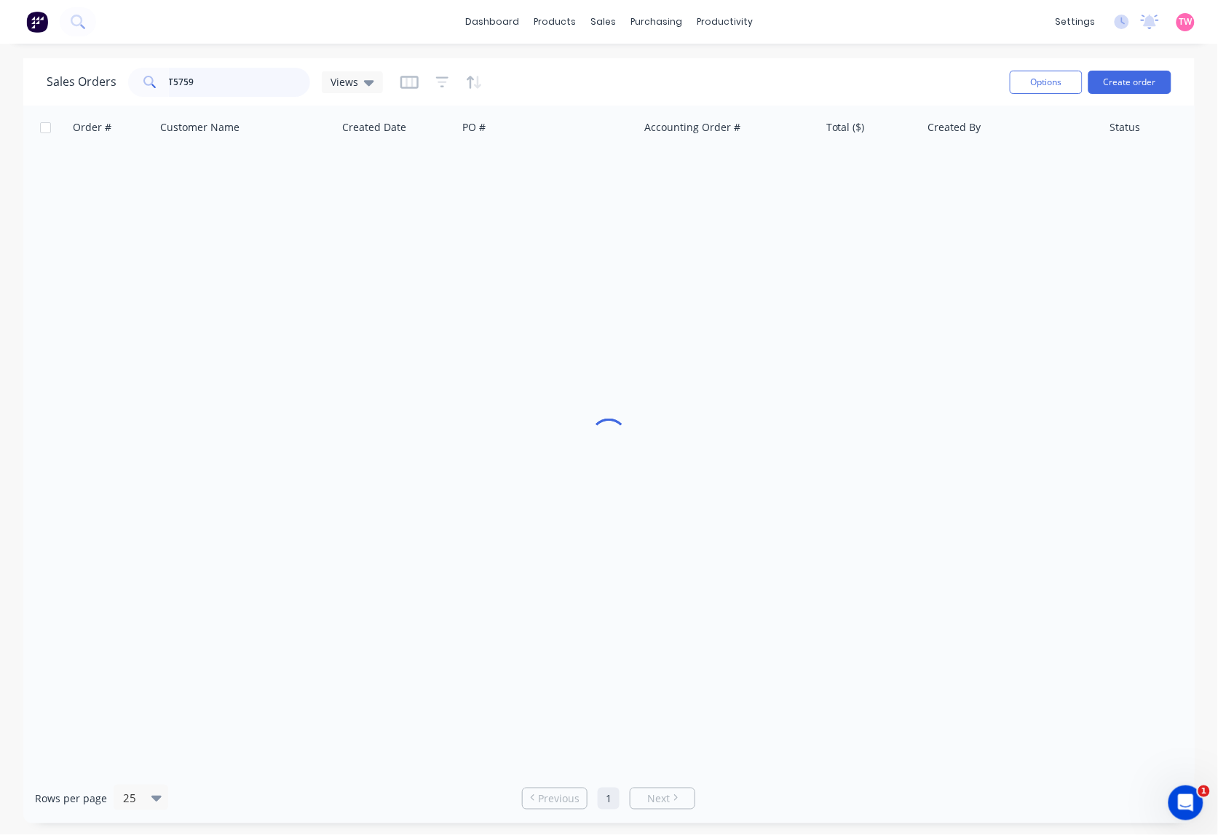
click at [259, 84] on input "T5759" at bounding box center [240, 82] width 142 height 29
type input "T"
type input "followmont"
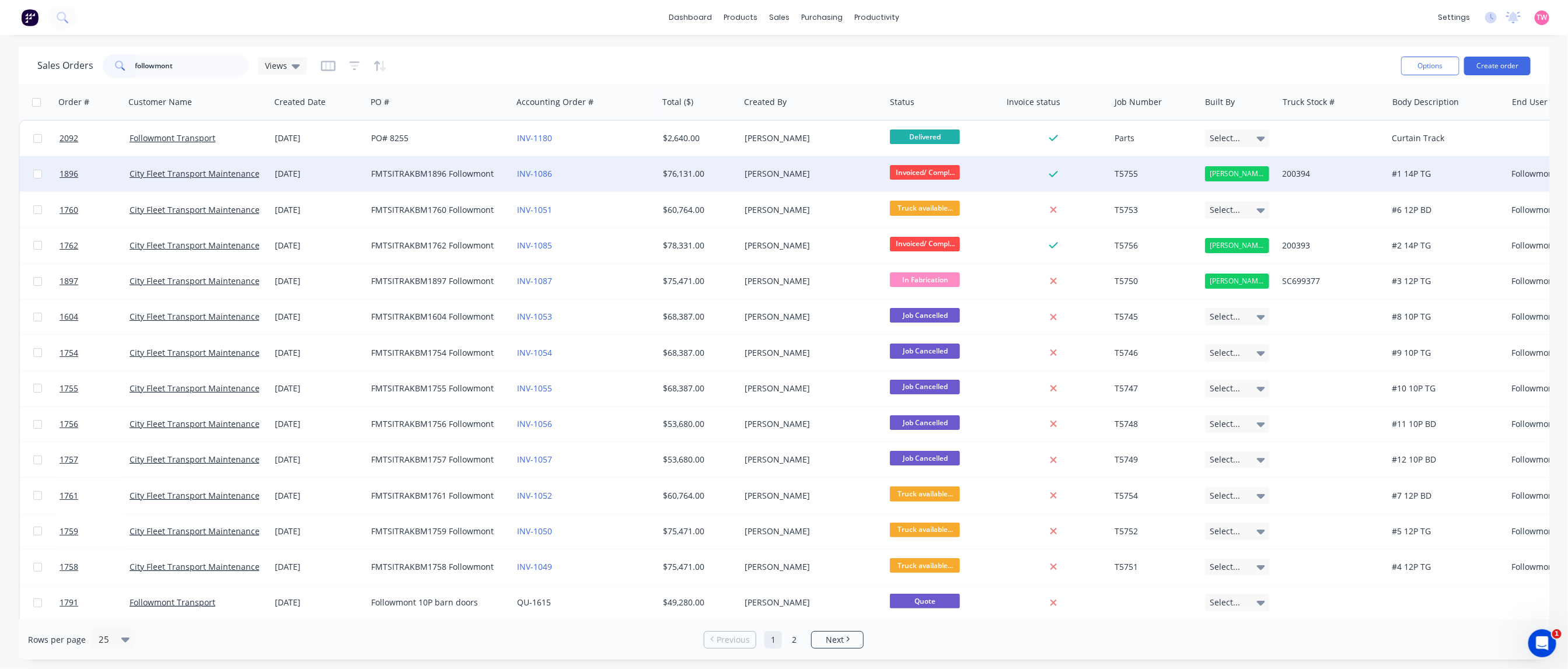
click at [836, 175] on div "[PERSON_NAME]" at bounding box center [809, 174] width 130 height 12
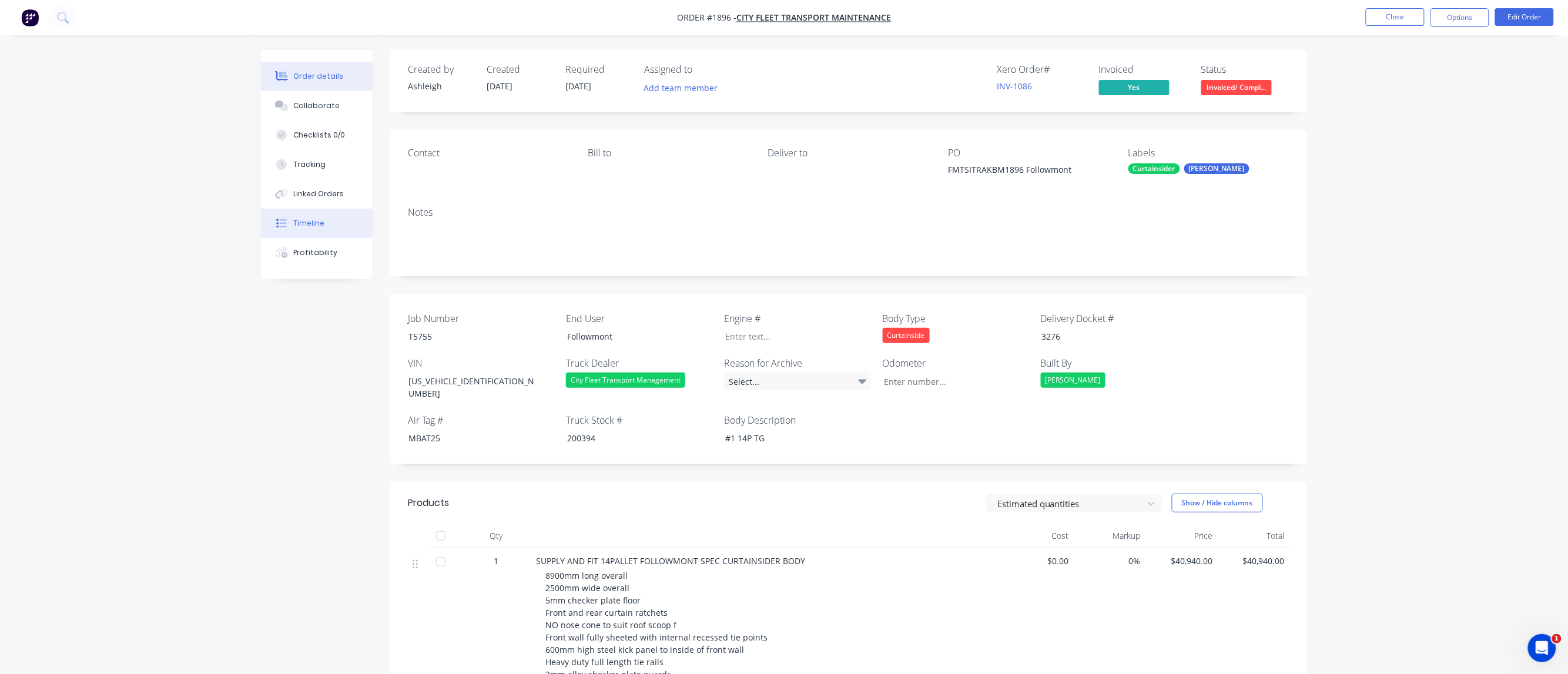
click at [307, 219] on div "Timeline" at bounding box center [309, 223] width 31 height 10
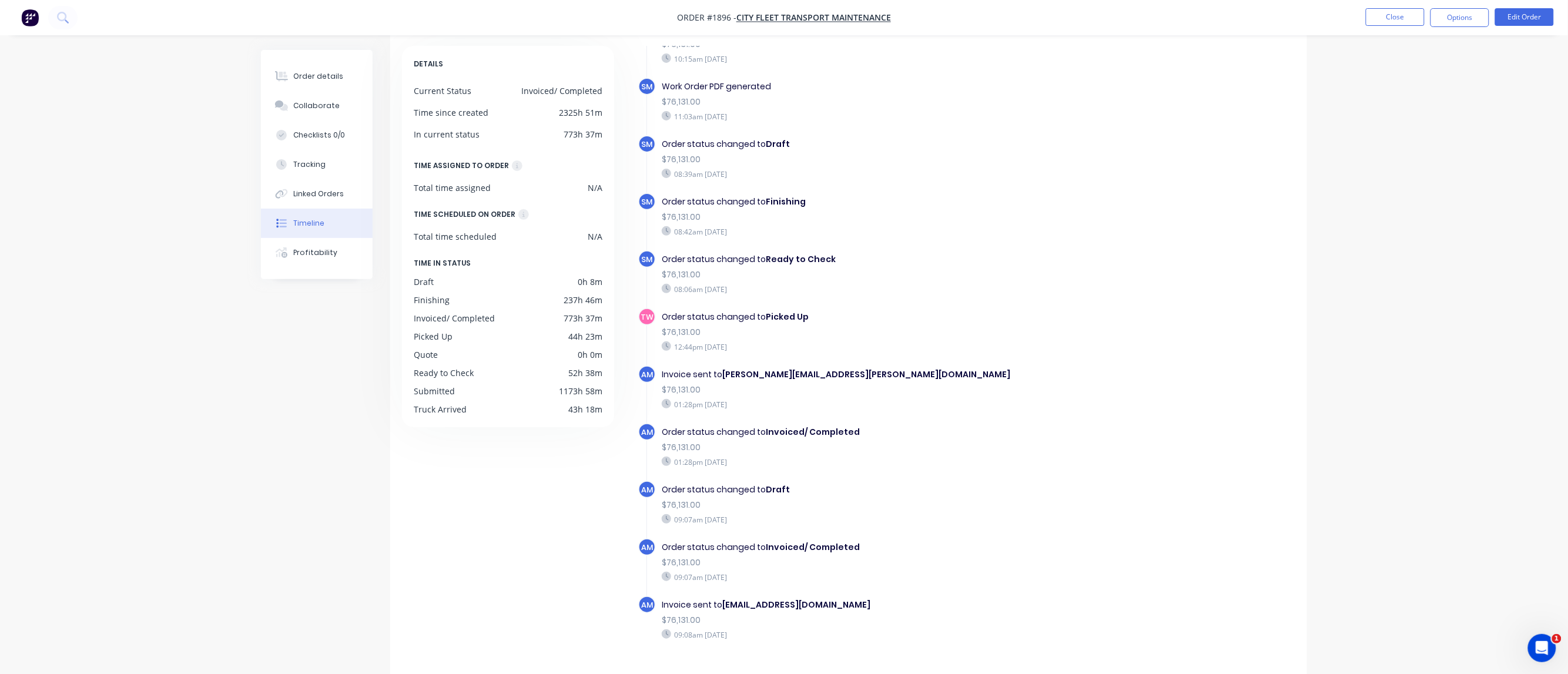
scroll to position [83, 0]
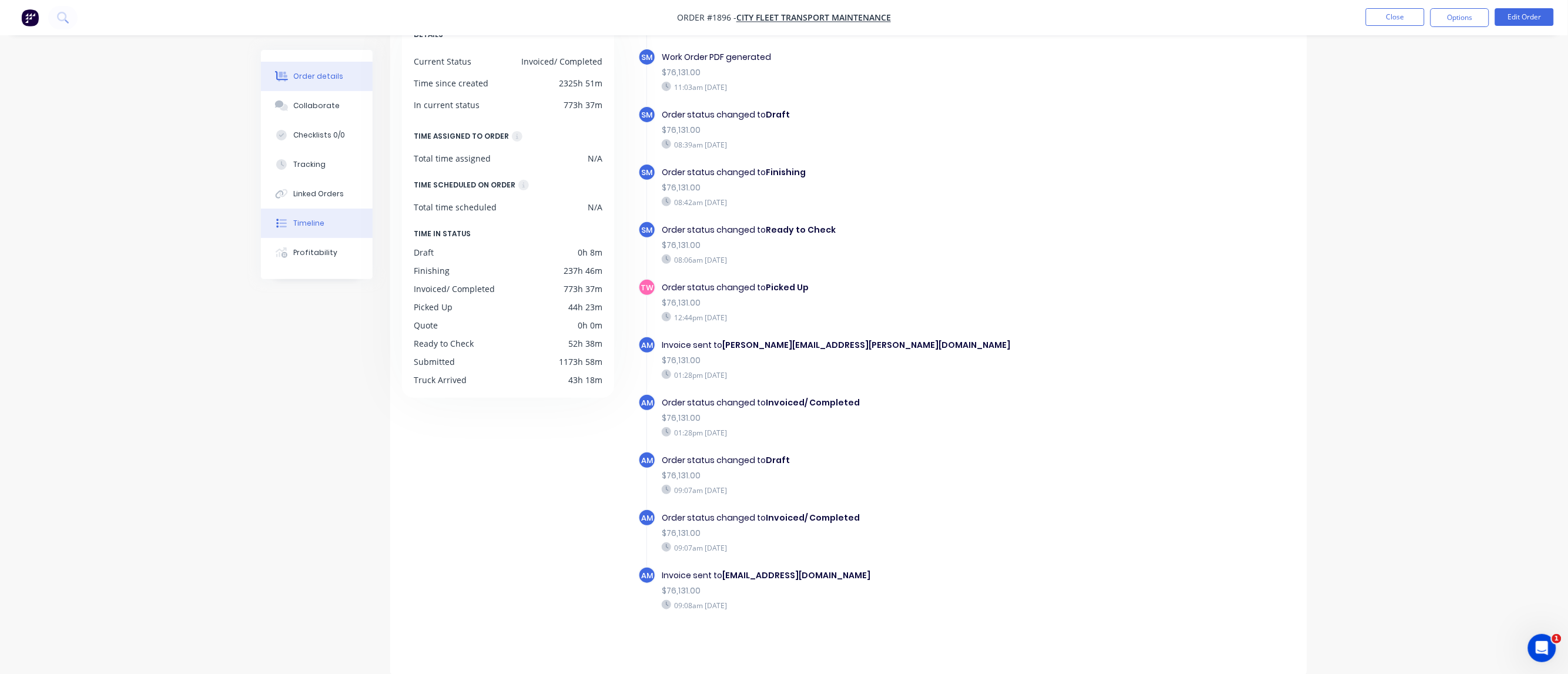
click at [319, 78] on div "Order details" at bounding box center [319, 76] width 50 height 10
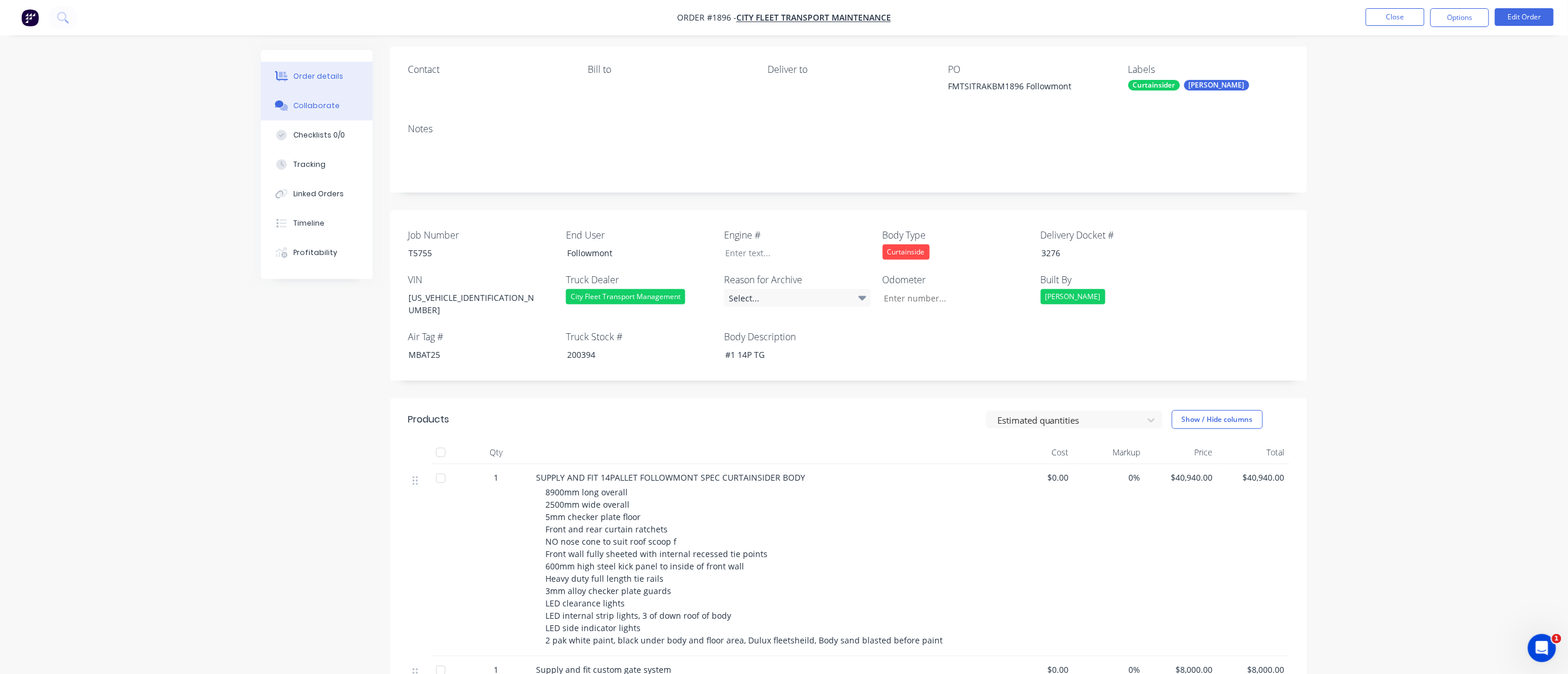
click at [321, 102] on div "Collaborate" at bounding box center [317, 106] width 47 height 10
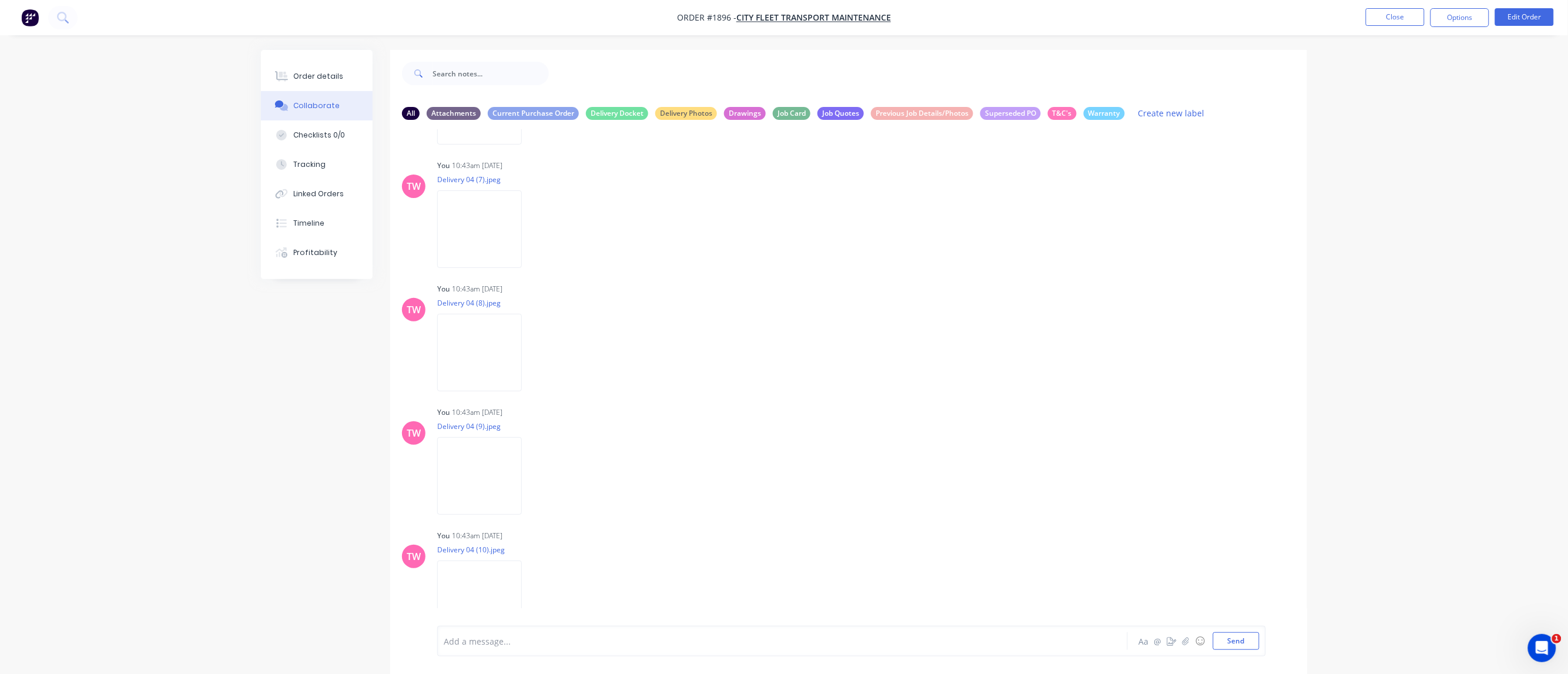
scroll to position [367, 0]
click at [1020, 14] on button "Options" at bounding box center [1460, 17] width 59 height 19
click at [1020, 70] on div "Invoice" at bounding box center [1424, 71] width 108 height 17
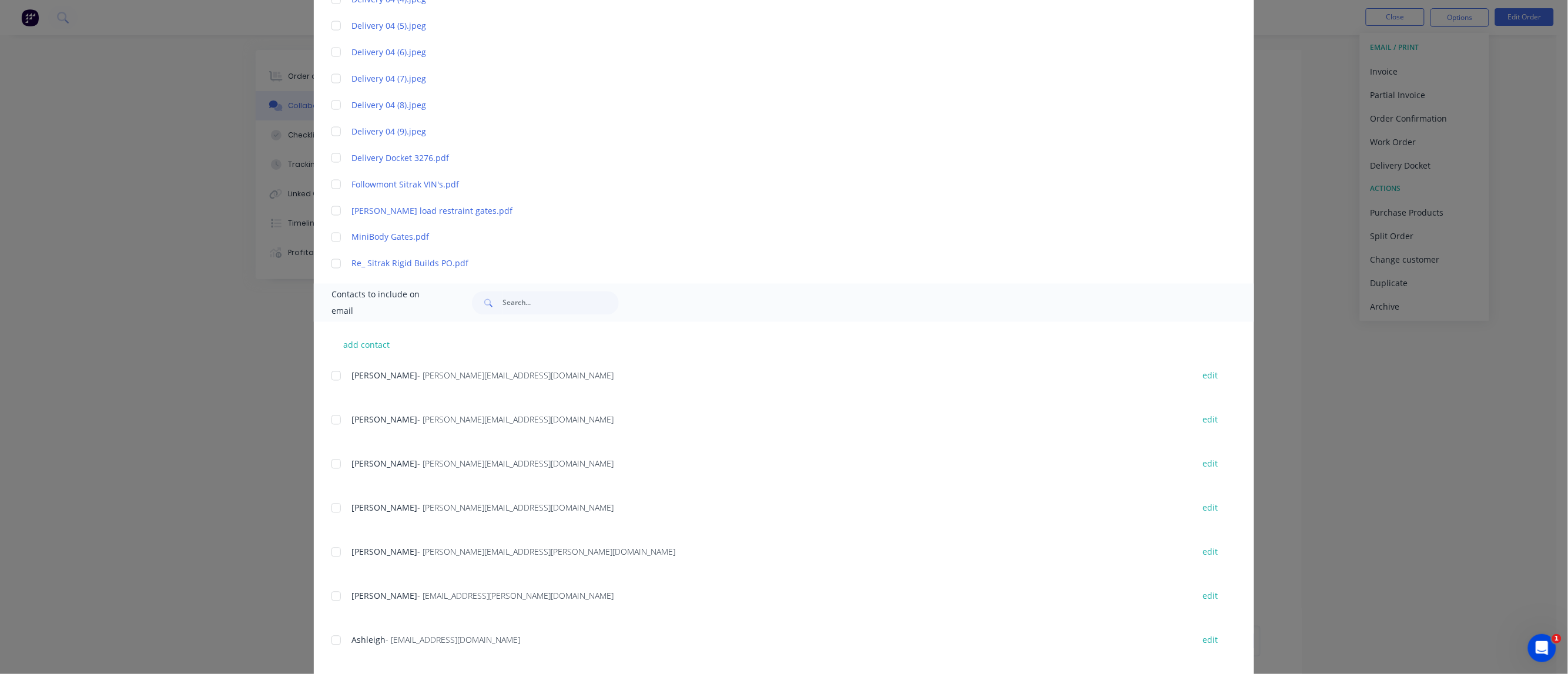
scroll to position [893, 0]
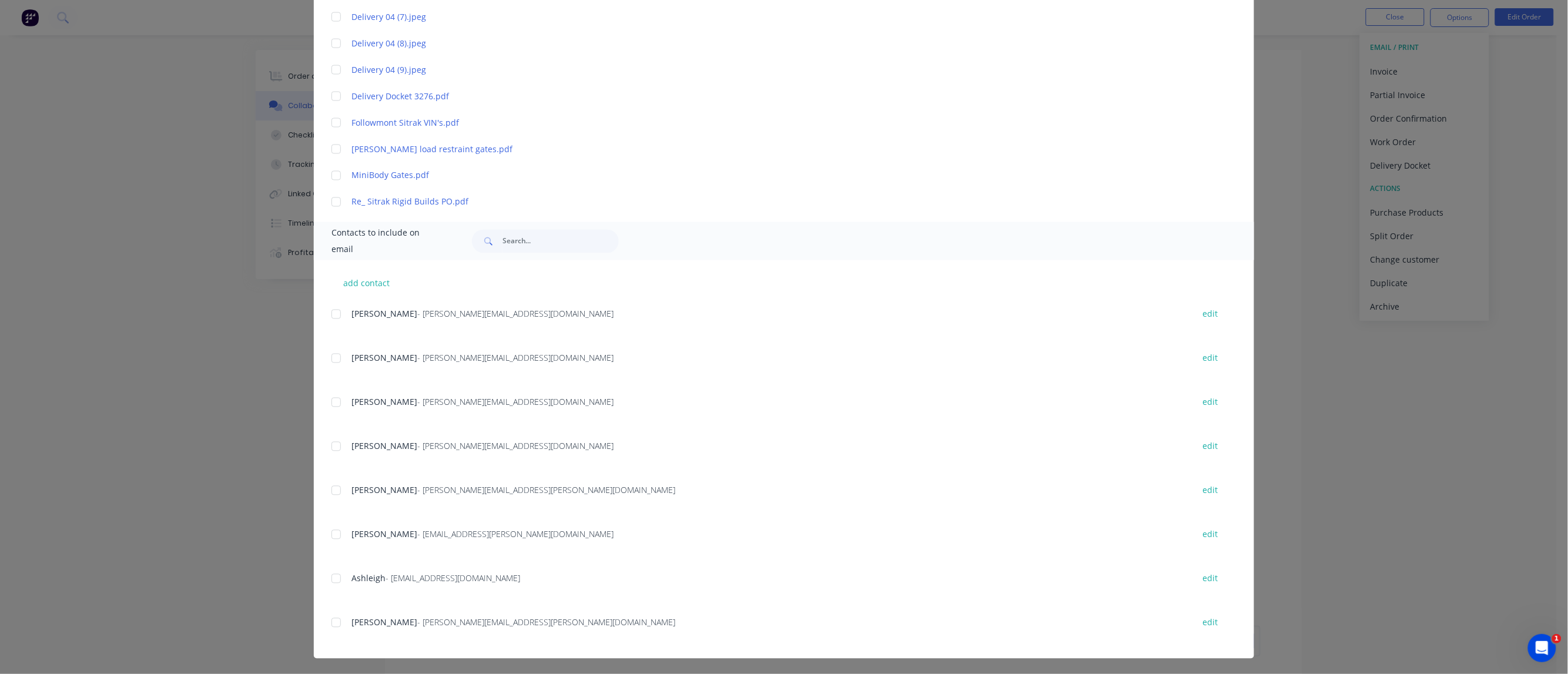
click at [330, 312] on div at bounding box center [336, 314] width 23 height 23
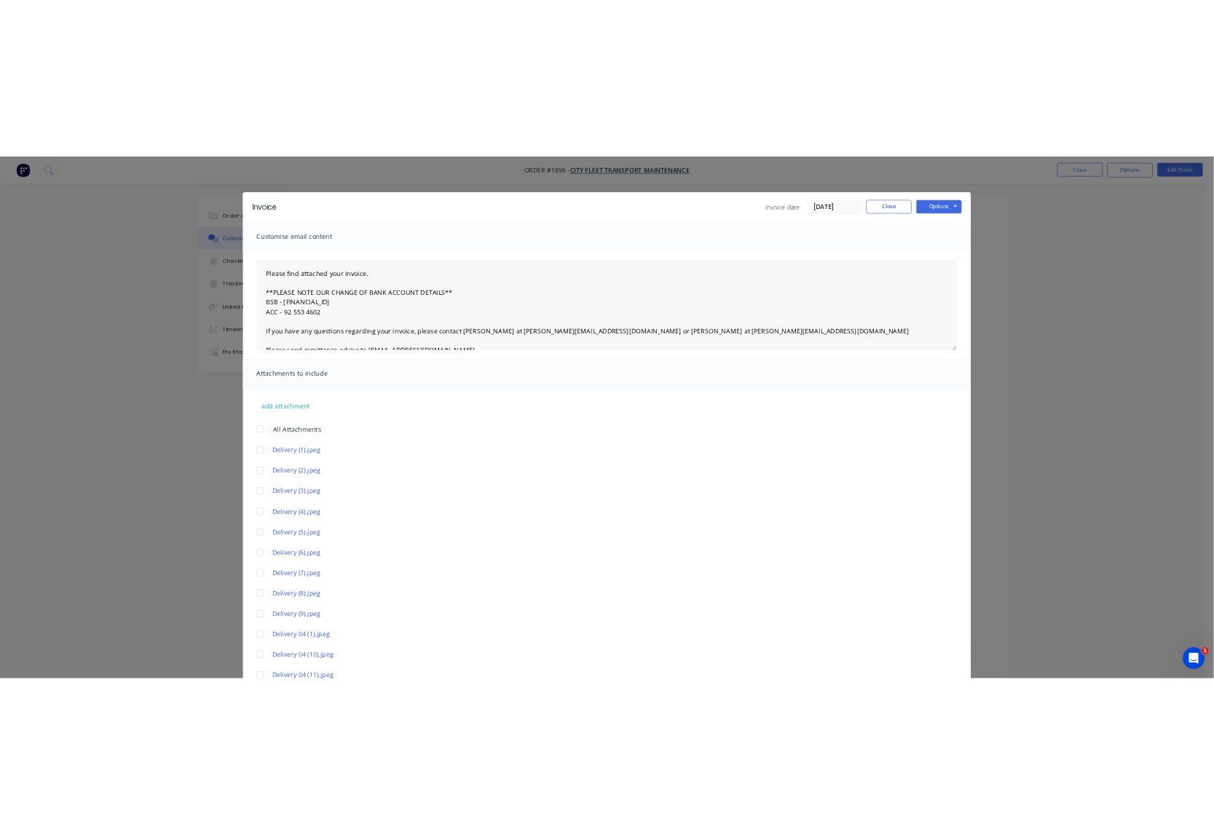
scroll to position [0, 0]
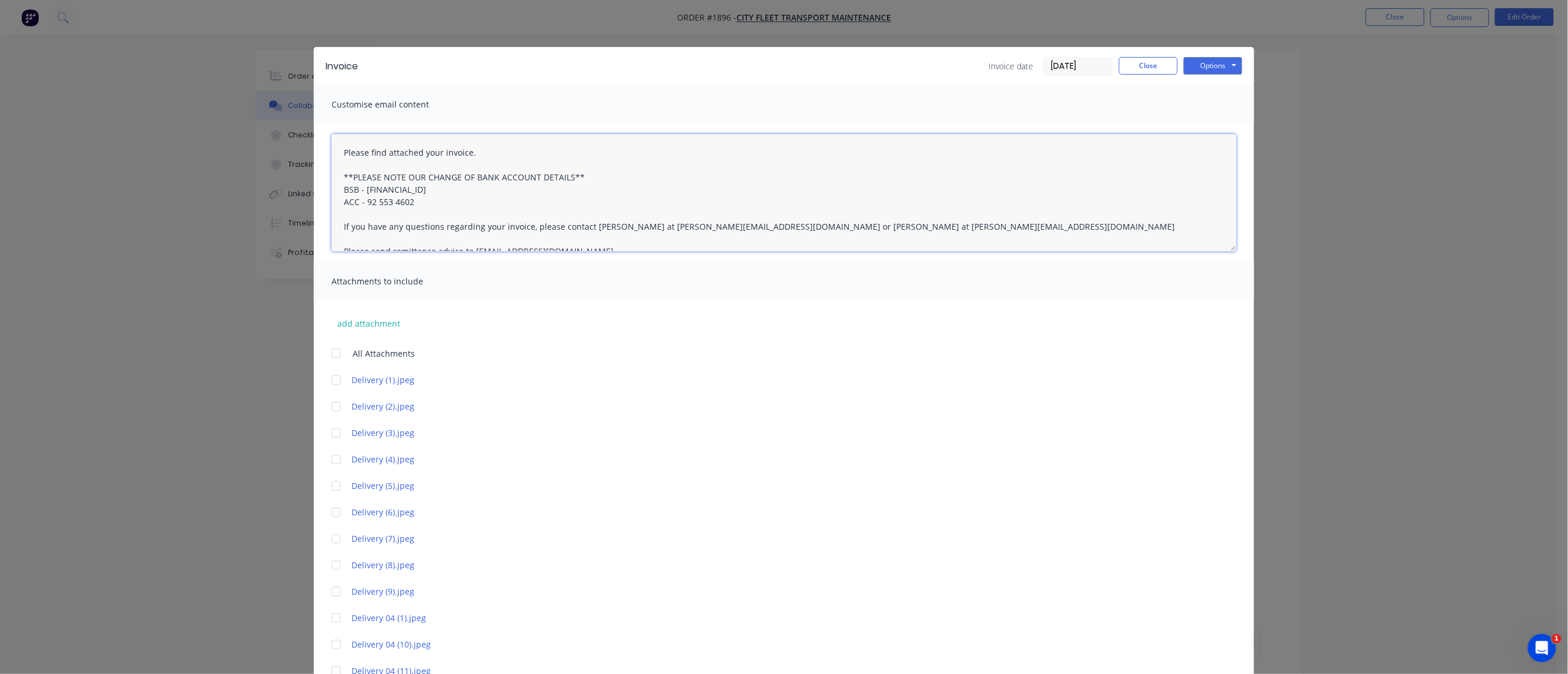
click at [332, 144] on textarea "Please find attached your invoice. **PLEASE NOTE OUR CHANGE OF BANK ACCOUNT DET…" at bounding box center [784, 193] width 905 height 118
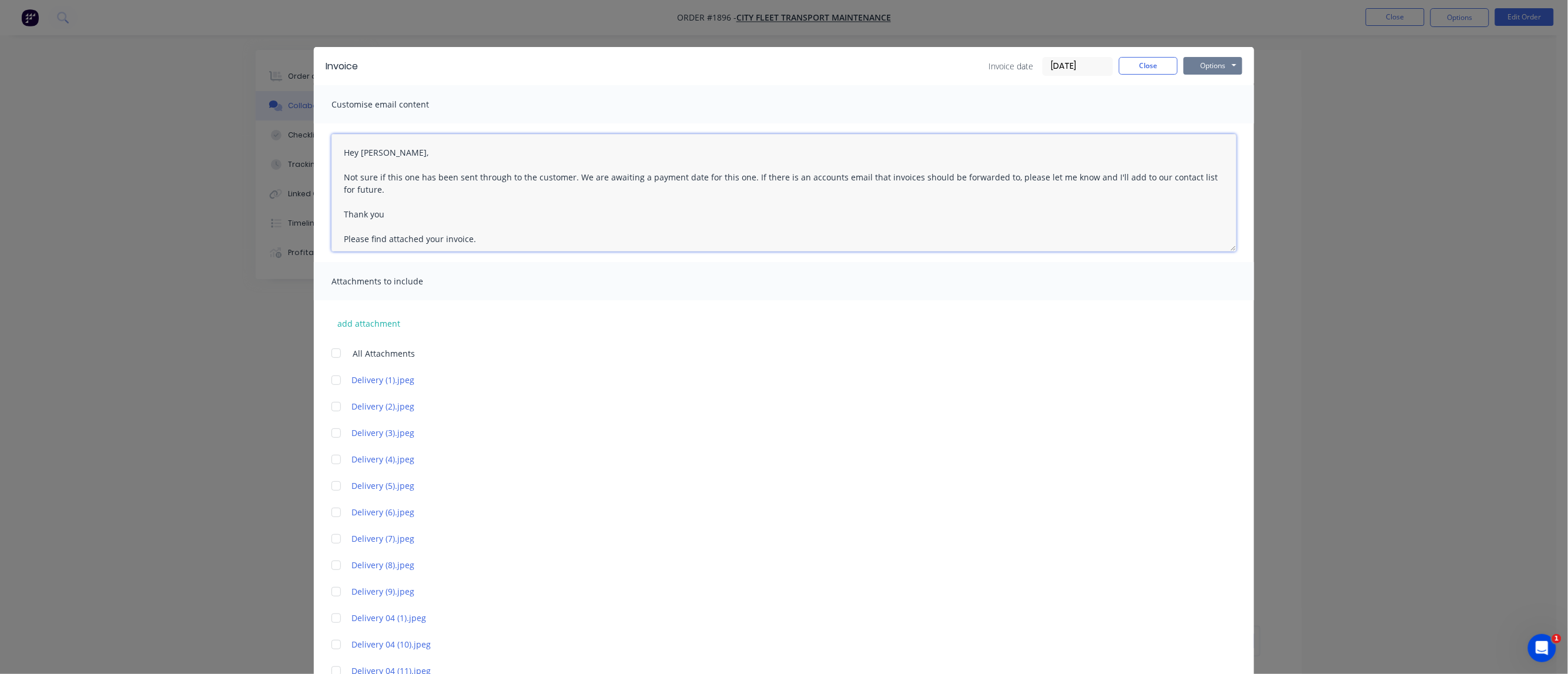
type textarea "Hey [PERSON_NAME], Not sure if this one has been sent through to the customer. …"
click at [1020, 70] on button "Options" at bounding box center [1213, 66] width 59 height 18
click at [1020, 124] on button "Email" at bounding box center [1221, 126] width 75 height 19
click at [1020, 64] on button "Close" at bounding box center [1148, 66] width 59 height 18
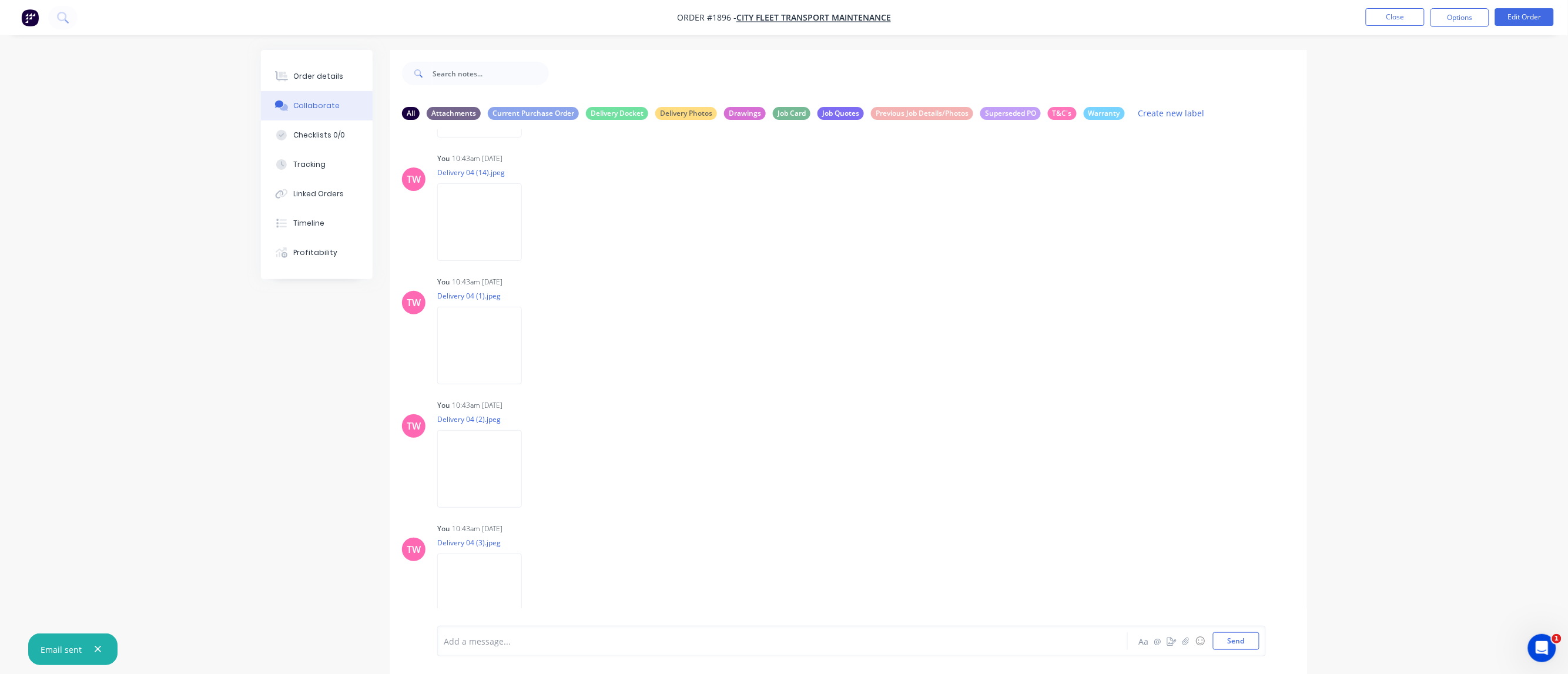
click at [28, 16] on img "button" at bounding box center [30, 18] width 18 height 18
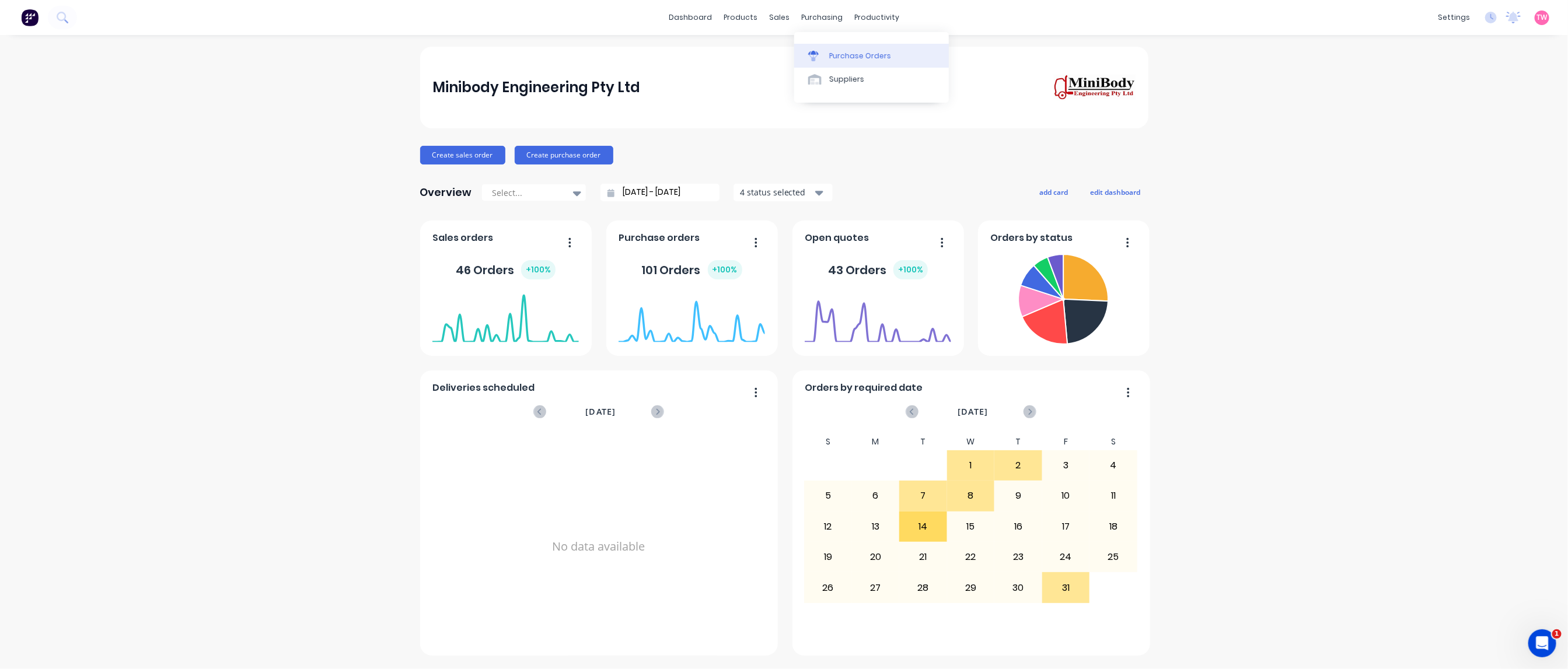
click at [865, 54] on div "Purchase Orders" at bounding box center [860, 55] width 62 height 10
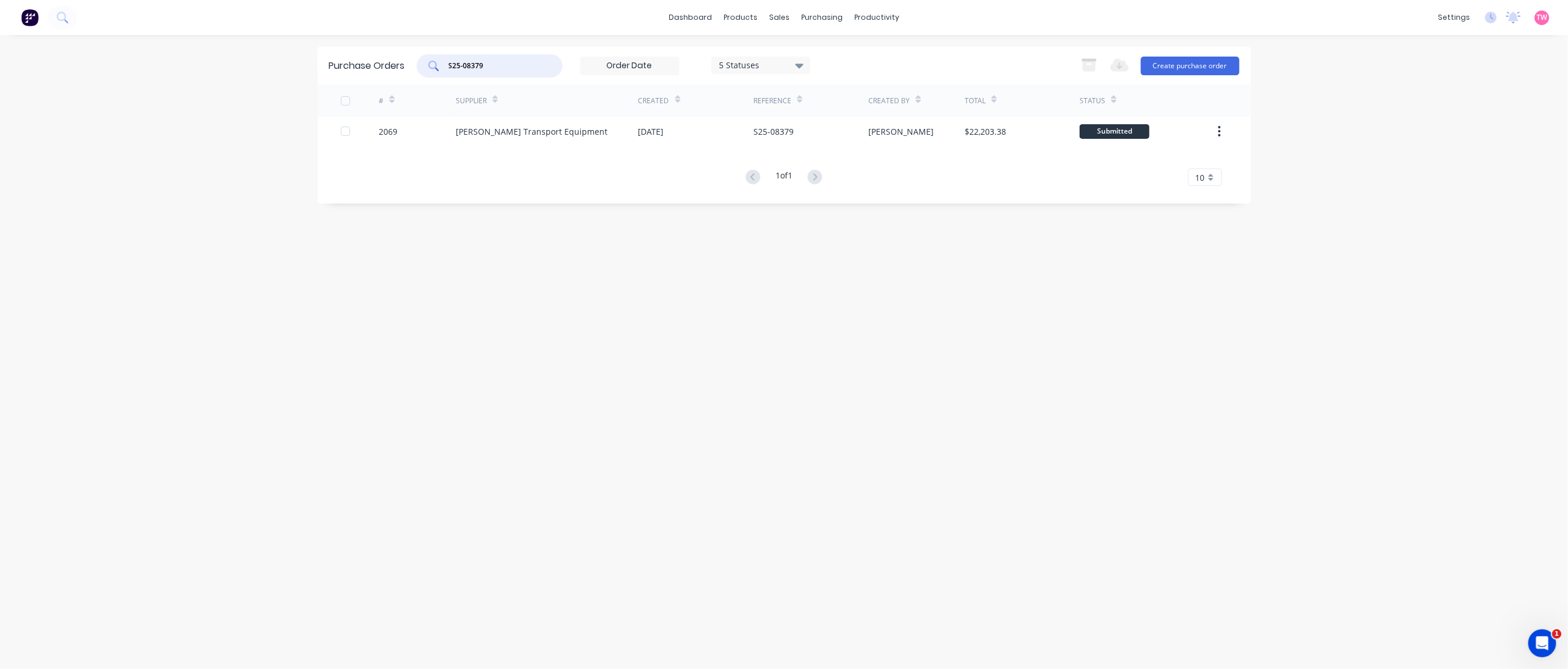
drag, startPoint x: 480, startPoint y: 64, endPoint x: 447, endPoint y: 64, distance: 33.0
click at [447, 64] on div "S25-08379" at bounding box center [490, 66] width 146 height 23
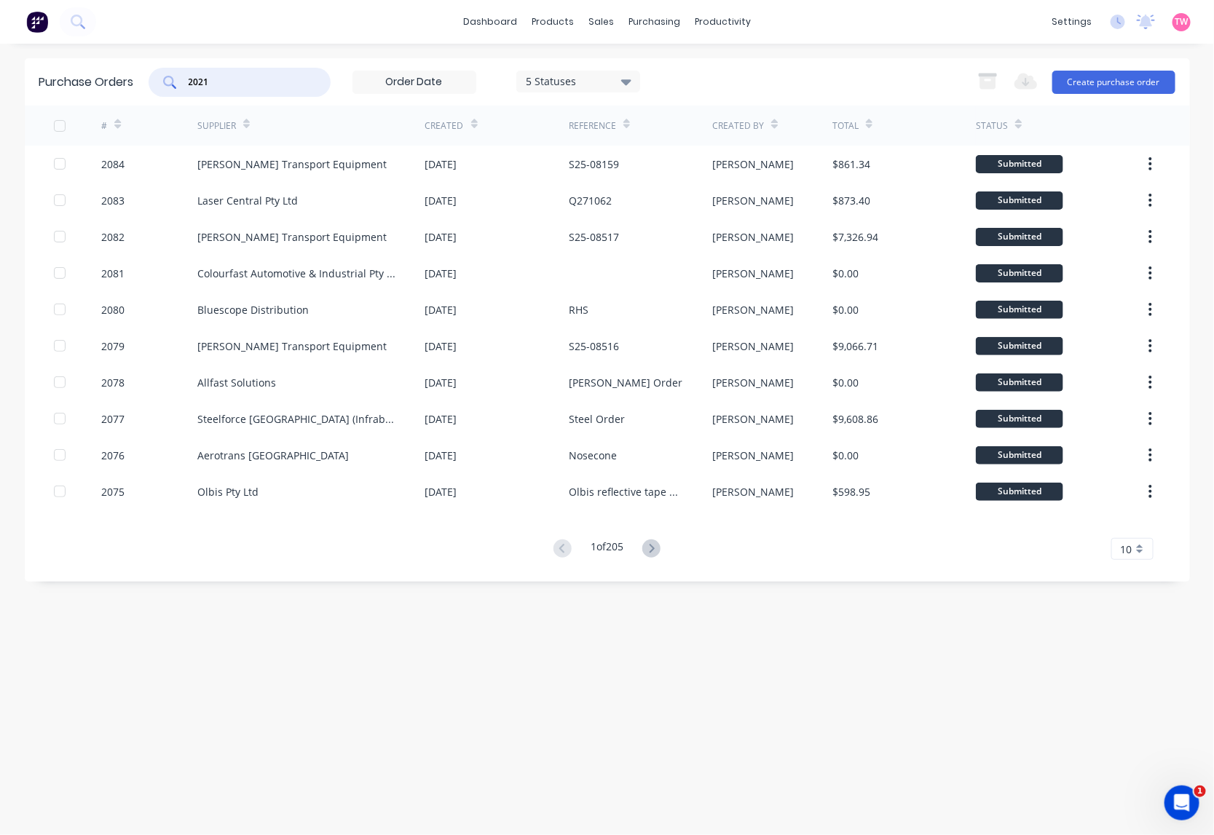
type input "2021"
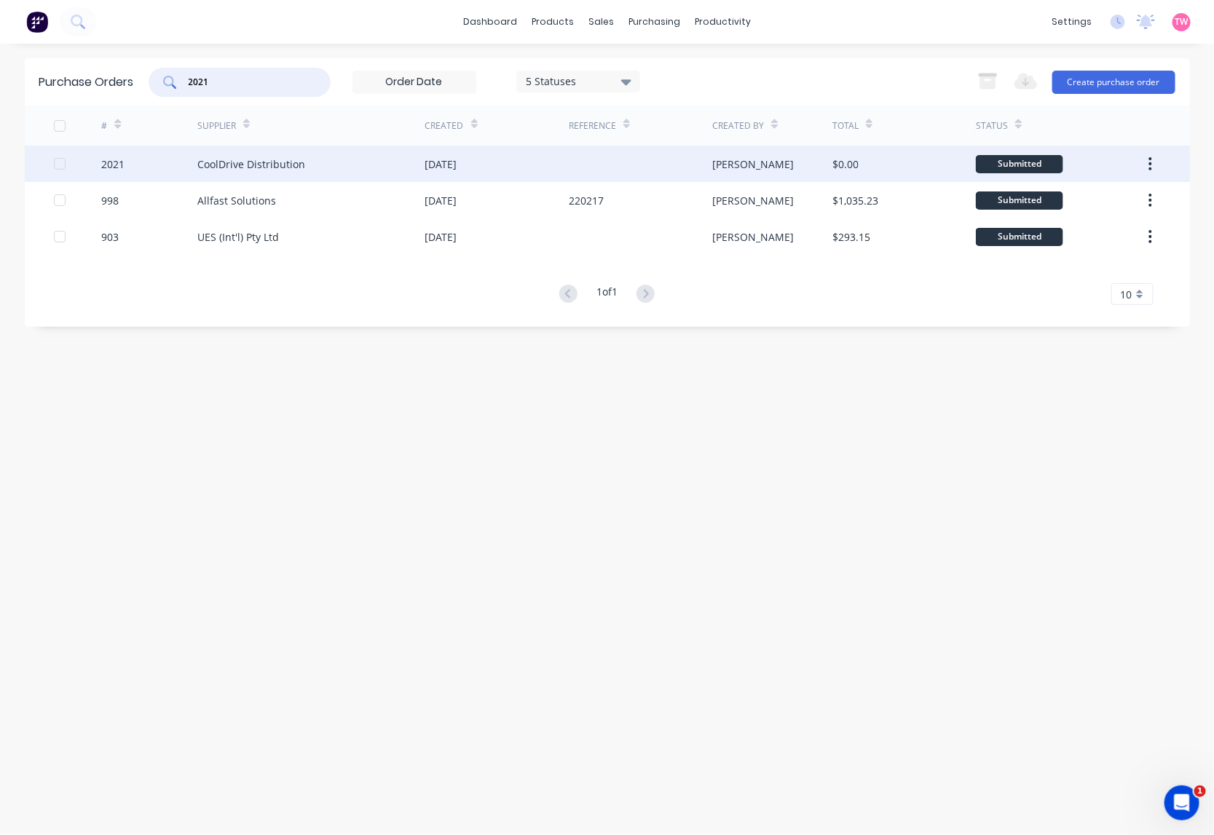
click at [144, 164] on div "2021" at bounding box center [149, 164] width 96 height 36
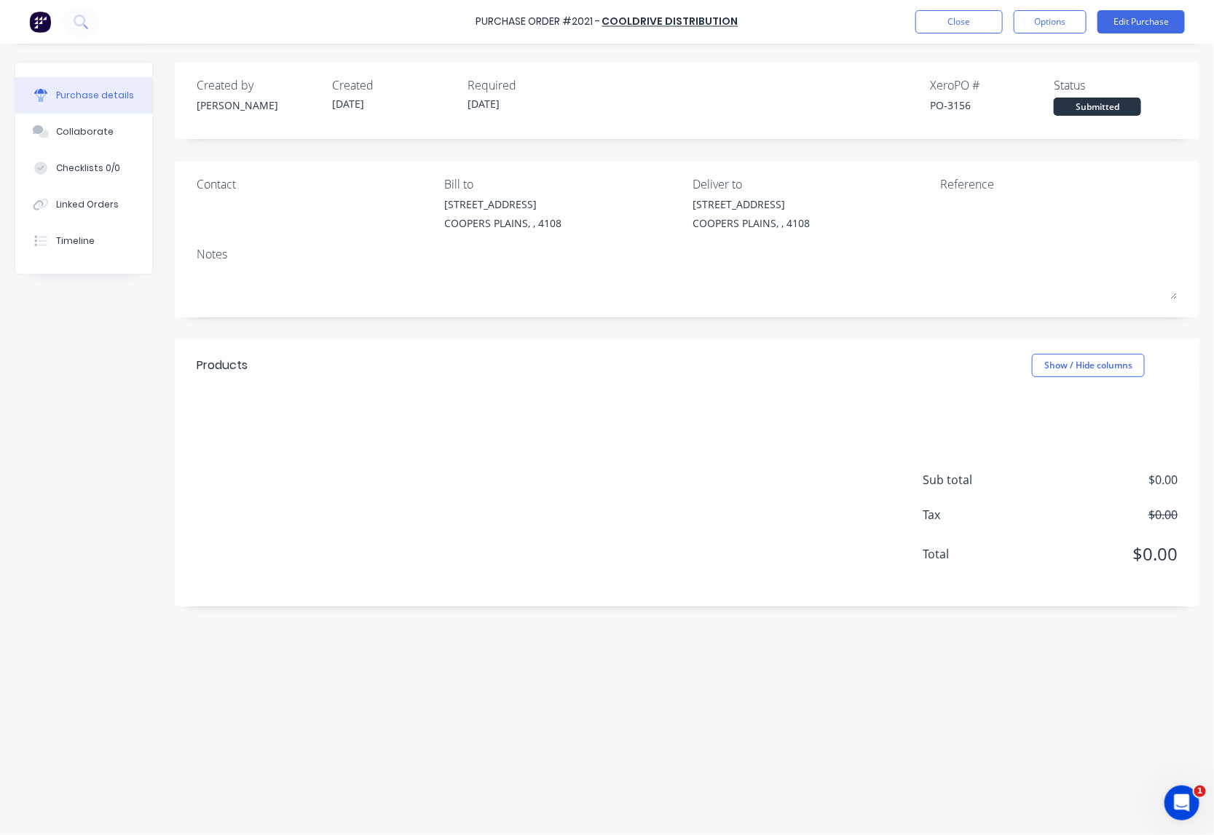
click at [961, 102] on div "PO-3156" at bounding box center [992, 105] width 124 height 15
copy div "3156"
click at [980, 11] on button "Close" at bounding box center [958, 21] width 87 height 23
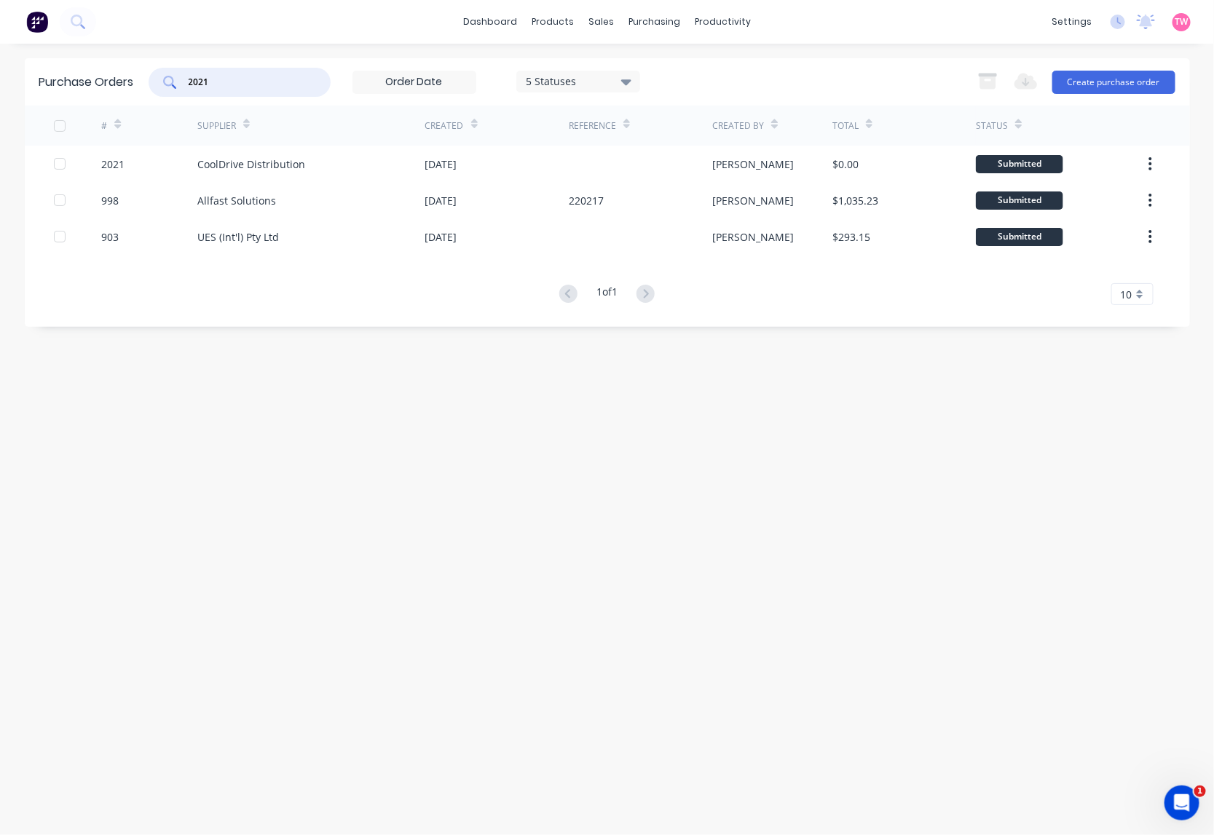
click at [147, 70] on div "Purchase Orders 2021 5 Statuses 5 Statuses Export to Excel (XLSX) Create purcha…" at bounding box center [607, 81] width 1165 height 47
paste input "49"
type input "2049"
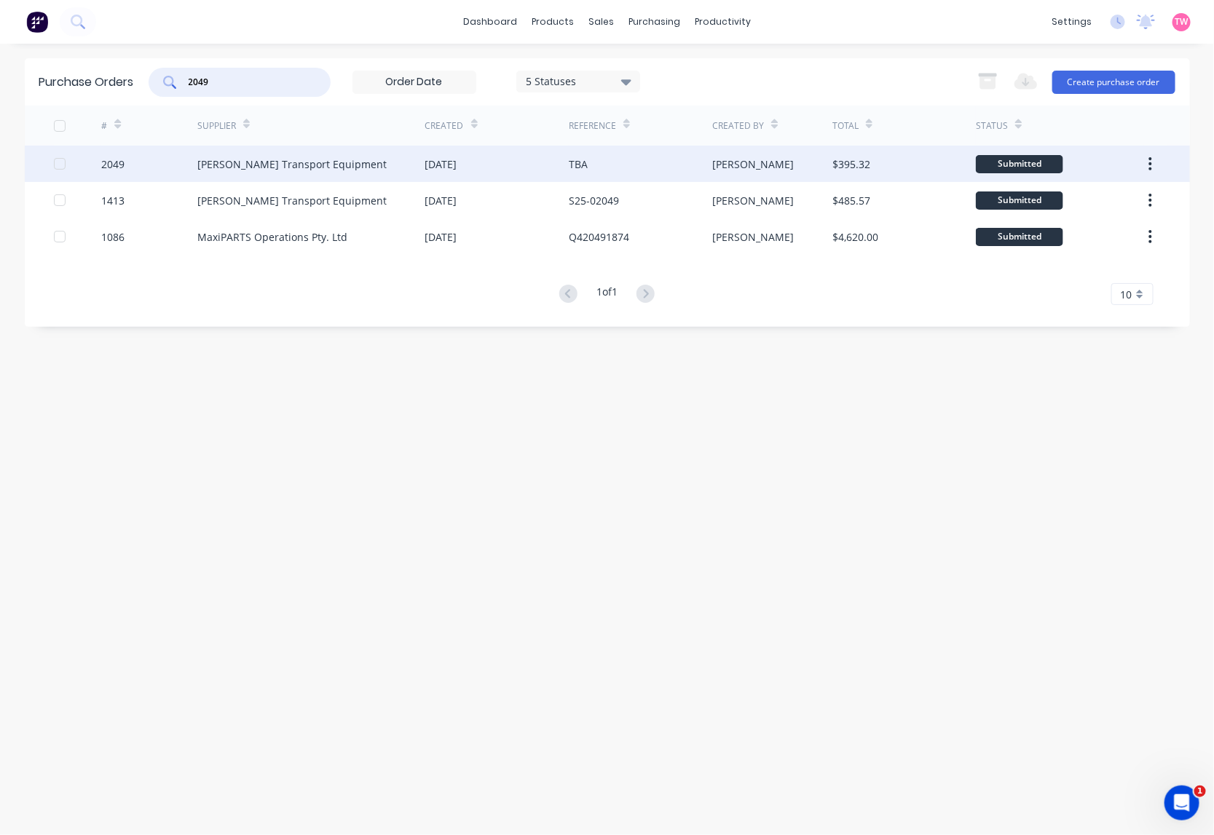
click at [148, 168] on div "2049" at bounding box center [149, 164] width 96 height 36
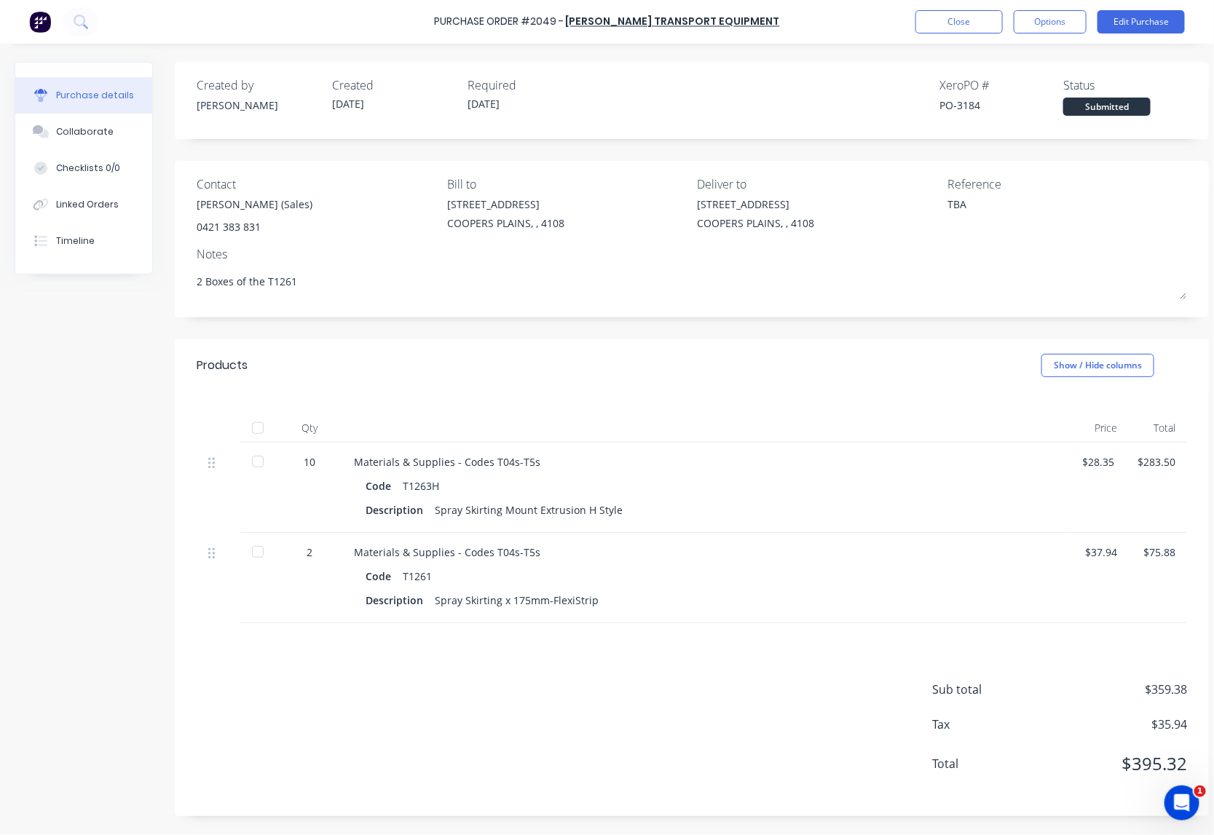
click at [966, 103] on div "PO-3184" at bounding box center [1002, 105] width 124 height 15
copy div "3184"
click at [973, 20] on button "Close" at bounding box center [958, 21] width 87 height 23
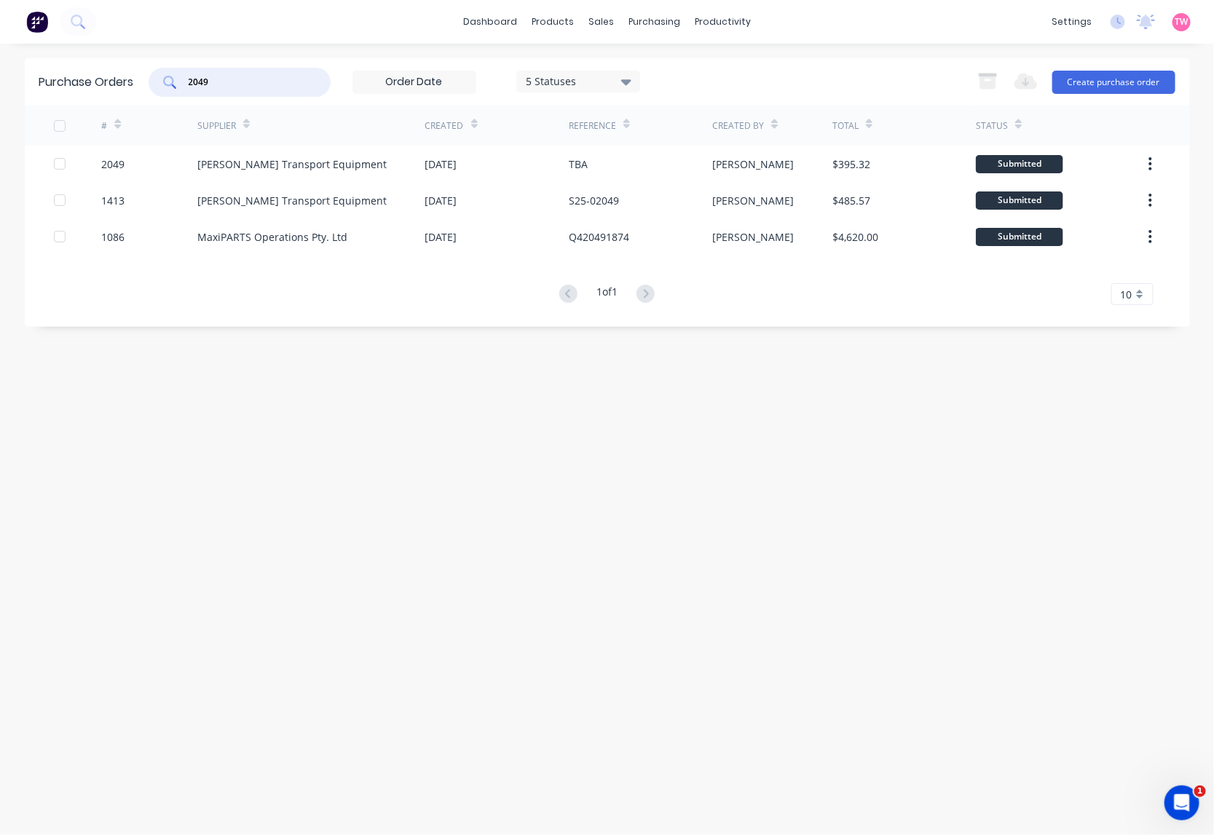
drag, startPoint x: 224, startPoint y: 77, endPoint x: 165, endPoint y: 70, distance: 60.2
click at [166, 70] on div "2049" at bounding box center [240, 82] width 182 height 29
paste input "5"
type input "2045"
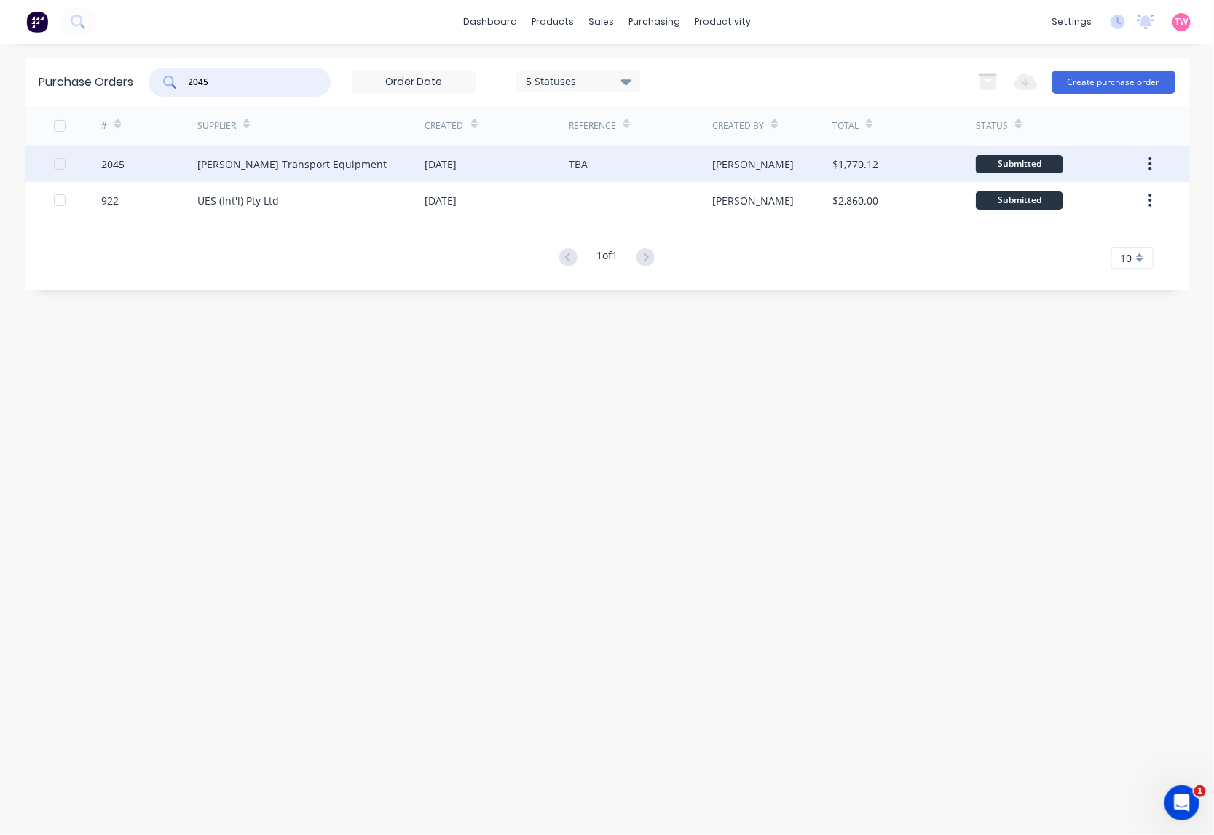
click at [147, 165] on div "2045" at bounding box center [149, 164] width 96 height 36
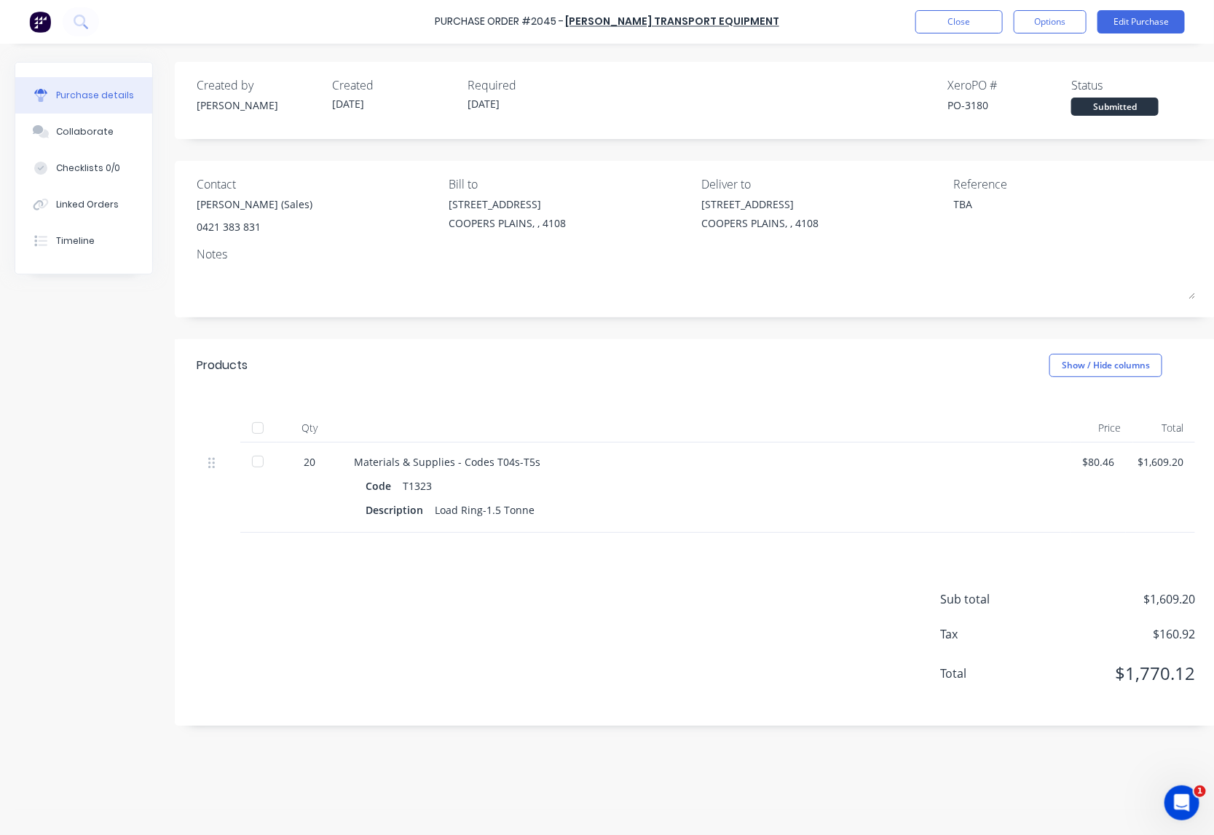
click at [984, 106] on div "PO-3180" at bounding box center [1010, 105] width 124 height 15
copy div "3180"
